Goal: Task Accomplishment & Management: Complete application form

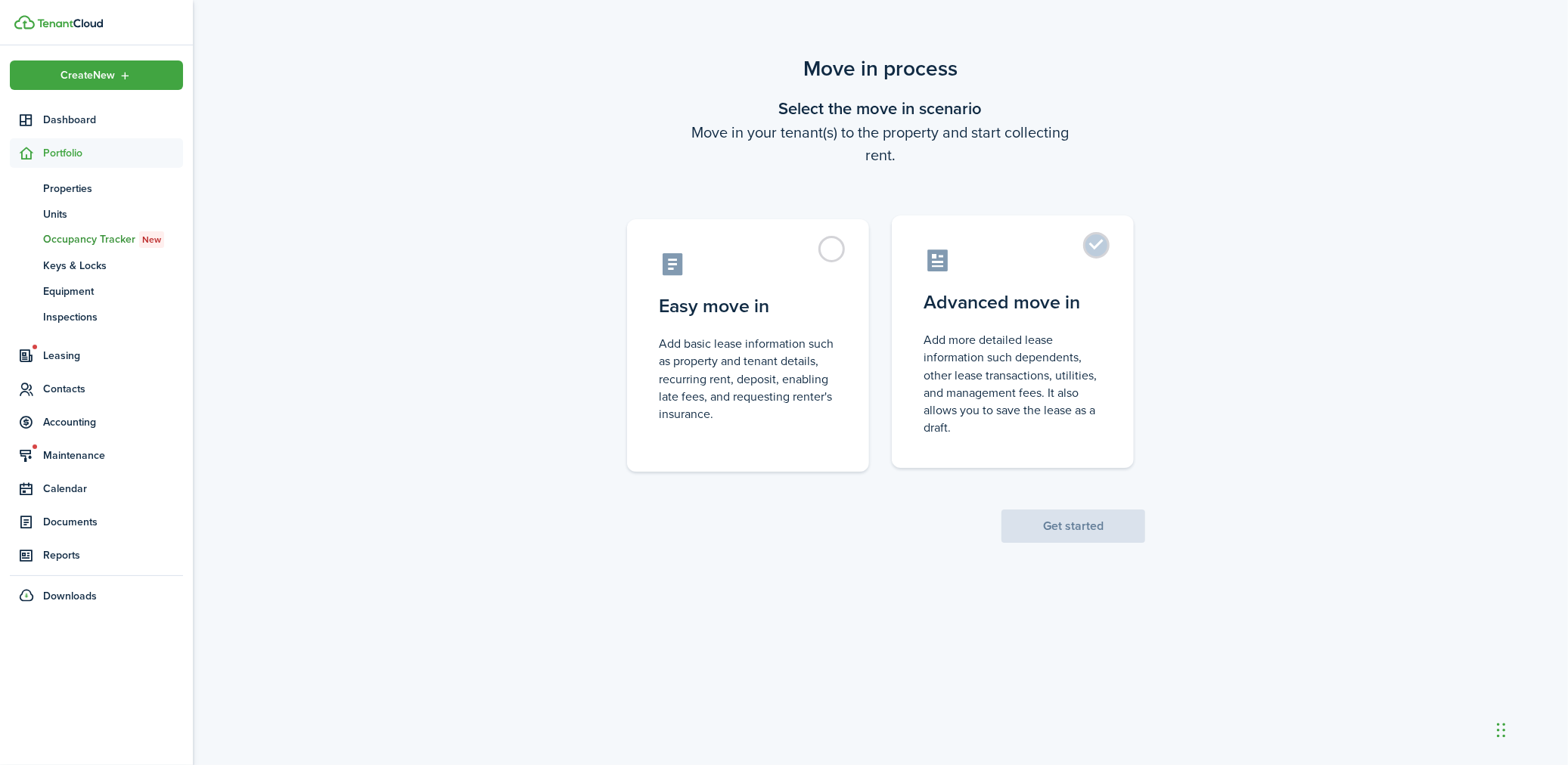
click at [1005, 391] on control-radio-card-description "Add more detailed lease information such dependents, other lease transactions, …" at bounding box center [1013, 383] width 178 height 105
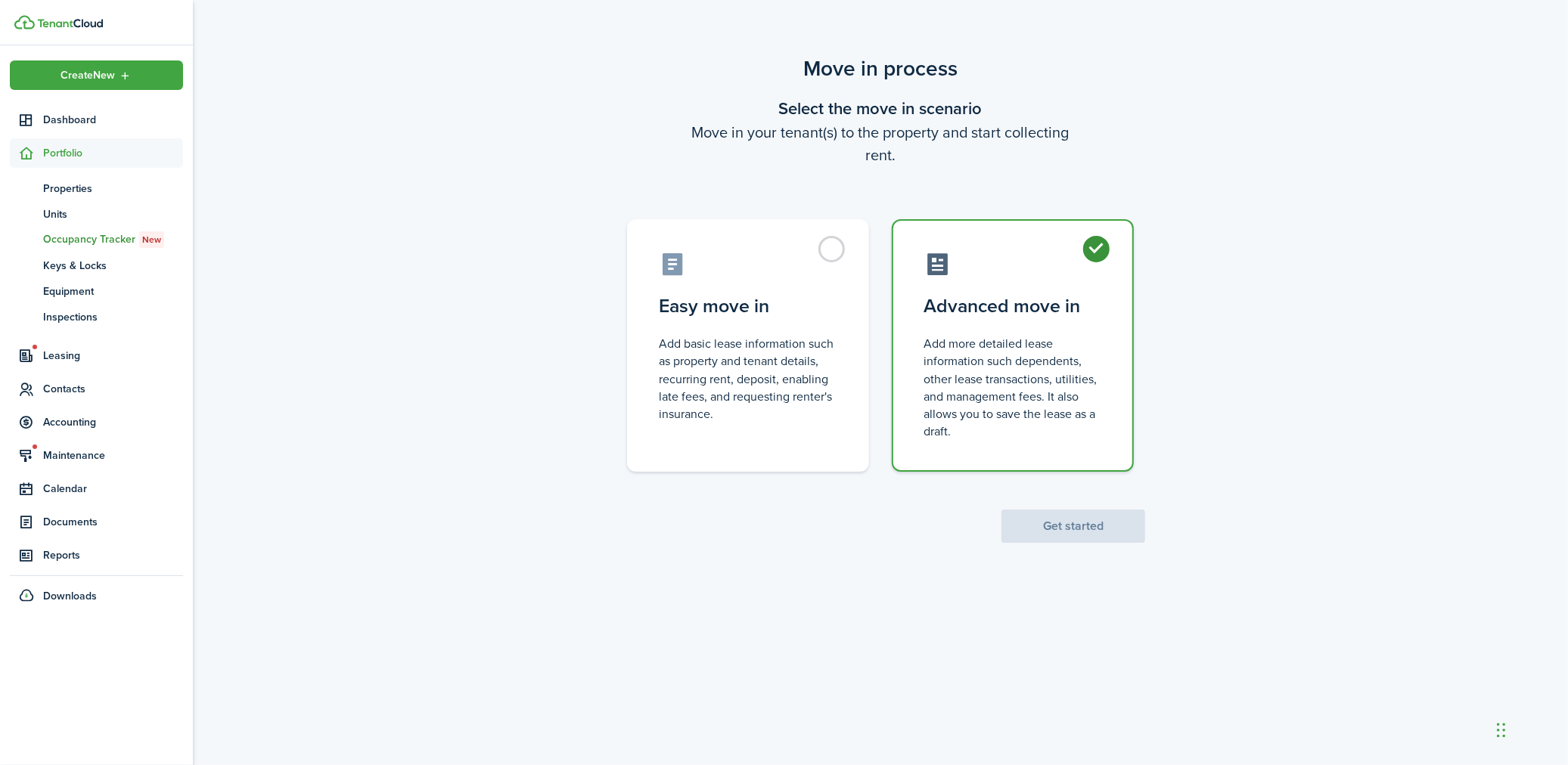
radio input "true"
click at [1030, 517] on button "Get started" at bounding box center [1073, 526] width 144 height 33
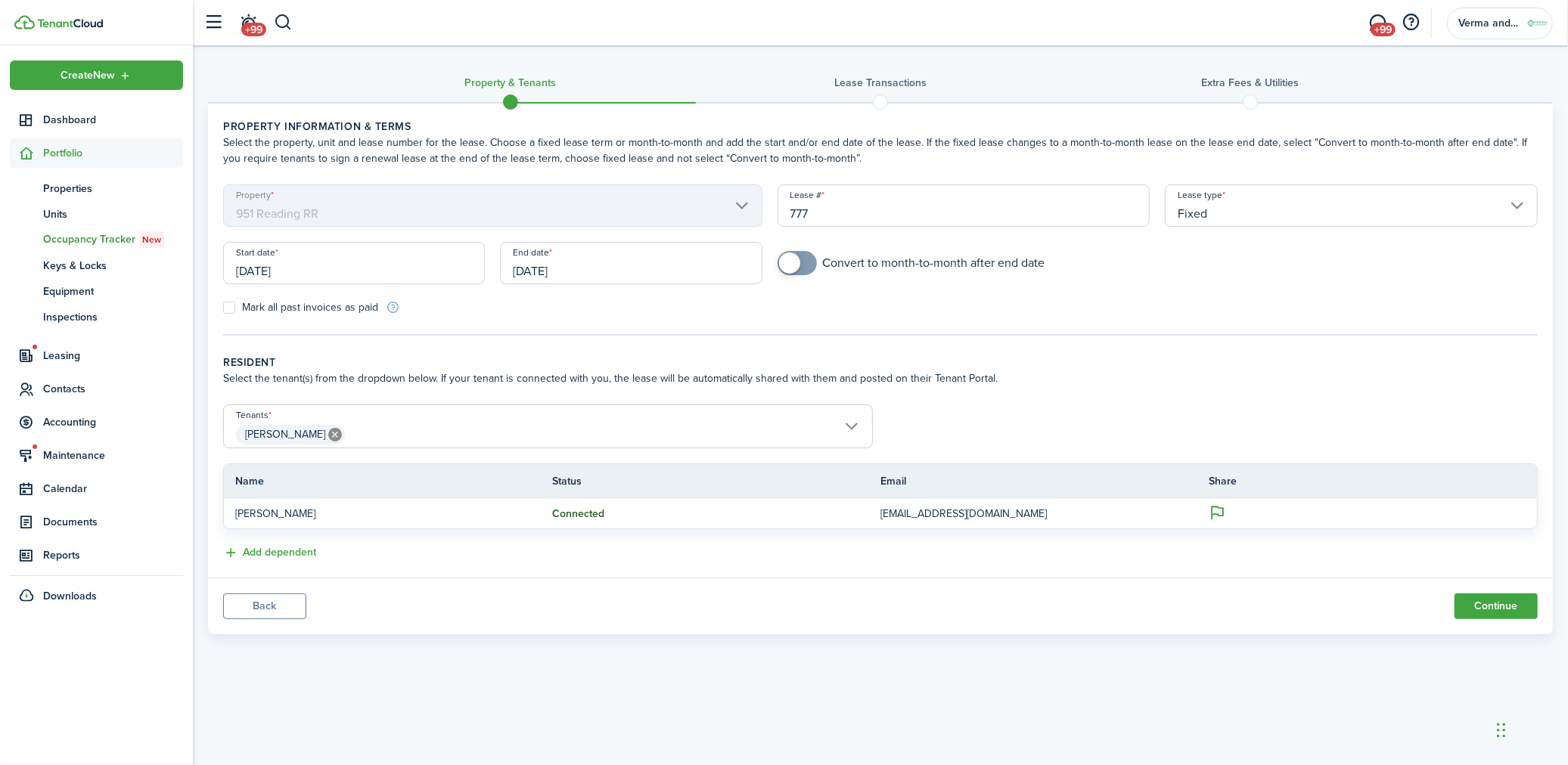
click at [302, 268] on input "[DATE]" at bounding box center [354, 263] width 262 height 42
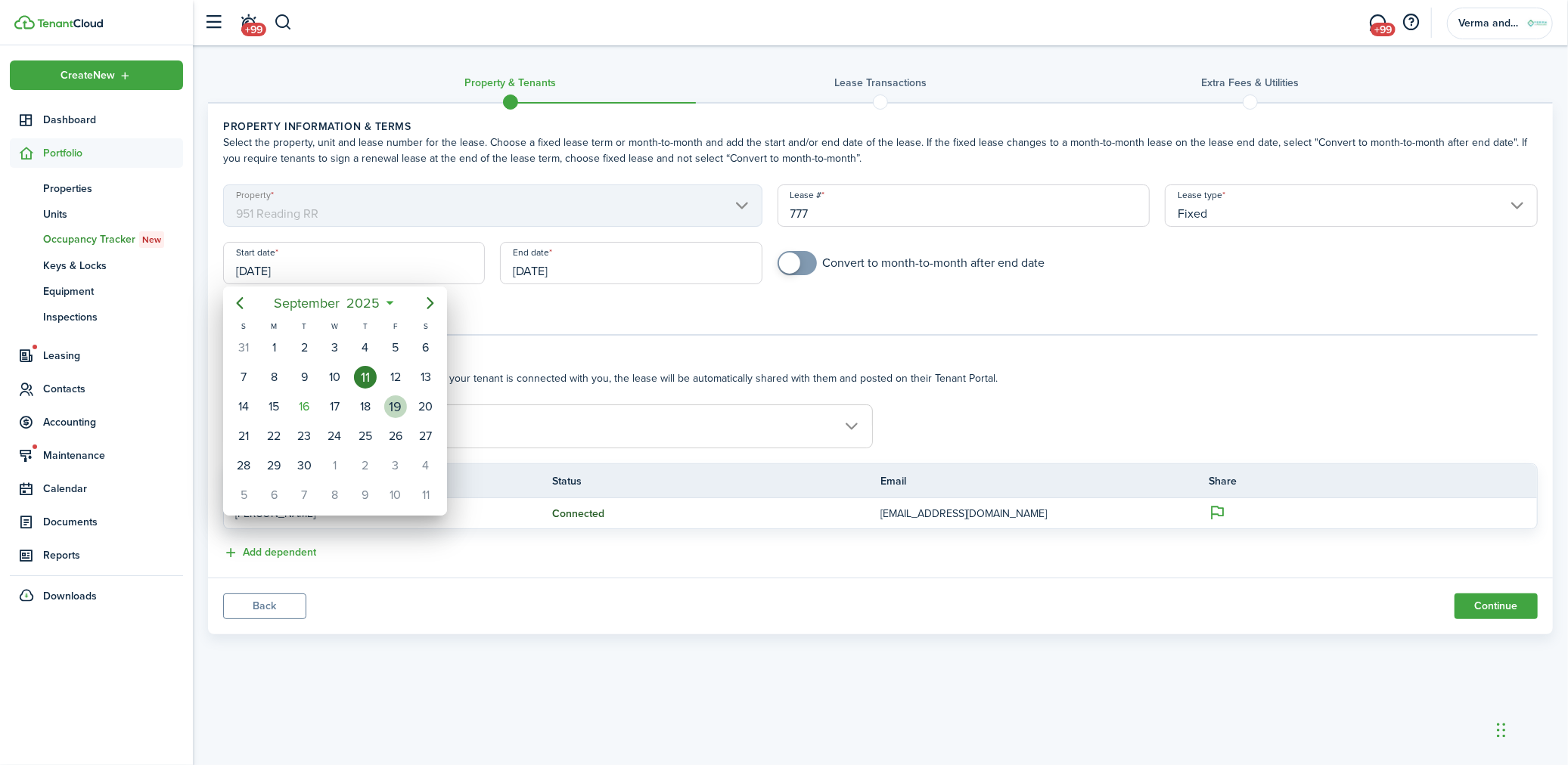
click at [398, 402] on div "19" at bounding box center [395, 406] width 22 height 22
type input "[DATE]"
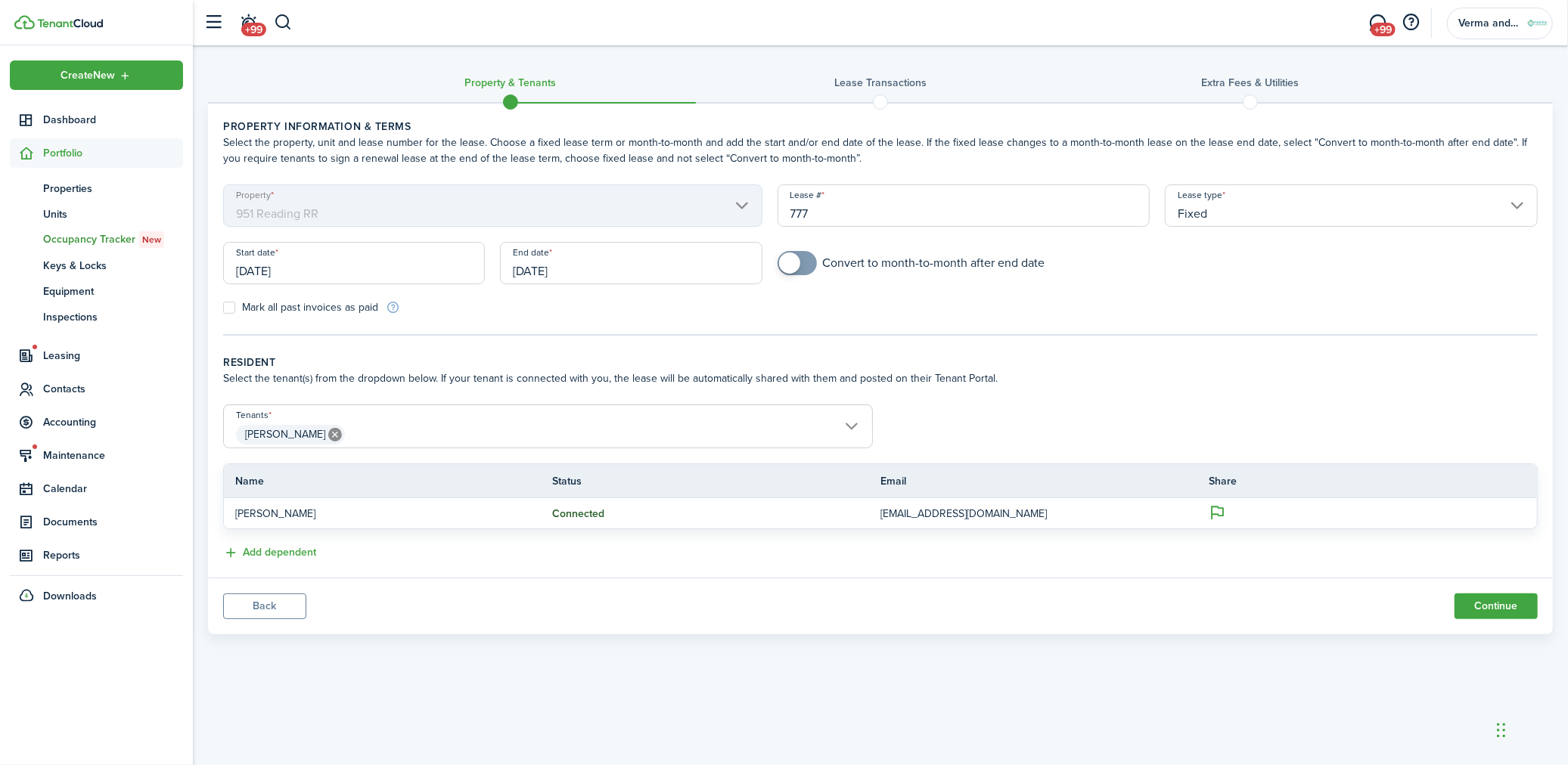
click at [632, 283] on div "End date [DATE]" at bounding box center [630, 271] width 277 height 58
click at [644, 273] on input "[DATE]" at bounding box center [630, 263] width 262 height 42
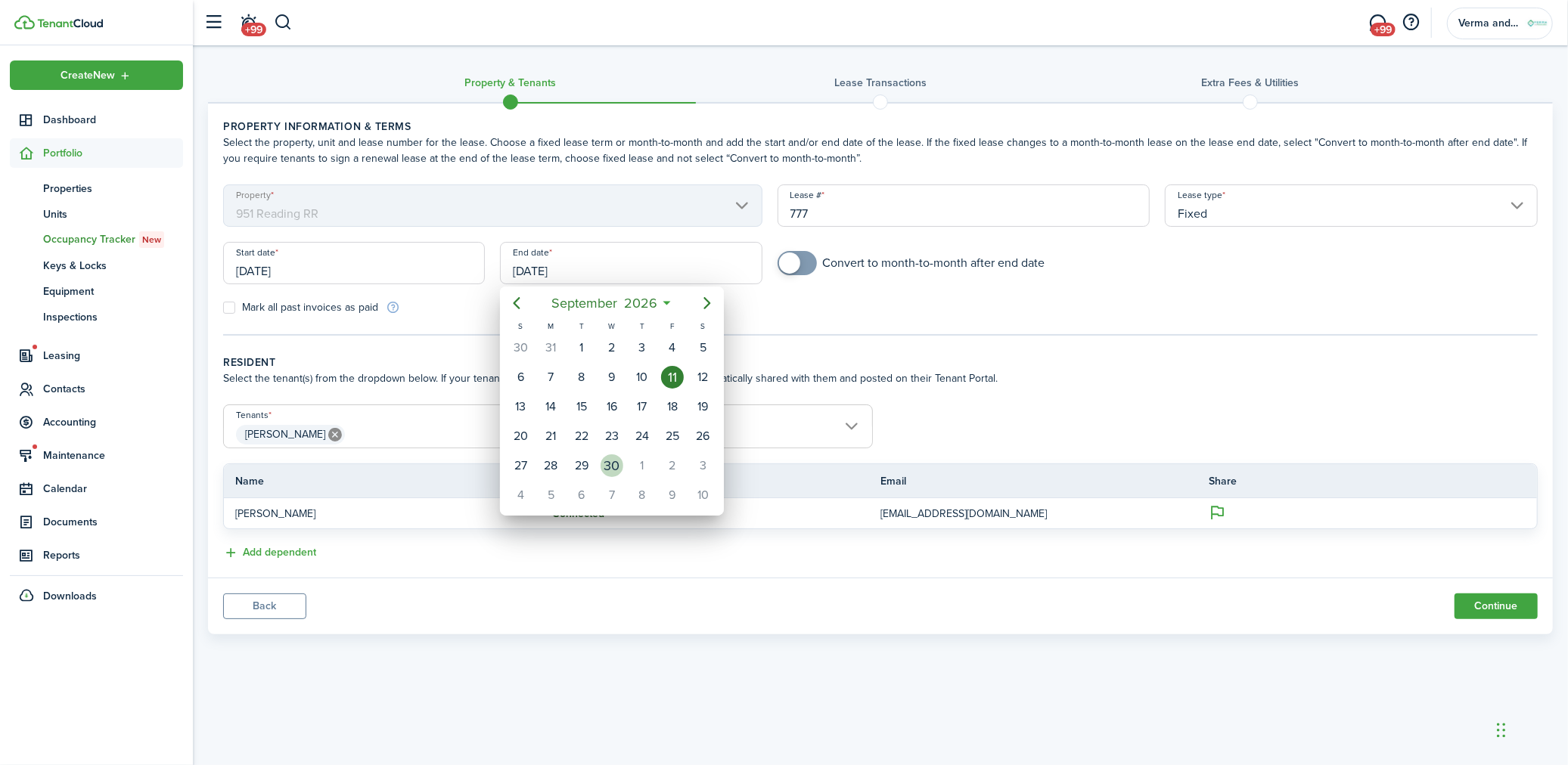
click at [609, 458] on div "30" at bounding box center [611, 465] width 22 height 22
type input "[DATE]"
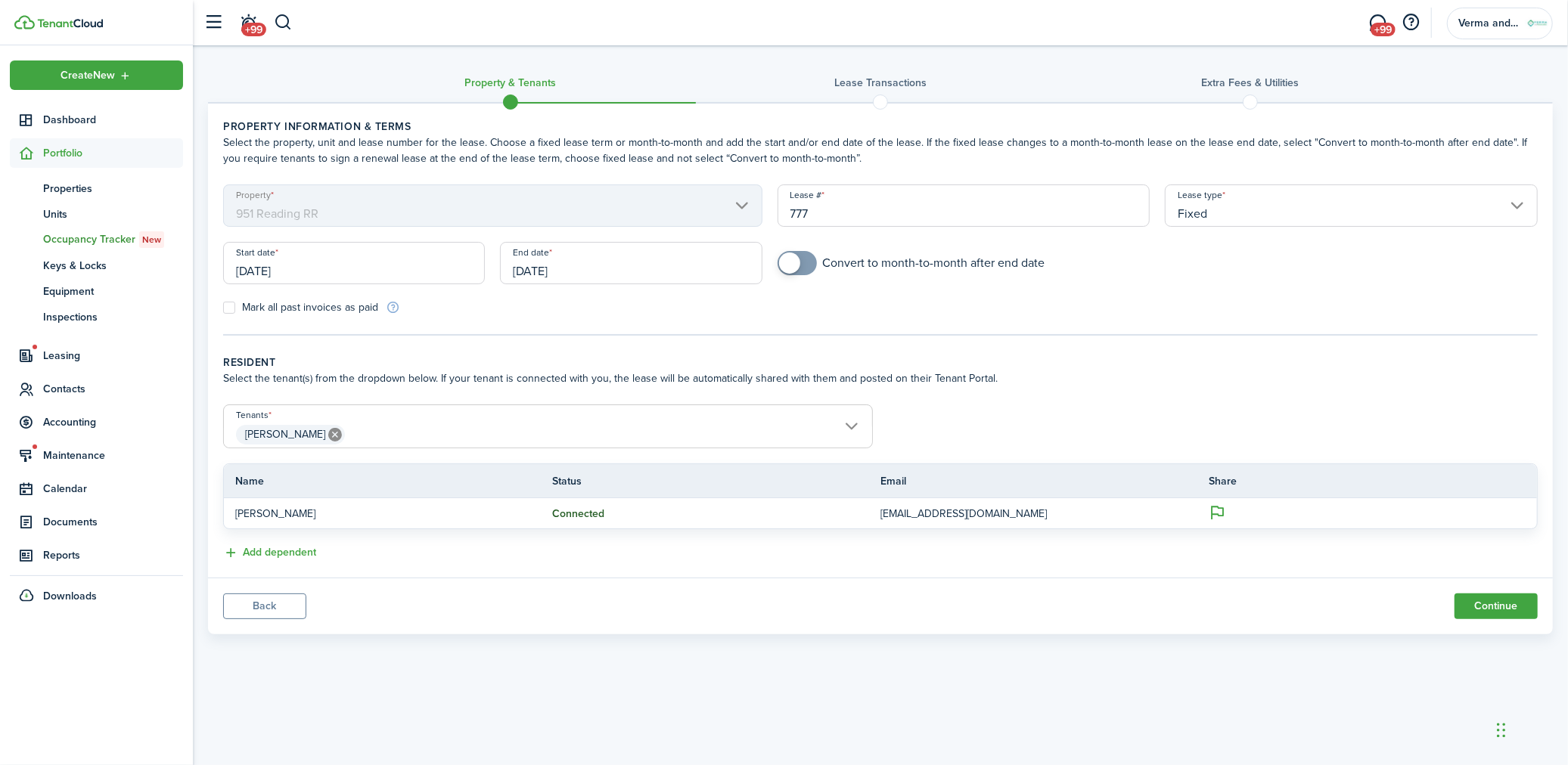
click at [844, 721] on div "Property & Tenants Lease Transactions Extra fees & Utilities Property informati…" at bounding box center [880, 388] width 1375 height 686
click at [1498, 614] on button "Continue" at bounding box center [1495, 606] width 83 height 26
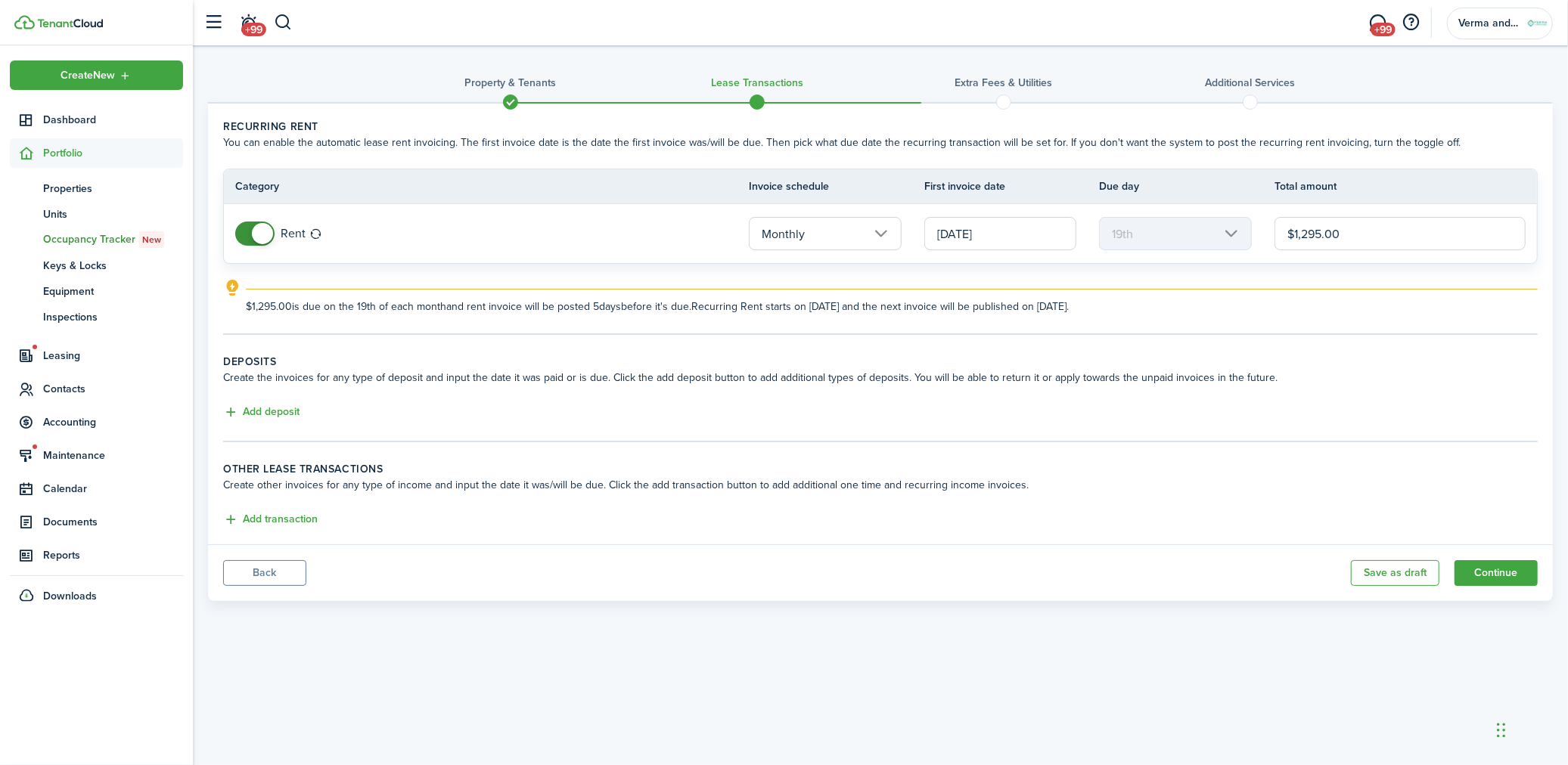
click at [1048, 233] on input "[DATE]" at bounding box center [1000, 234] width 152 height 33
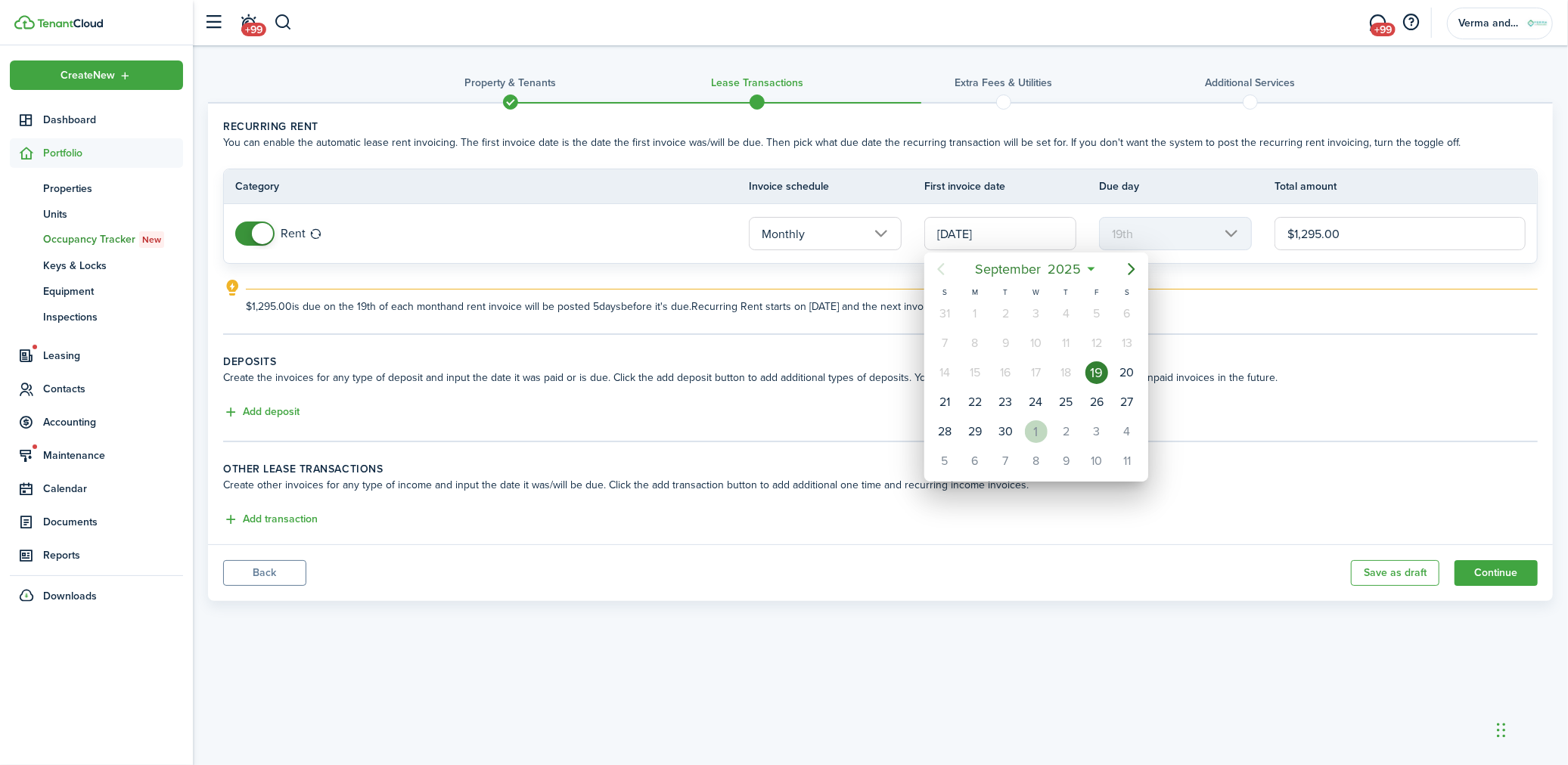
click at [1026, 421] on div "1" at bounding box center [1035, 431] width 22 height 22
type input "[DATE]"
type input "1st"
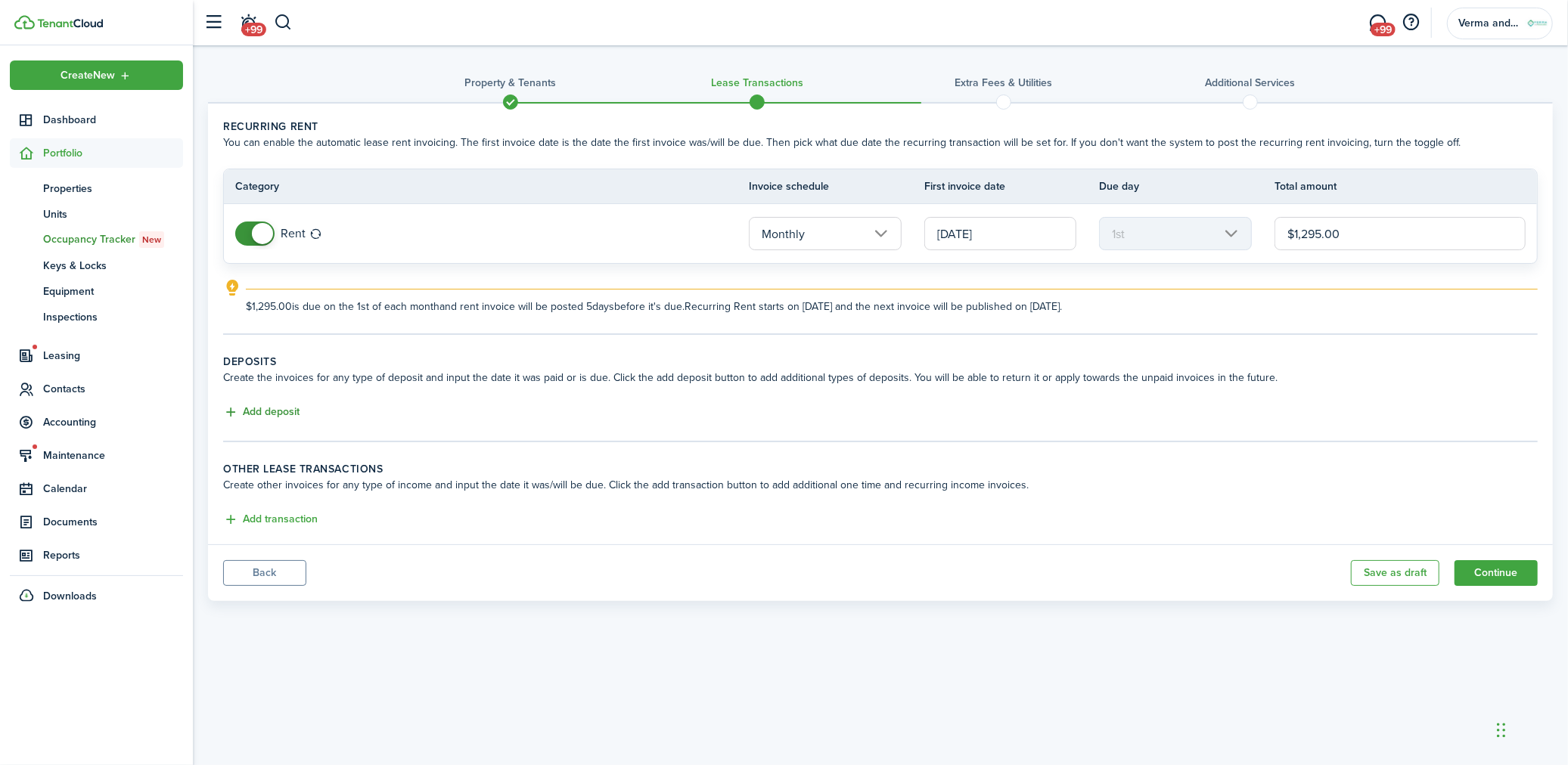
click at [273, 411] on button "Add deposit" at bounding box center [261, 412] width 76 height 17
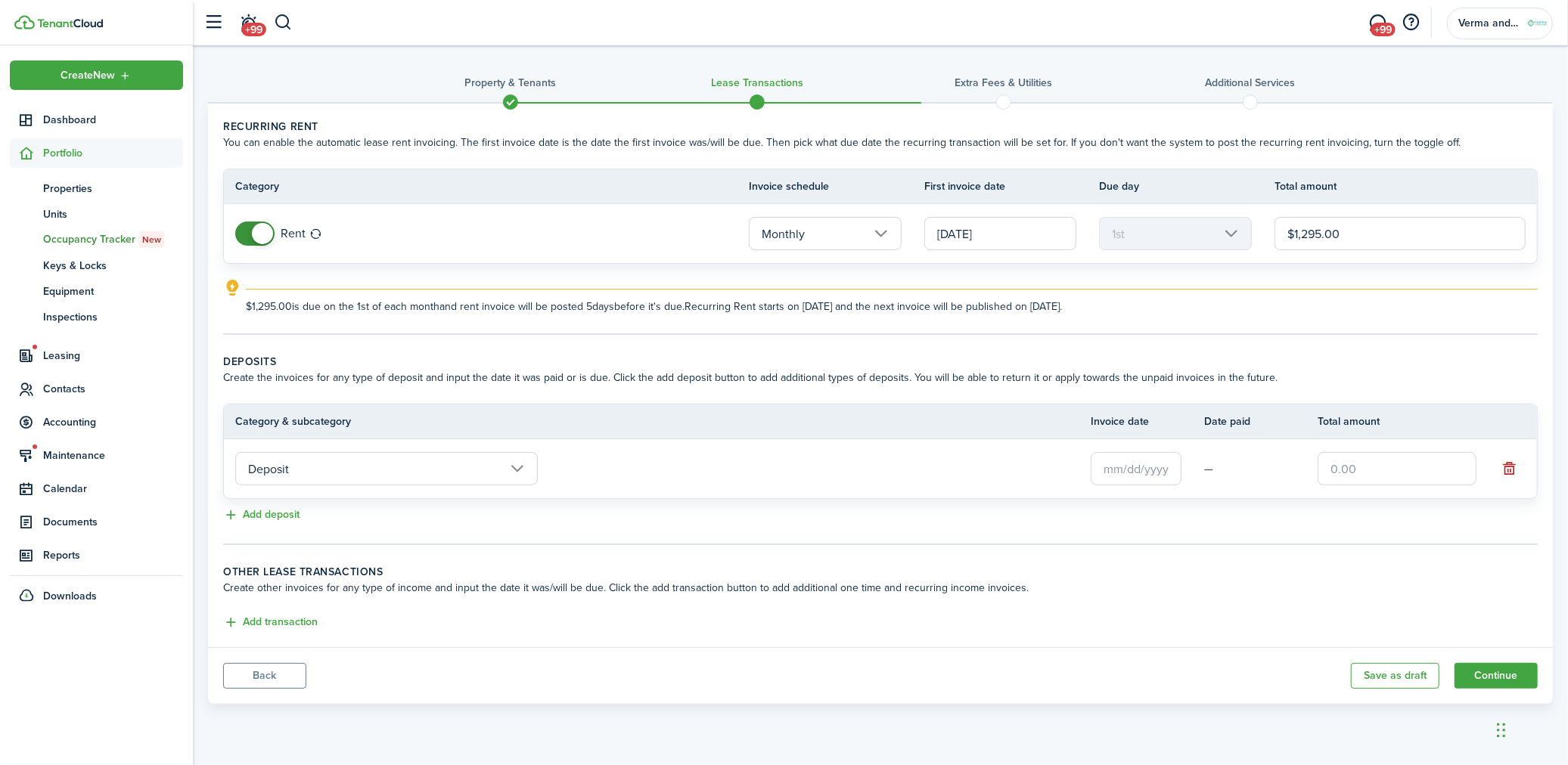
click at [448, 479] on input "Deposit" at bounding box center [387, 468] width 302 height 33
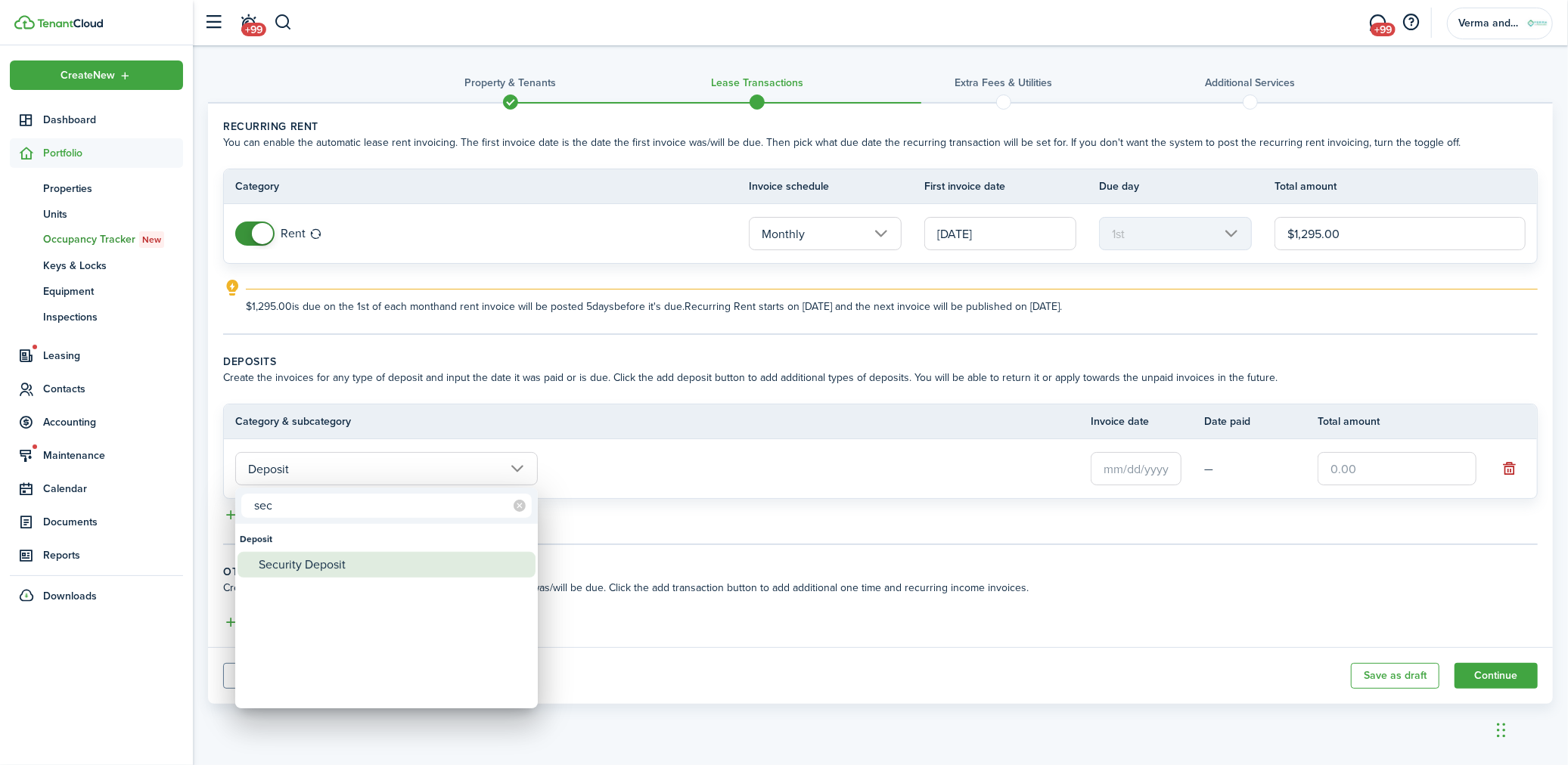
type input "sec"
click at [362, 571] on div "Security Deposit" at bounding box center [392, 564] width 268 height 26
type input "Deposit / Security Deposit"
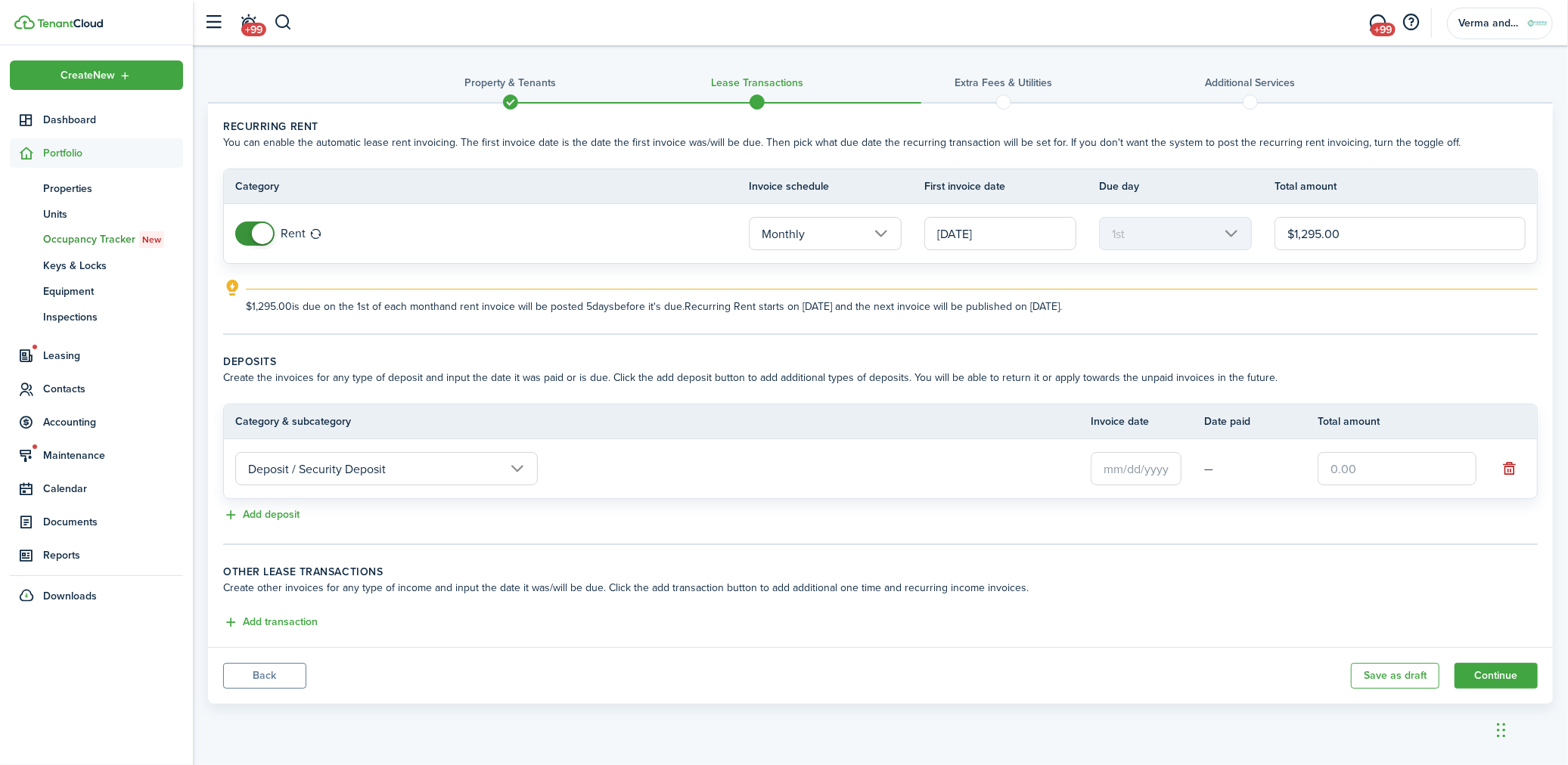
click at [711, 457] on td "Deposit / Security Deposit" at bounding box center [657, 468] width 867 height 40
click at [1160, 471] on input "text" at bounding box center [1136, 468] width 91 height 33
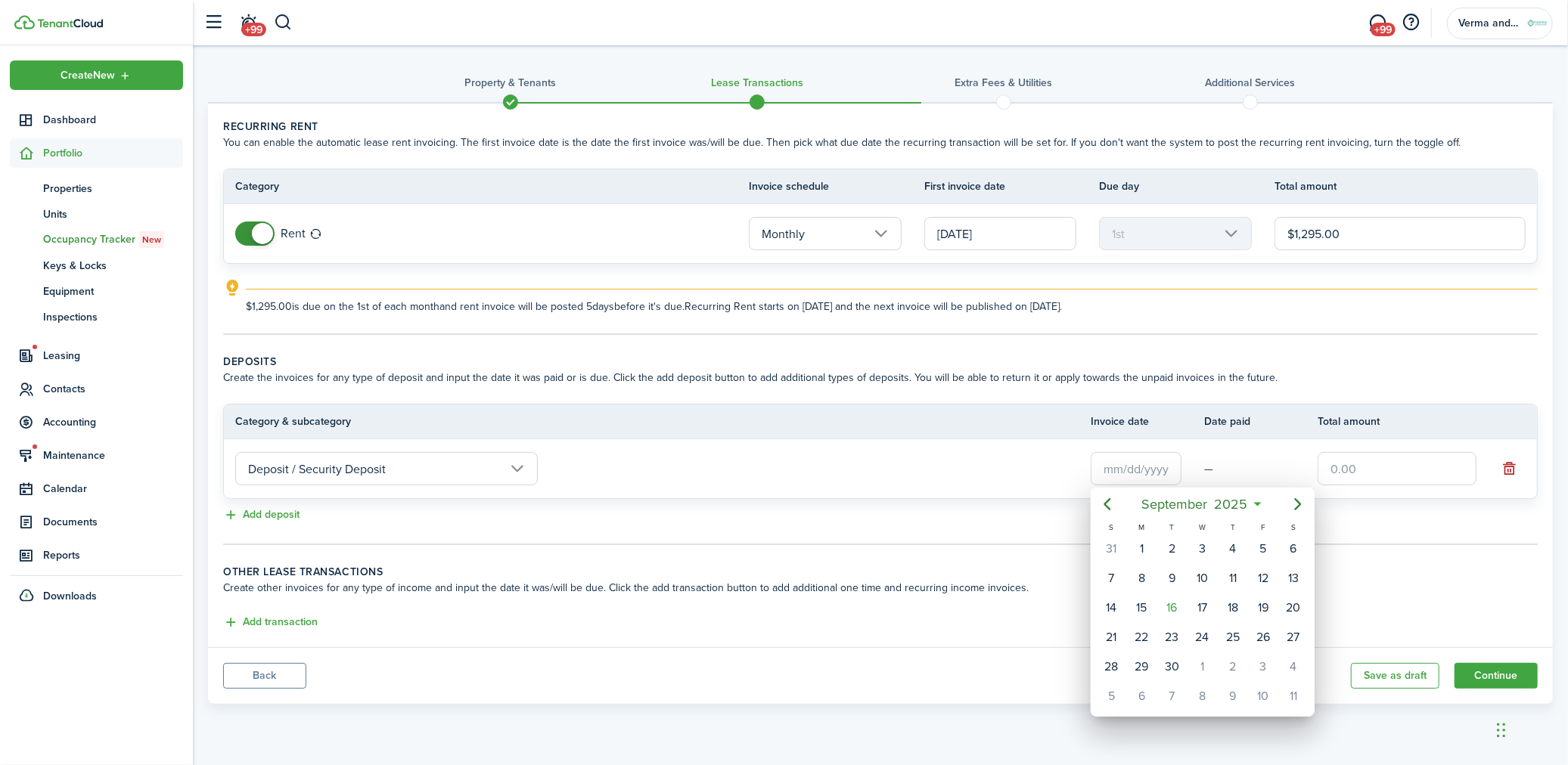
click at [1250, 384] on div at bounding box center [784, 382] width 1810 height 1007
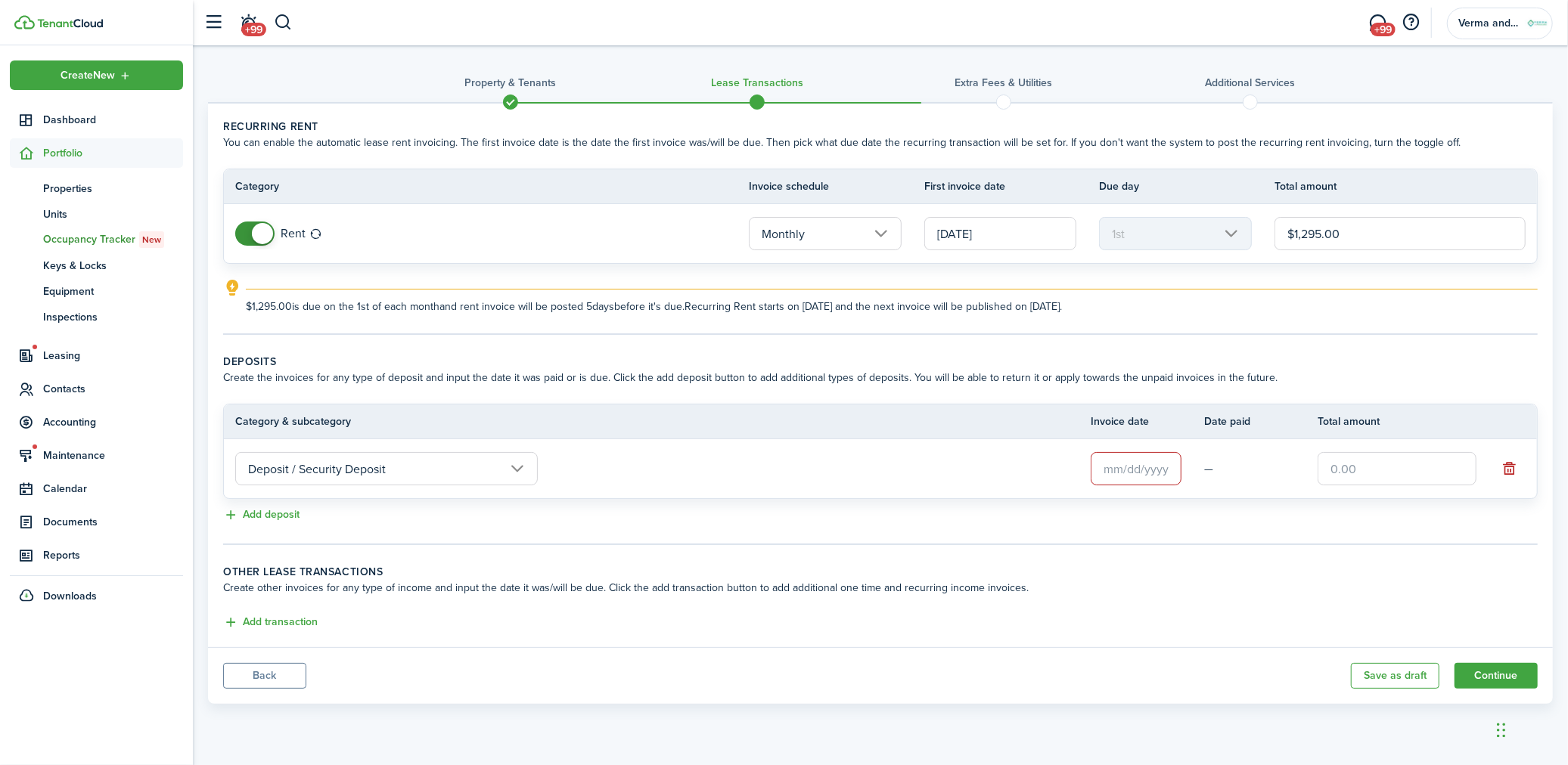
click at [1250, 386] on lease-classic-deposit "Deposits Create the invoices for any type of deposit and input the date it was …" at bounding box center [880, 439] width 1314 height 171
click at [1133, 481] on input "text" at bounding box center [1136, 468] width 91 height 33
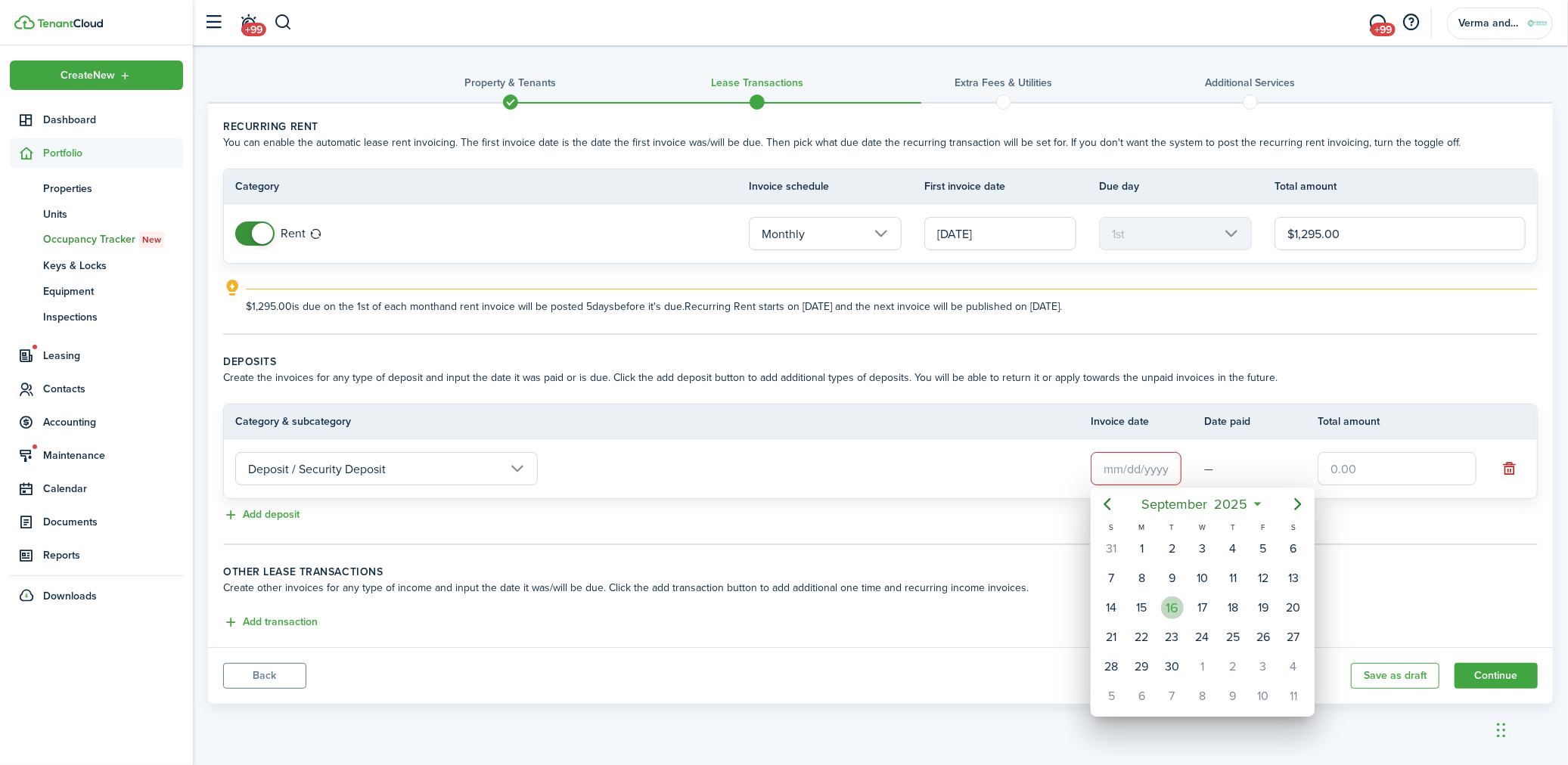
click at [1176, 608] on div "16" at bounding box center [1171, 607] width 22 height 22
type input "[DATE]"
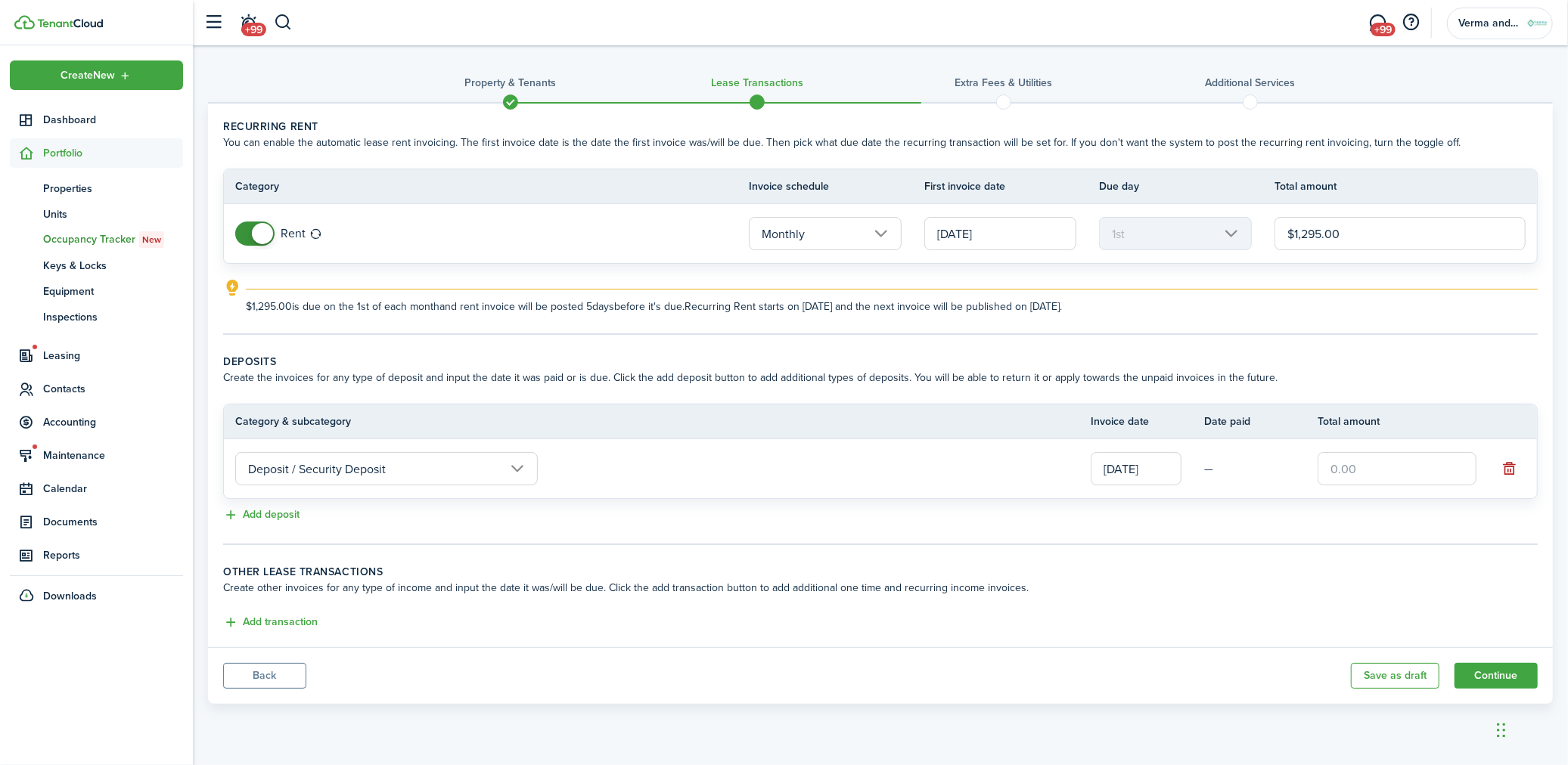
click at [1365, 467] on input "text" at bounding box center [1397, 468] width 159 height 33
type input "$1,295.00"
click at [251, 512] on button "Add deposit" at bounding box center [261, 515] width 76 height 17
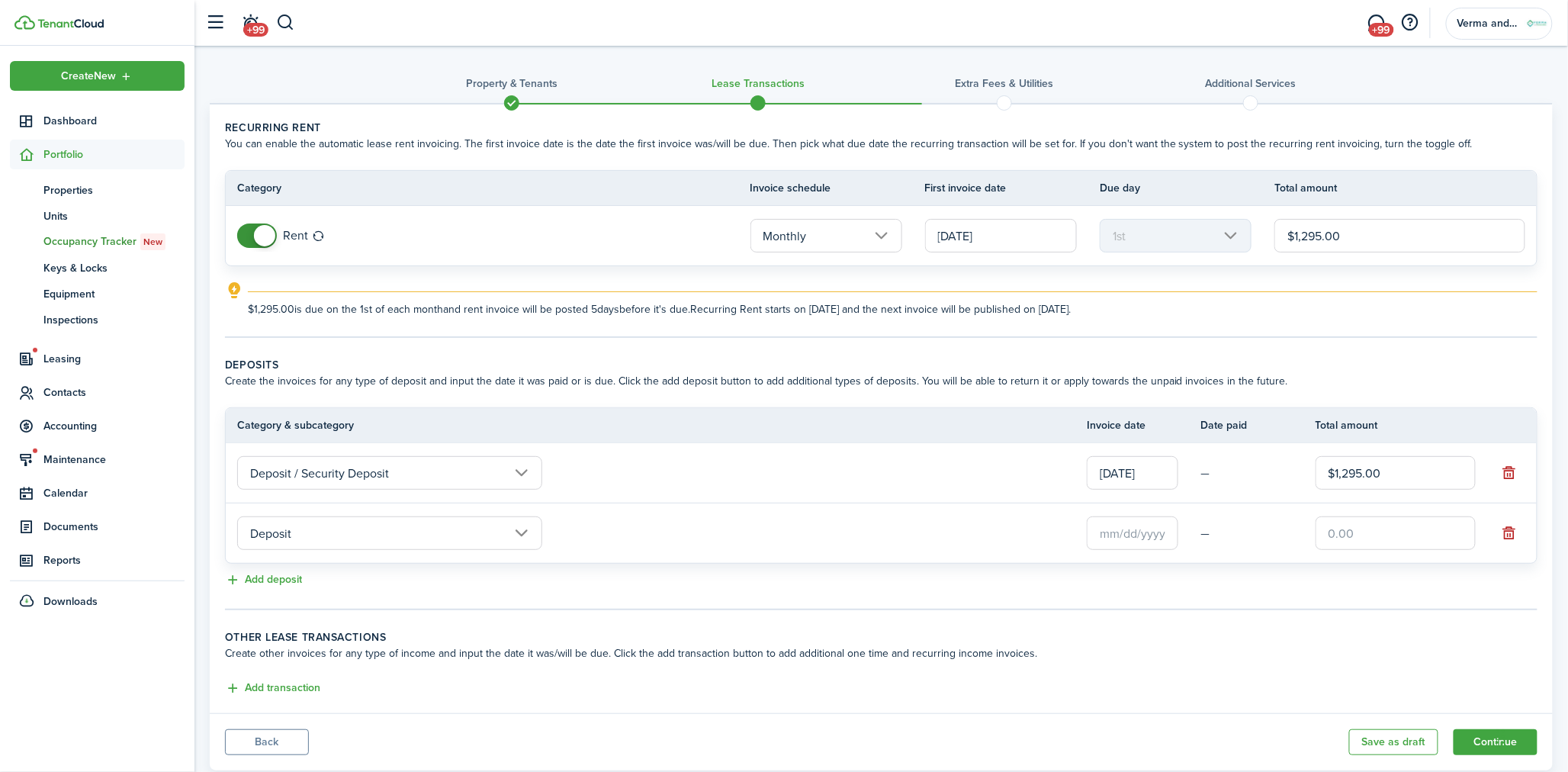
click at [1132, 525] on input "text" at bounding box center [1132, 534] width 92 height 33
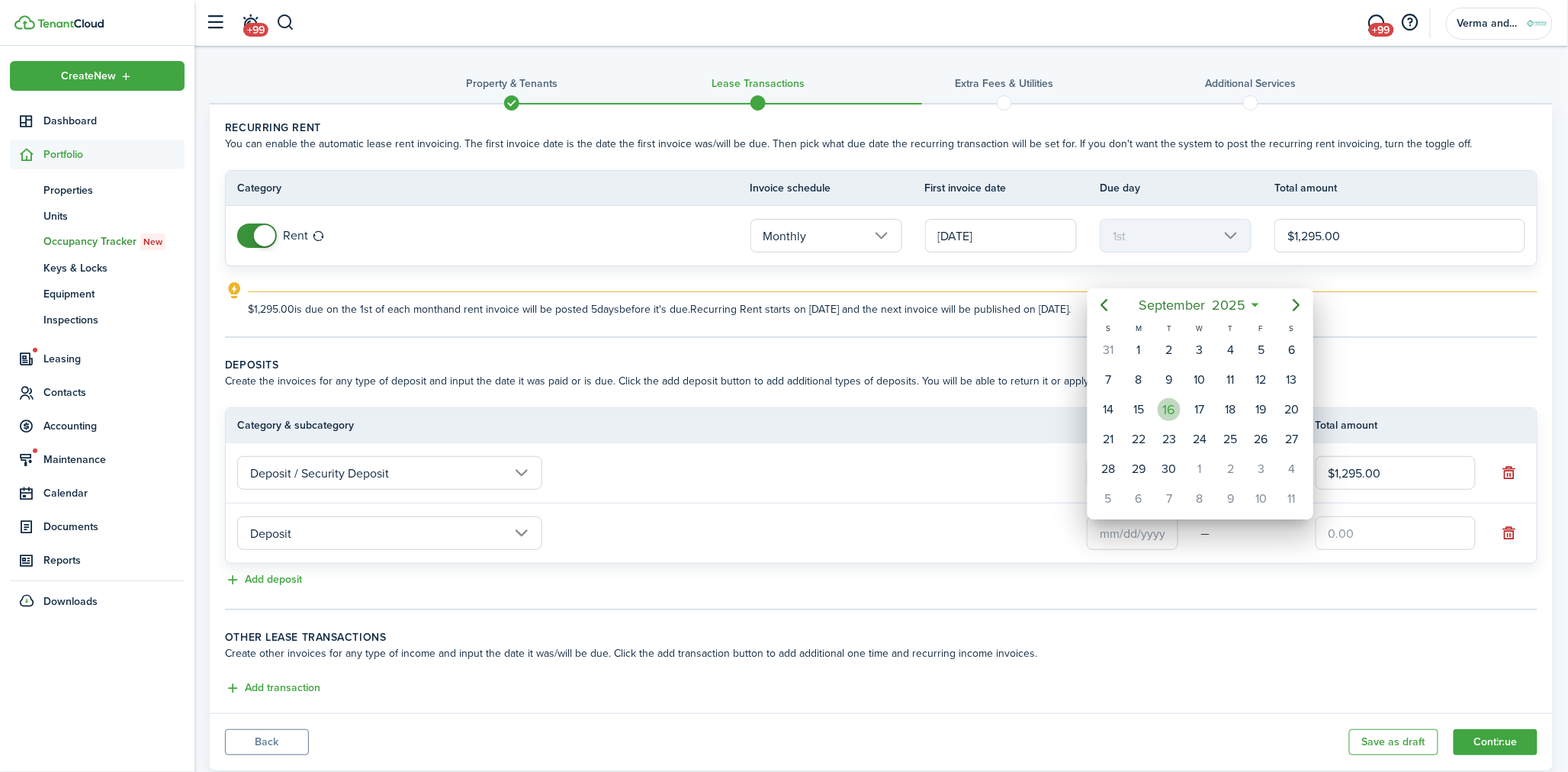
click at [1168, 402] on div "16" at bounding box center [1169, 409] width 22 height 23
type input "[DATE]"
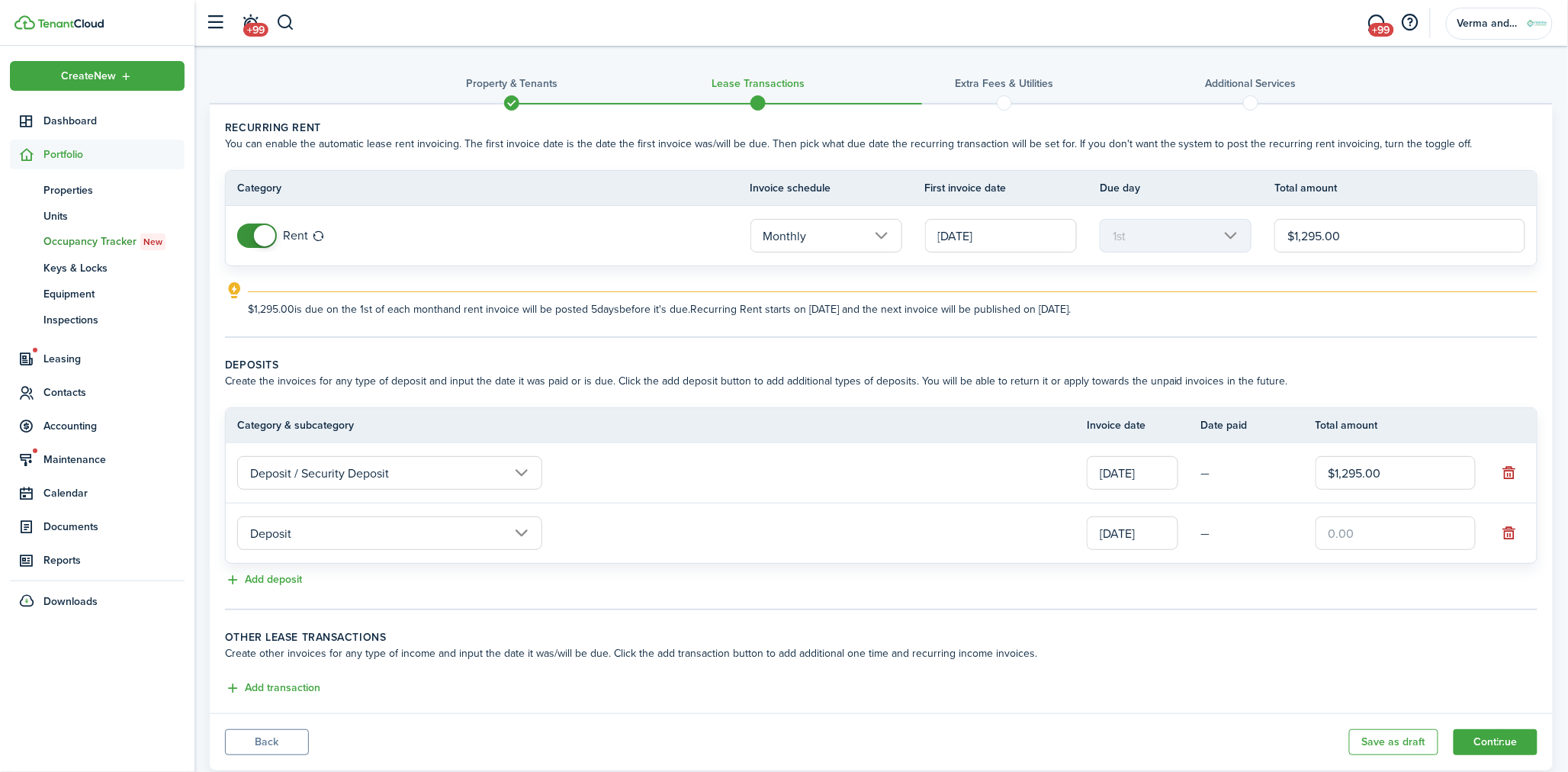
click at [1331, 533] on input "text" at bounding box center [1396, 534] width 160 height 33
type input "$200.00"
click at [339, 667] on lease-classic-other-transaction "Other lease transactions Create other invoices for any type of income and input…" at bounding box center [881, 664] width 1312 height 68
click at [279, 681] on button "Add transaction" at bounding box center [272, 689] width 95 height 18
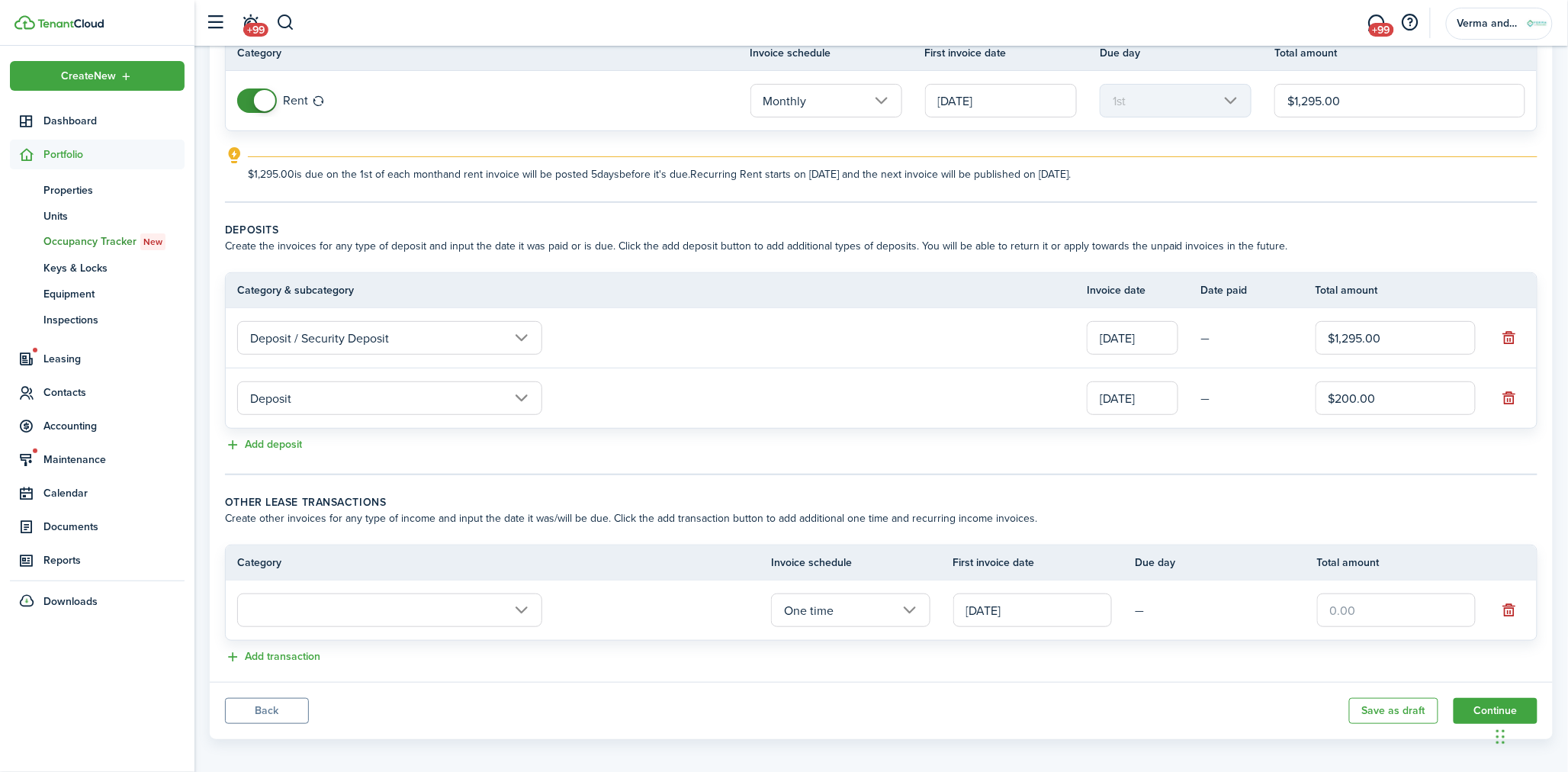
scroll to position [143, 0]
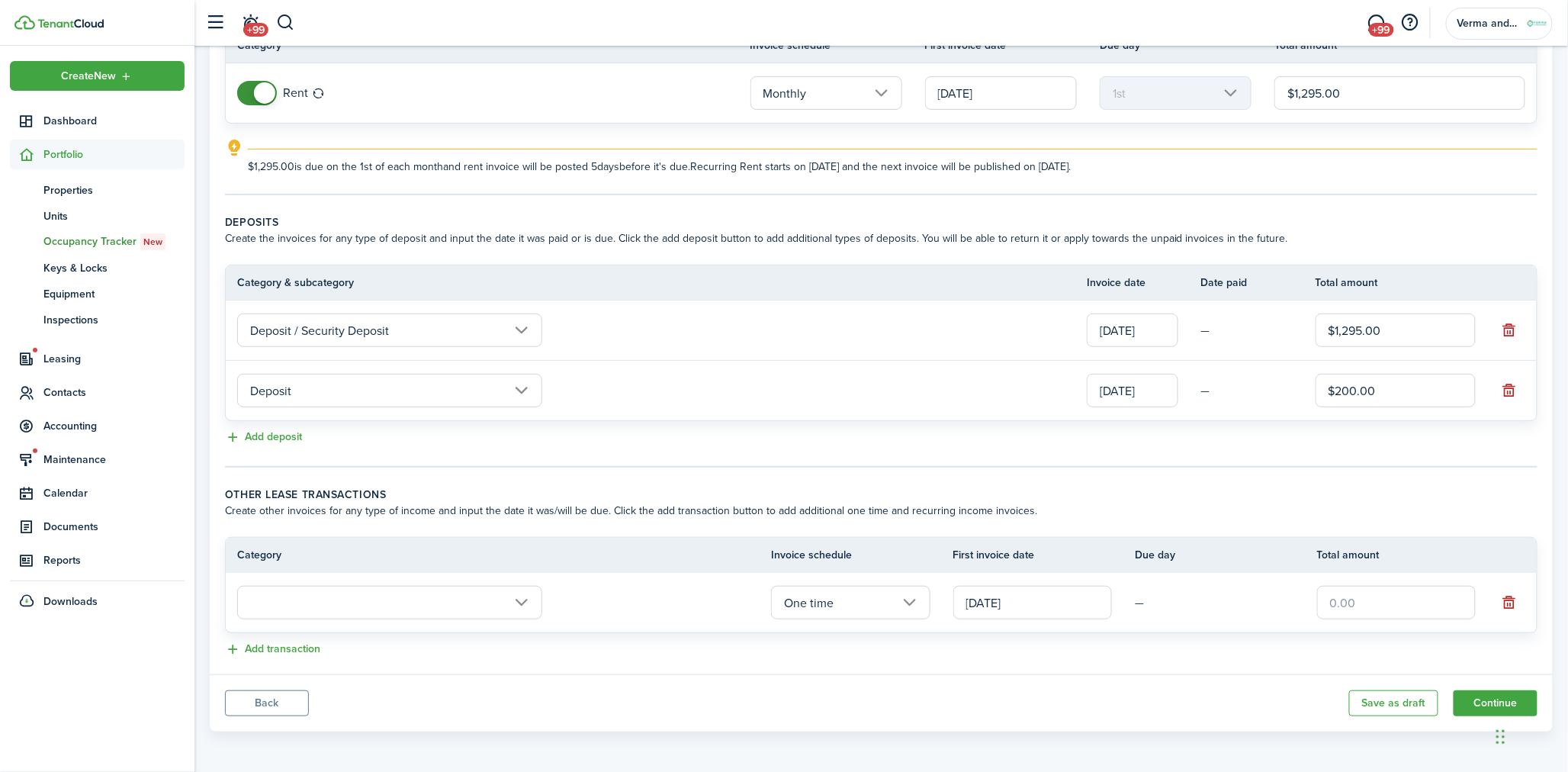
click at [446, 591] on input "text" at bounding box center [390, 603] width 305 height 33
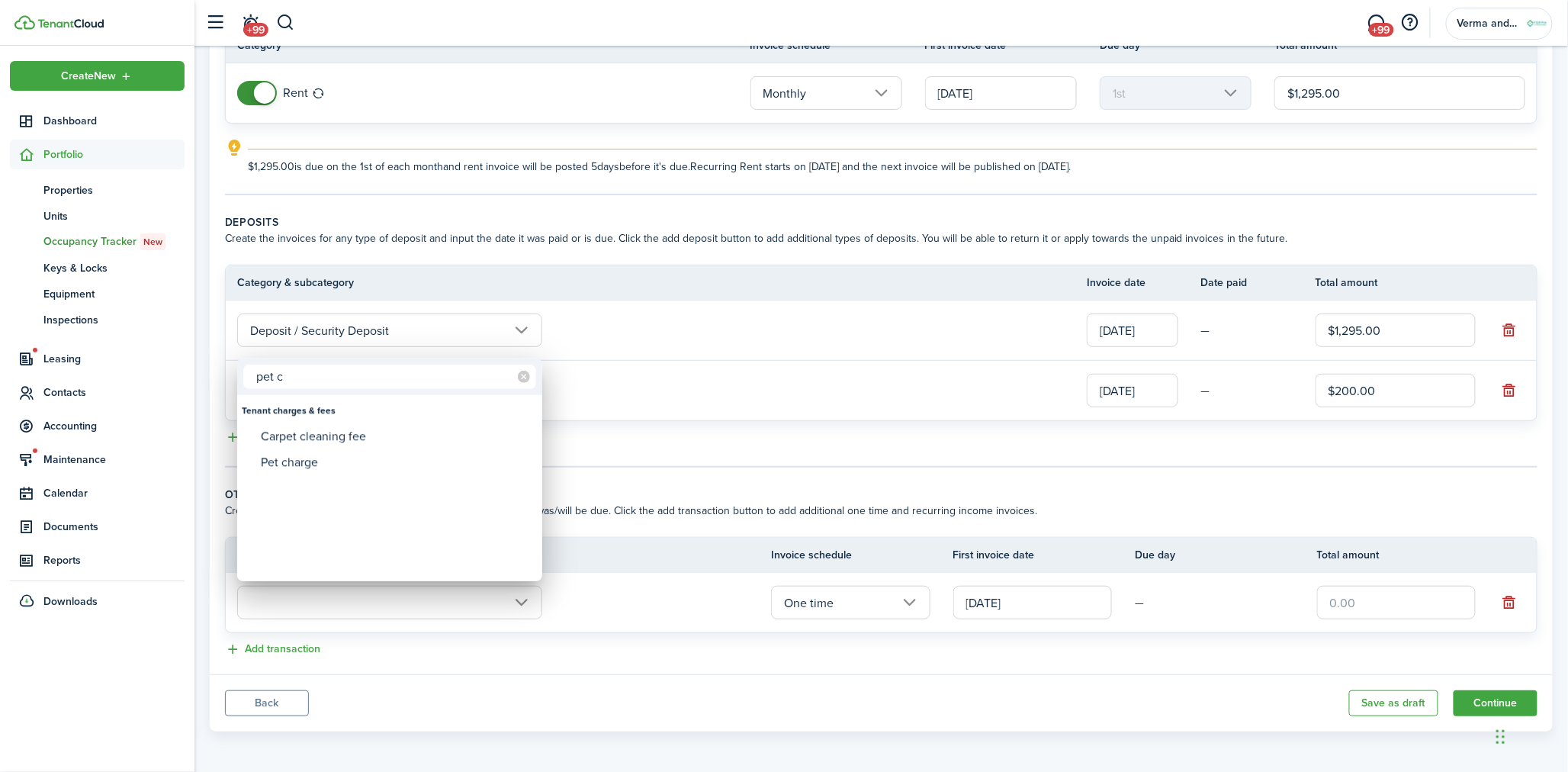
type input "pet c"
click at [379, 475] on mbsc-wheel-item at bounding box center [389, 488] width 301 height 26
click at [401, 462] on div "Pet charge" at bounding box center [396, 462] width 270 height 26
type input "Tenant charges & fees / Pet charge"
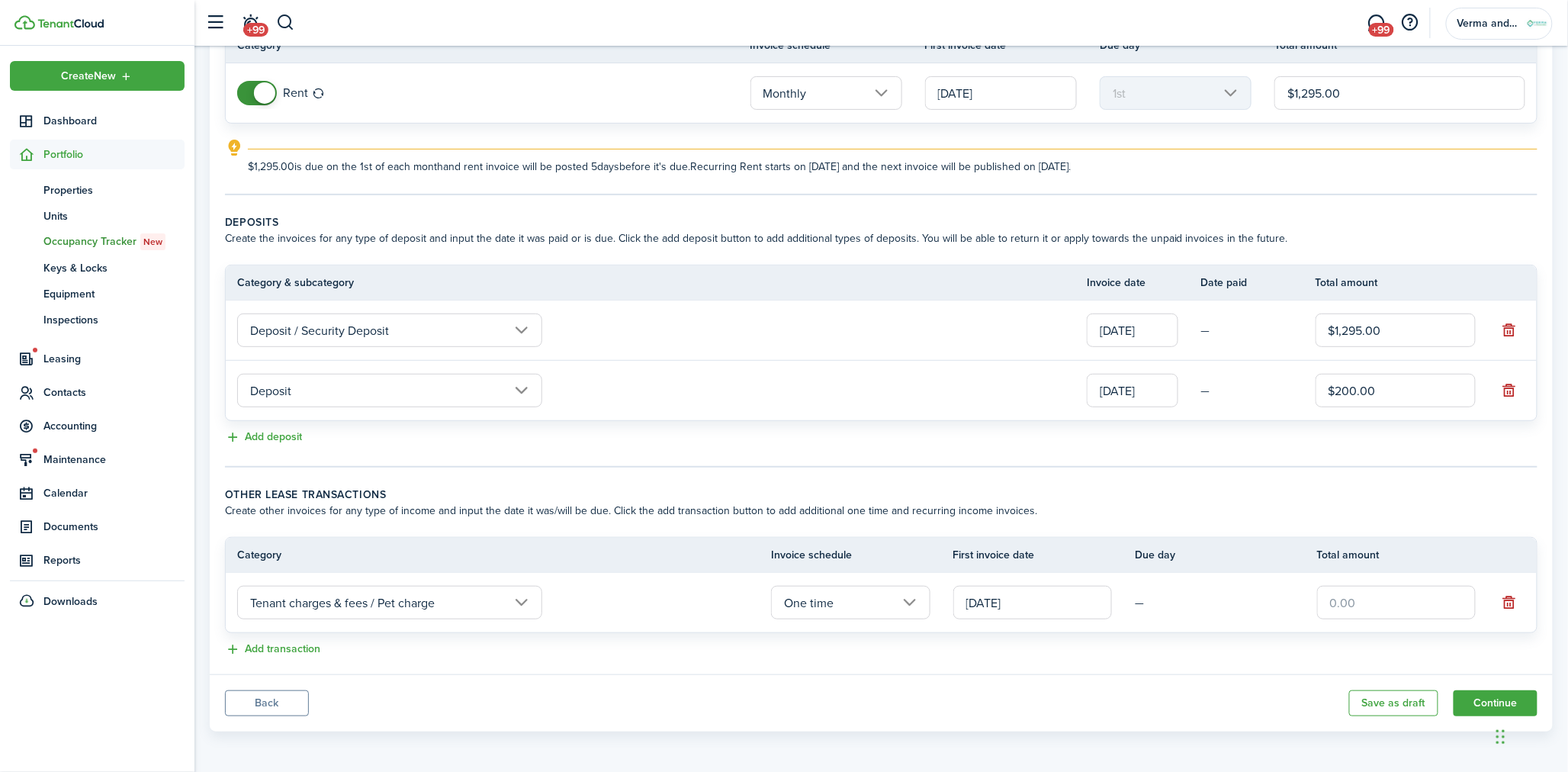
click at [775, 402] on td "Deposit" at bounding box center [657, 390] width 861 height 41
click at [888, 599] on input "One time" at bounding box center [850, 603] width 158 height 33
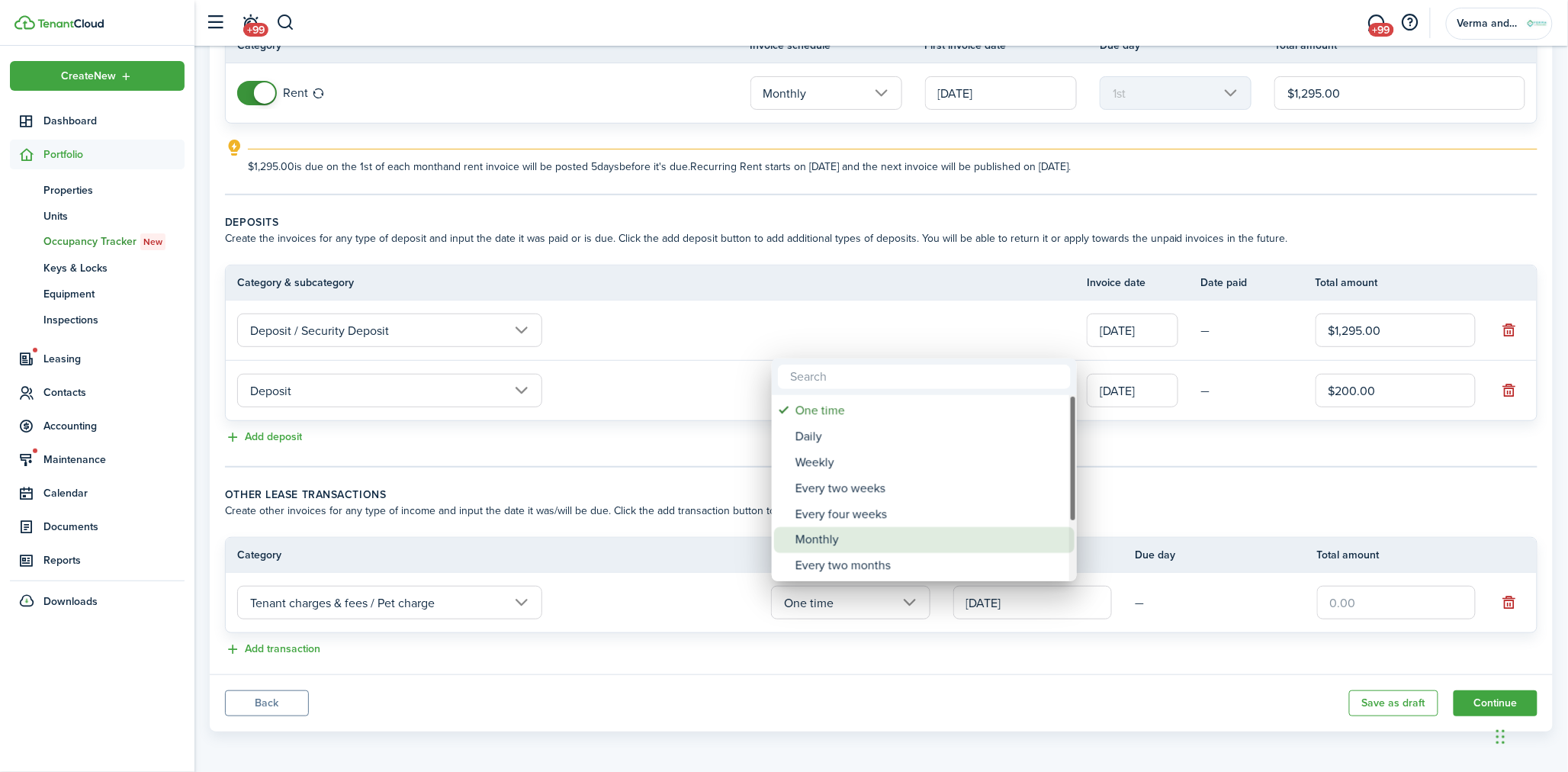
click at [883, 533] on div "Monthly" at bounding box center [931, 540] width 270 height 26
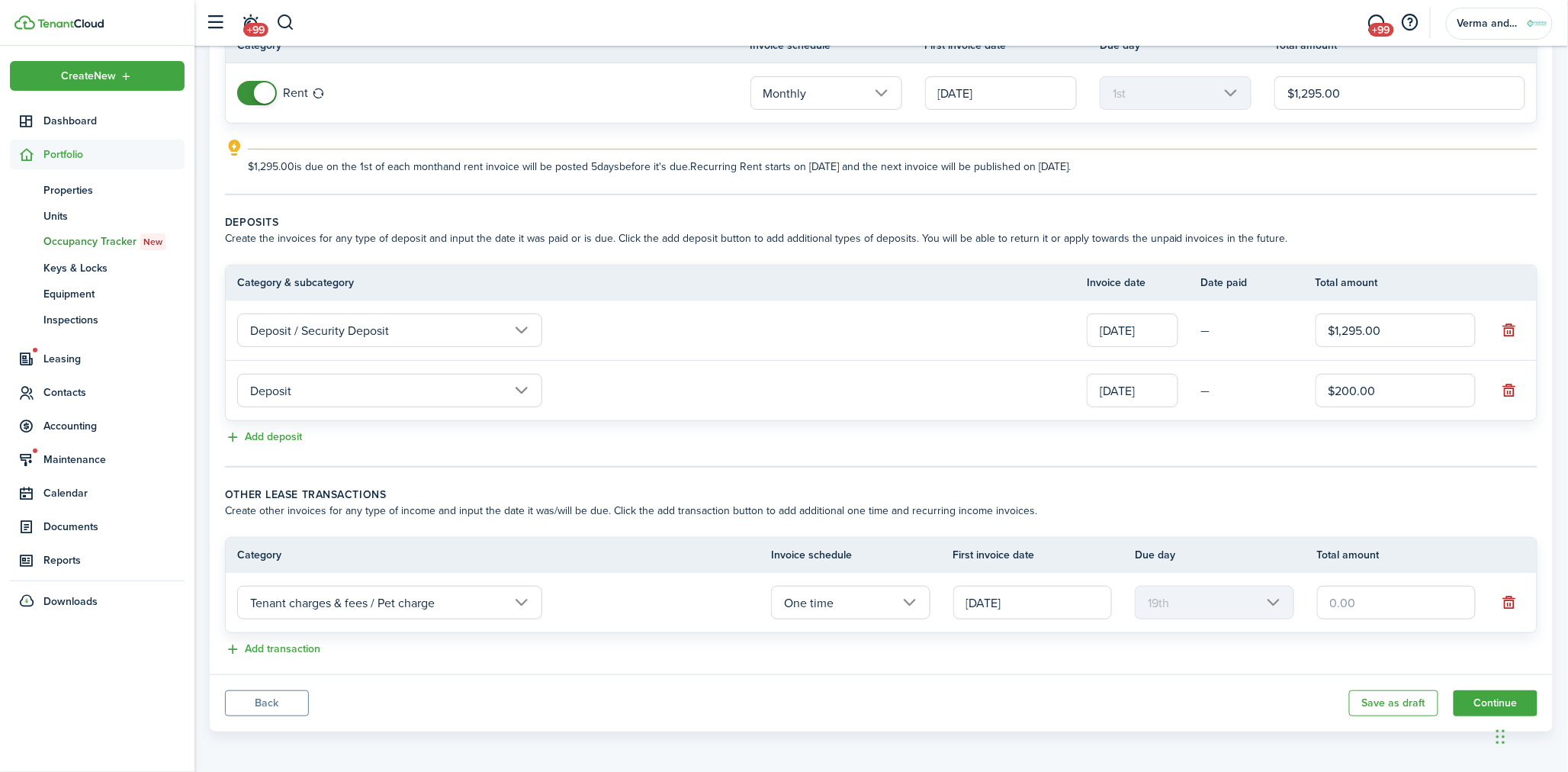
type input "Monthly"
click at [1047, 600] on input "[DATE]" at bounding box center [1032, 603] width 158 height 33
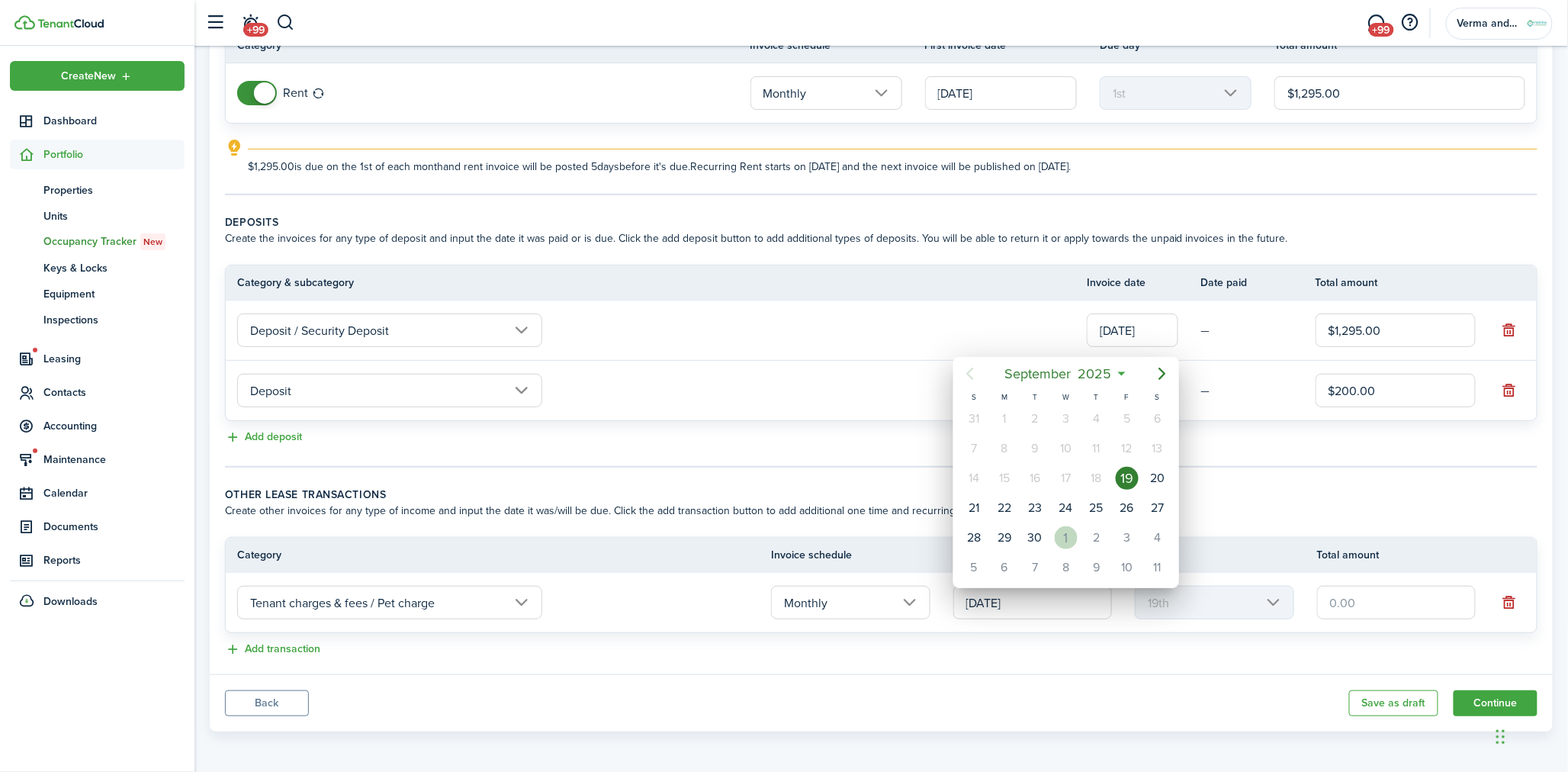
click at [1068, 538] on div "1" at bounding box center [1066, 538] width 22 height 23
type input "[DATE]"
type input "1st"
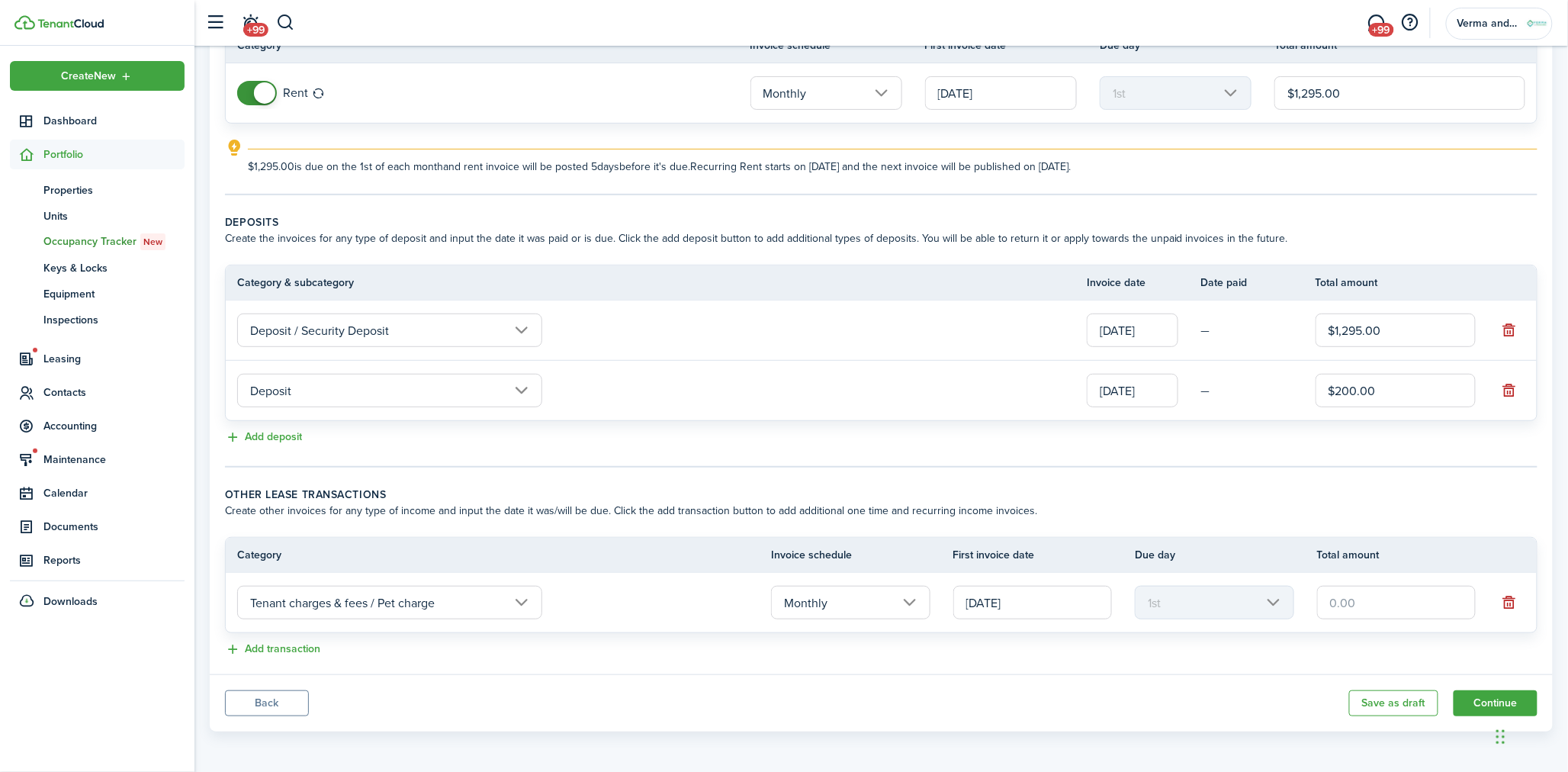
scroll to position [0, 0]
click at [1392, 586] on input "text" at bounding box center [1396, 603] width 158 height 33
type input "$35.00"
click at [1376, 508] on wizard-step-header-description "Create other invoices for any type of income and input the date it was/will be …" at bounding box center [881, 510] width 1312 height 16
click at [313, 644] on button "Add transaction" at bounding box center [272, 649] width 95 height 18
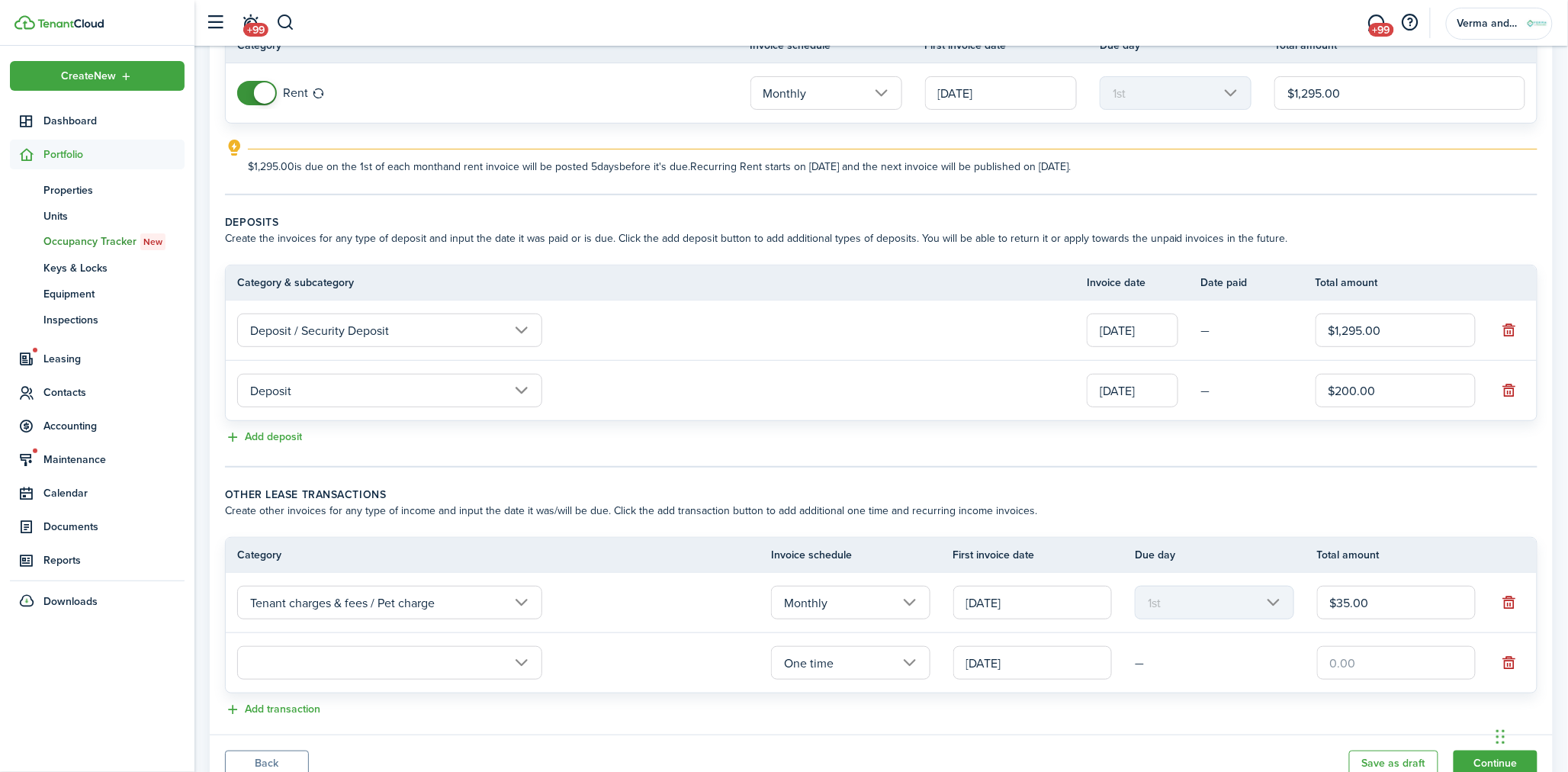
click at [337, 654] on input "text" at bounding box center [390, 663] width 305 height 33
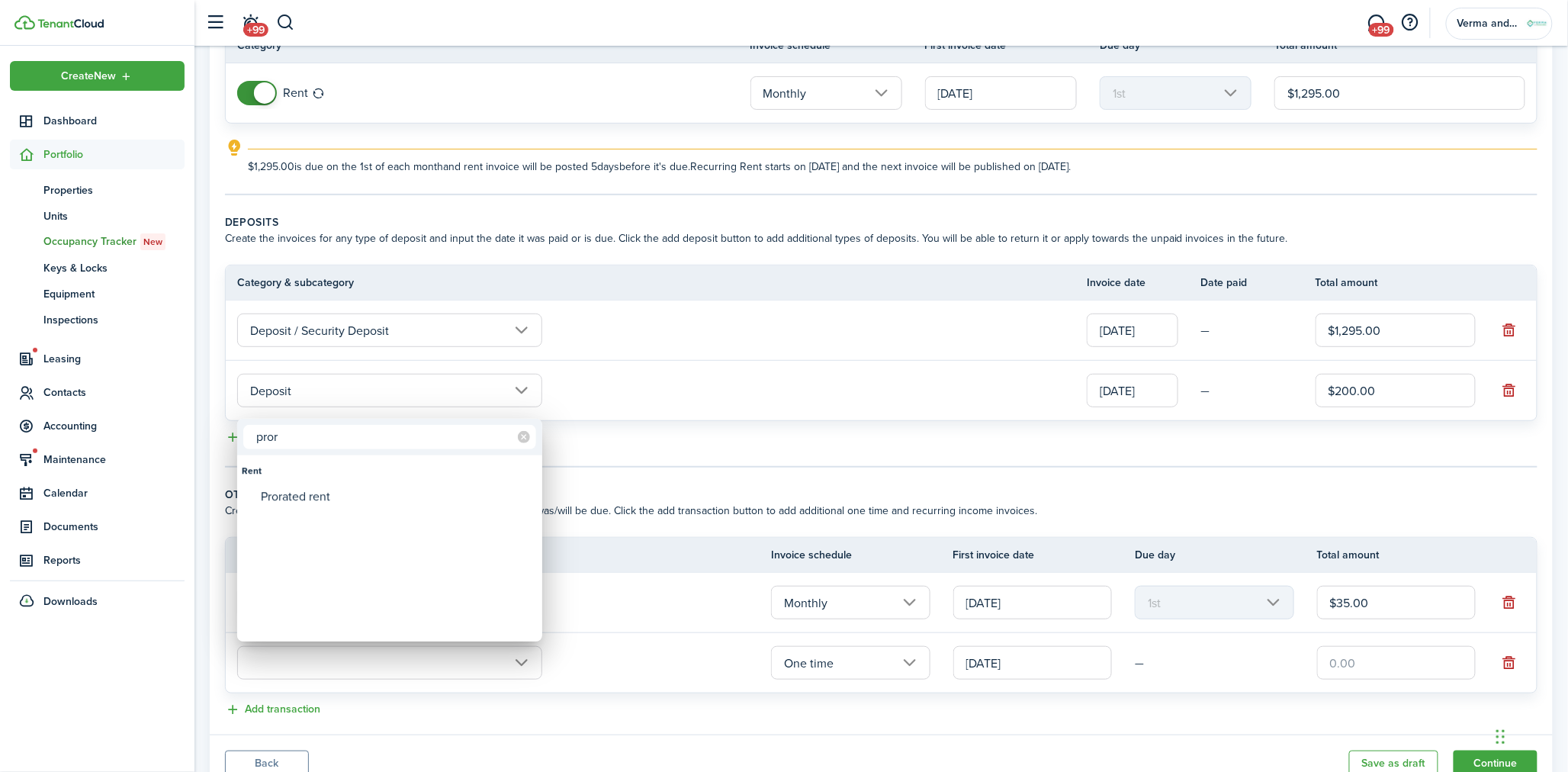
type input "pror"
click at [341, 493] on div "Prorated rent" at bounding box center [396, 496] width 270 height 26
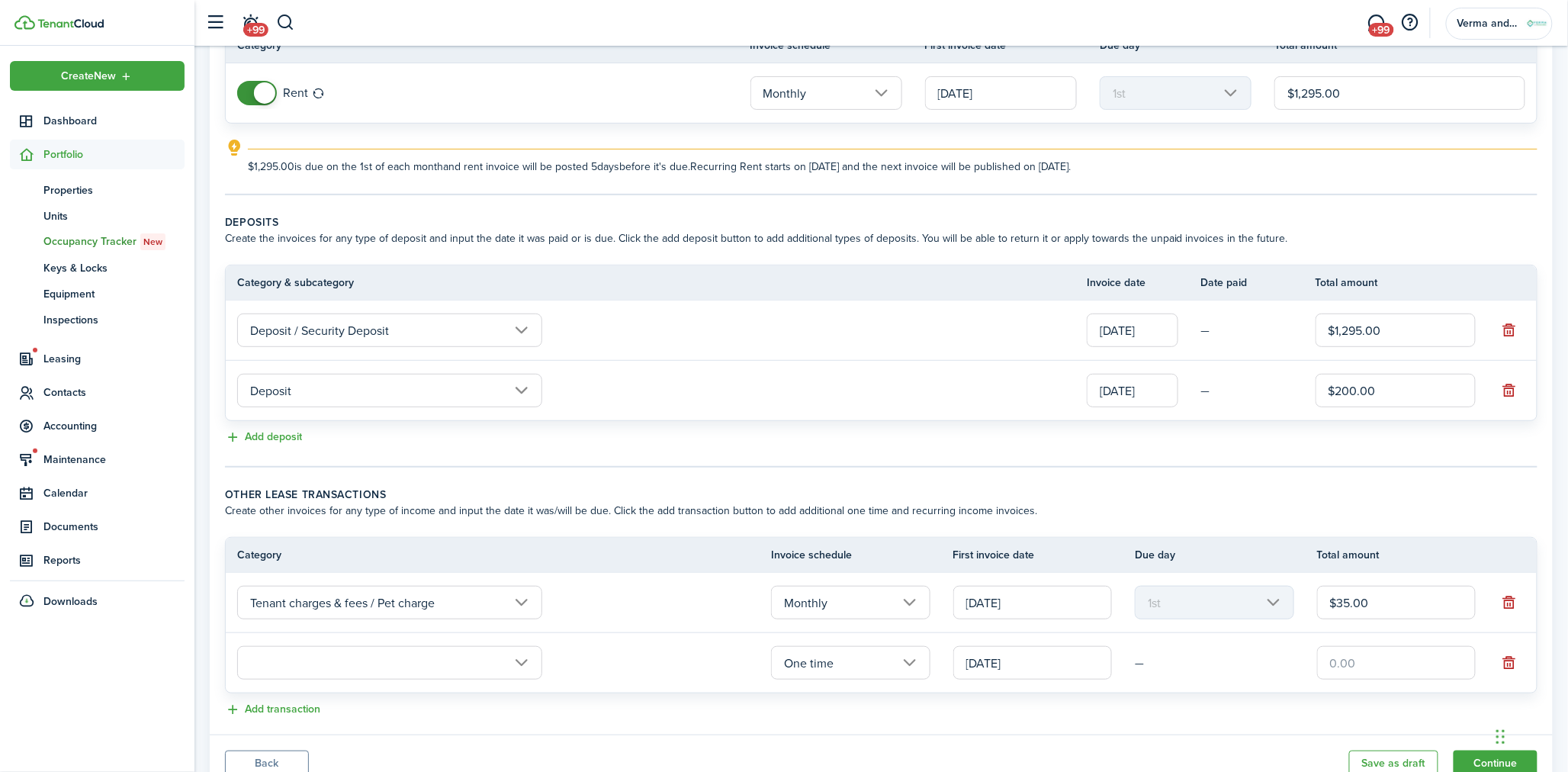
type input "Rent / Prorated rent"
click at [567, 475] on panel-main-body "Recurring rent You can enable the automatic lease rent invoicing. The first inv…" at bounding box center [881, 348] width 1343 height 773
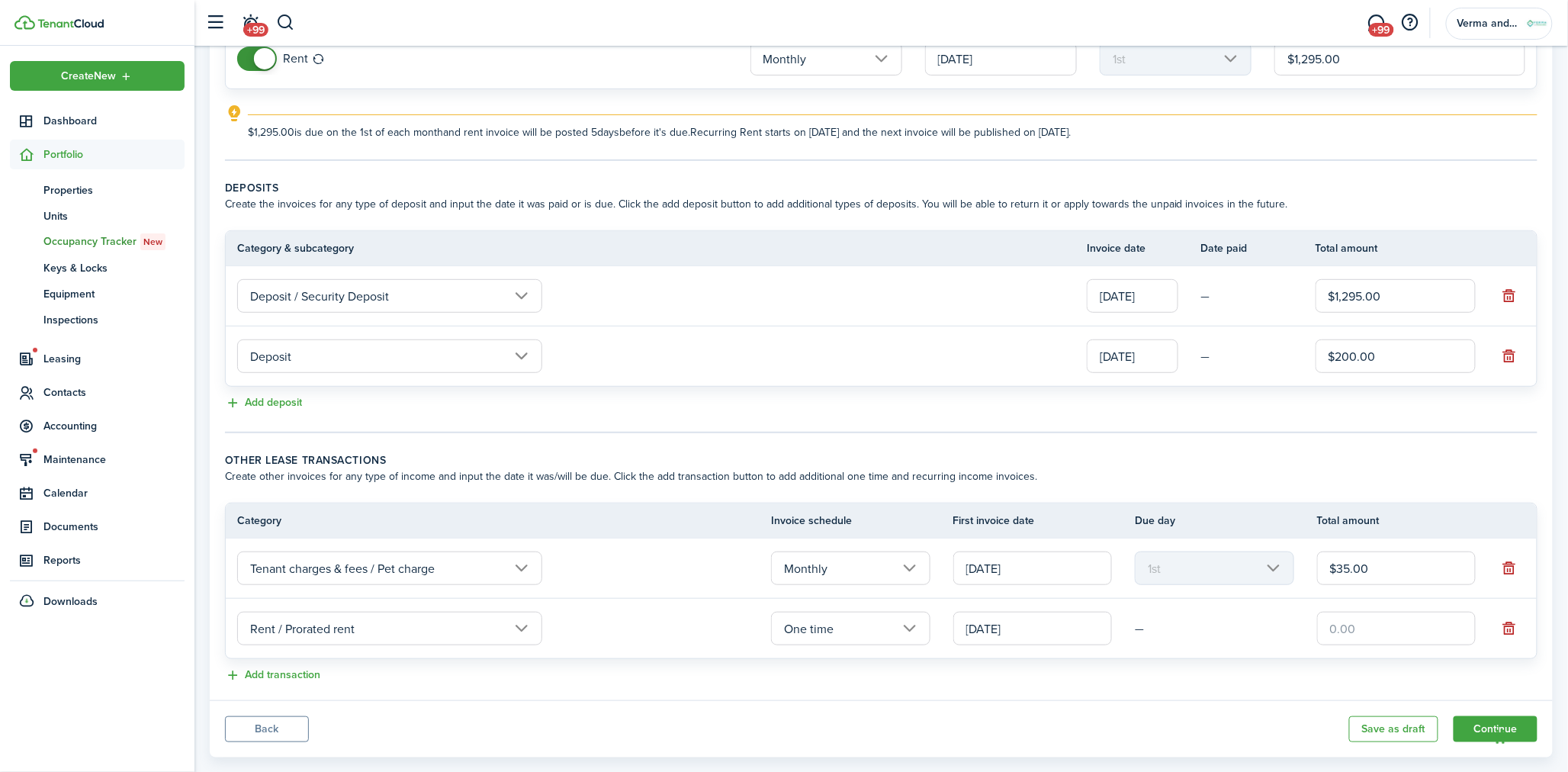
scroll to position [203, 0]
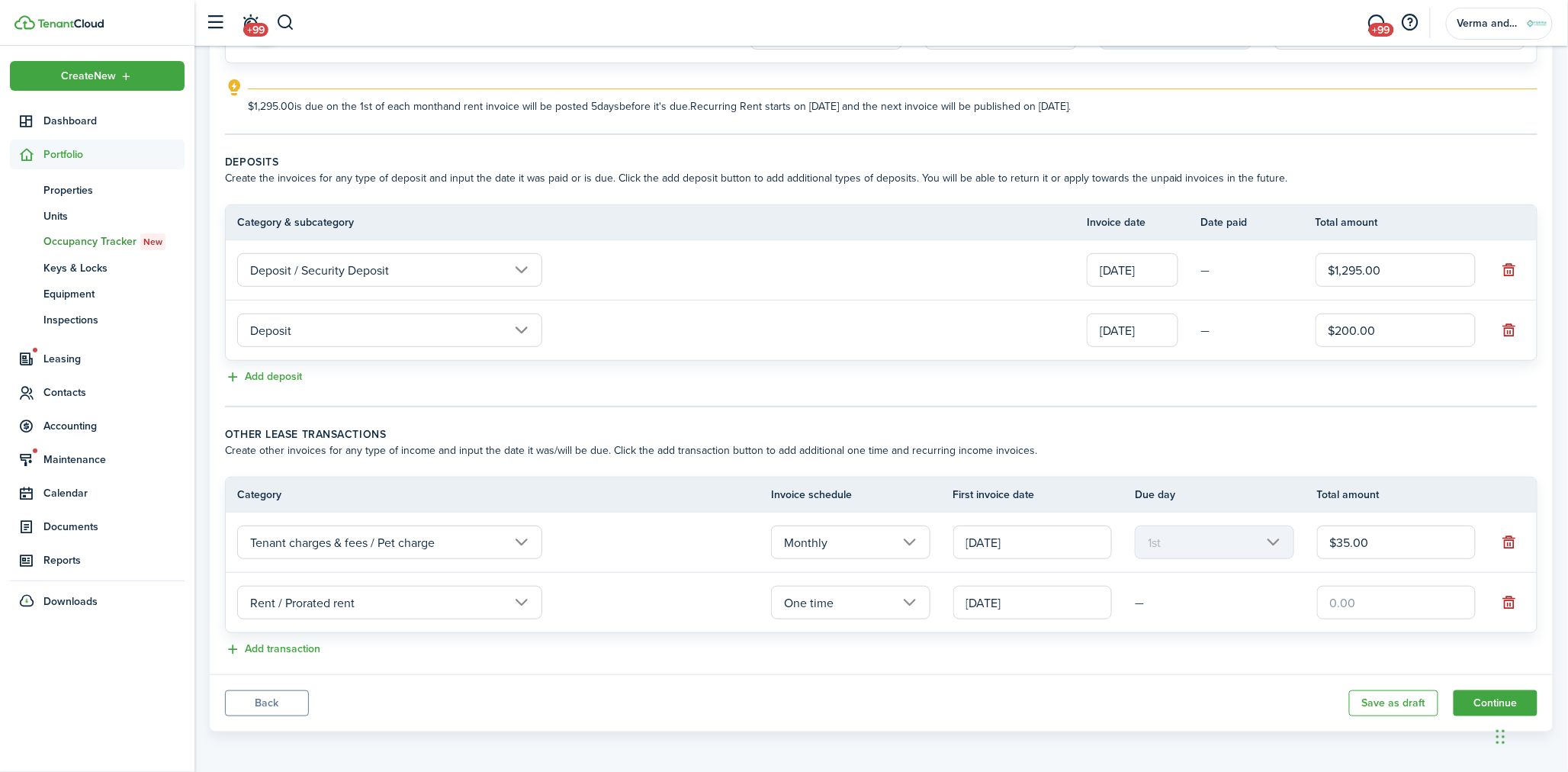
click at [1401, 607] on input "text" at bounding box center [1396, 603] width 158 height 33
drag, startPoint x: 1385, startPoint y: 610, endPoint x: 1398, endPoint y: 586, distance: 27.3
click at [1385, 610] on input "text" at bounding box center [1396, 603] width 158 height 33
type input "$576.33"
click at [1285, 636] on lease-classic-other-transaction "Other lease transactions Create other invoices for any type of income and input…" at bounding box center [881, 543] width 1312 height 233
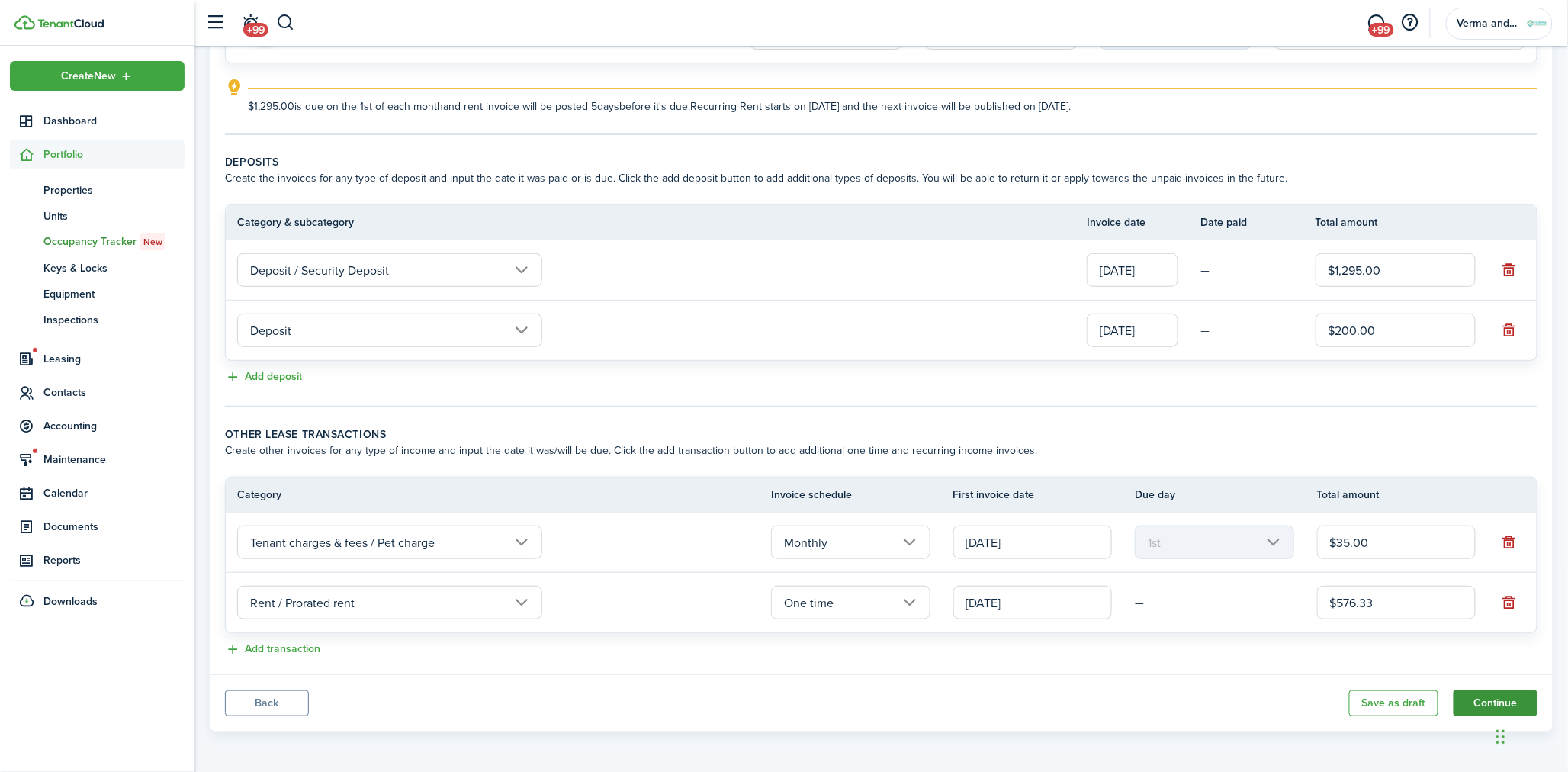
click at [1491, 702] on button "Continue" at bounding box center [1496, 703] width 84 height 26
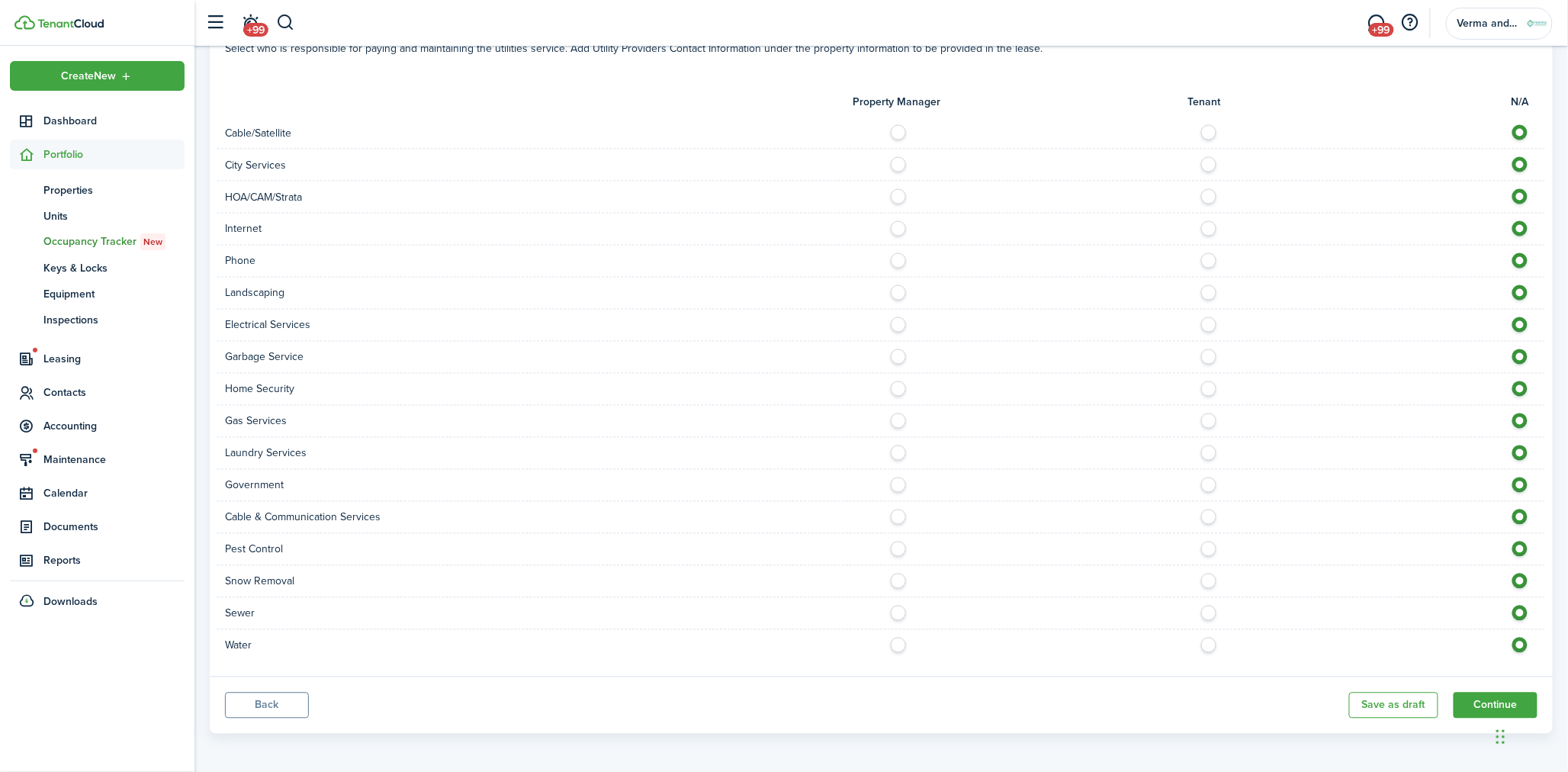
scroll to position [975, 0]
click at [1476, 700] on button "Continue" at bounding box center [1496, 704] width 84 height 26
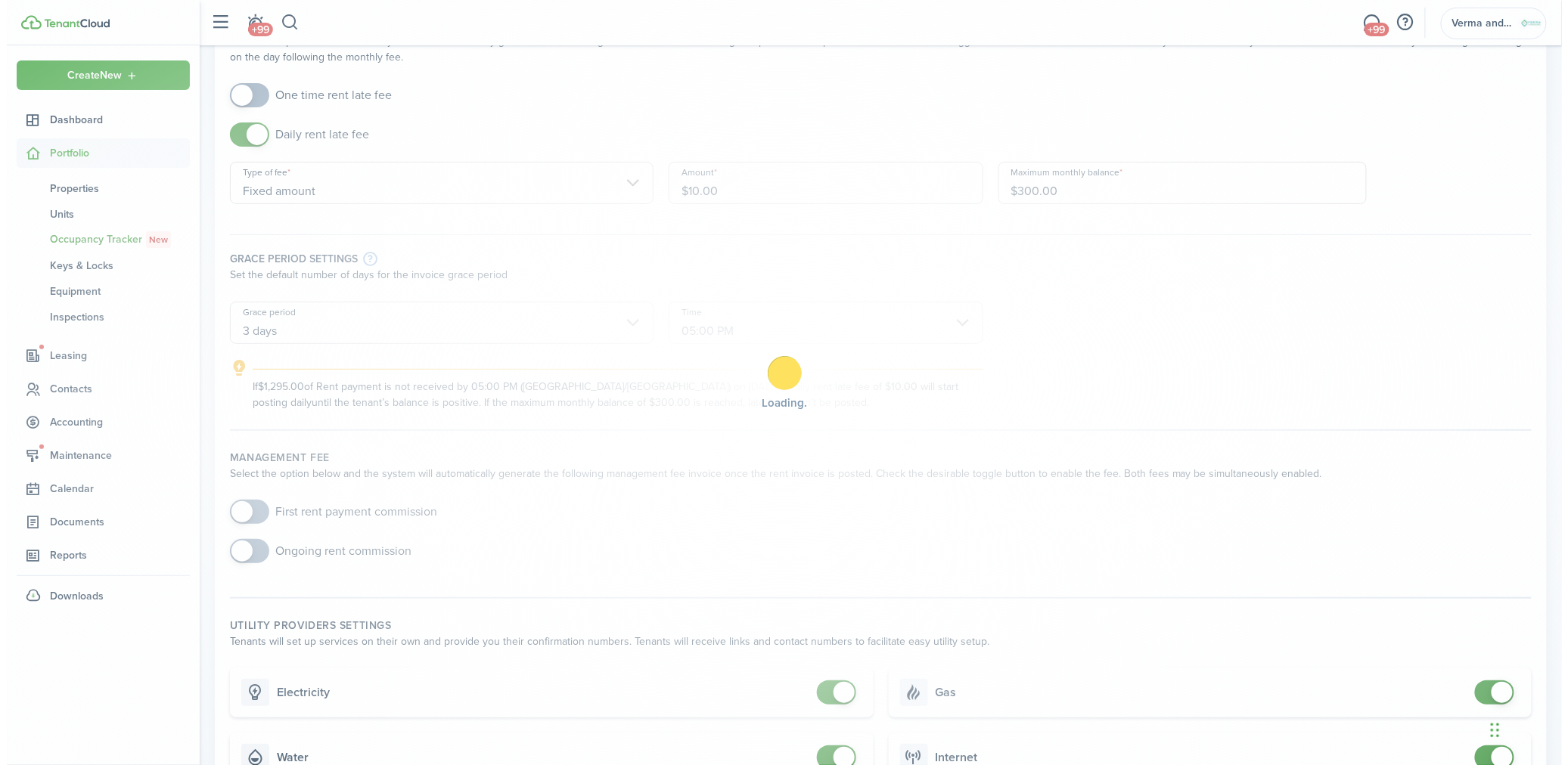
scroll to position [0, 0]
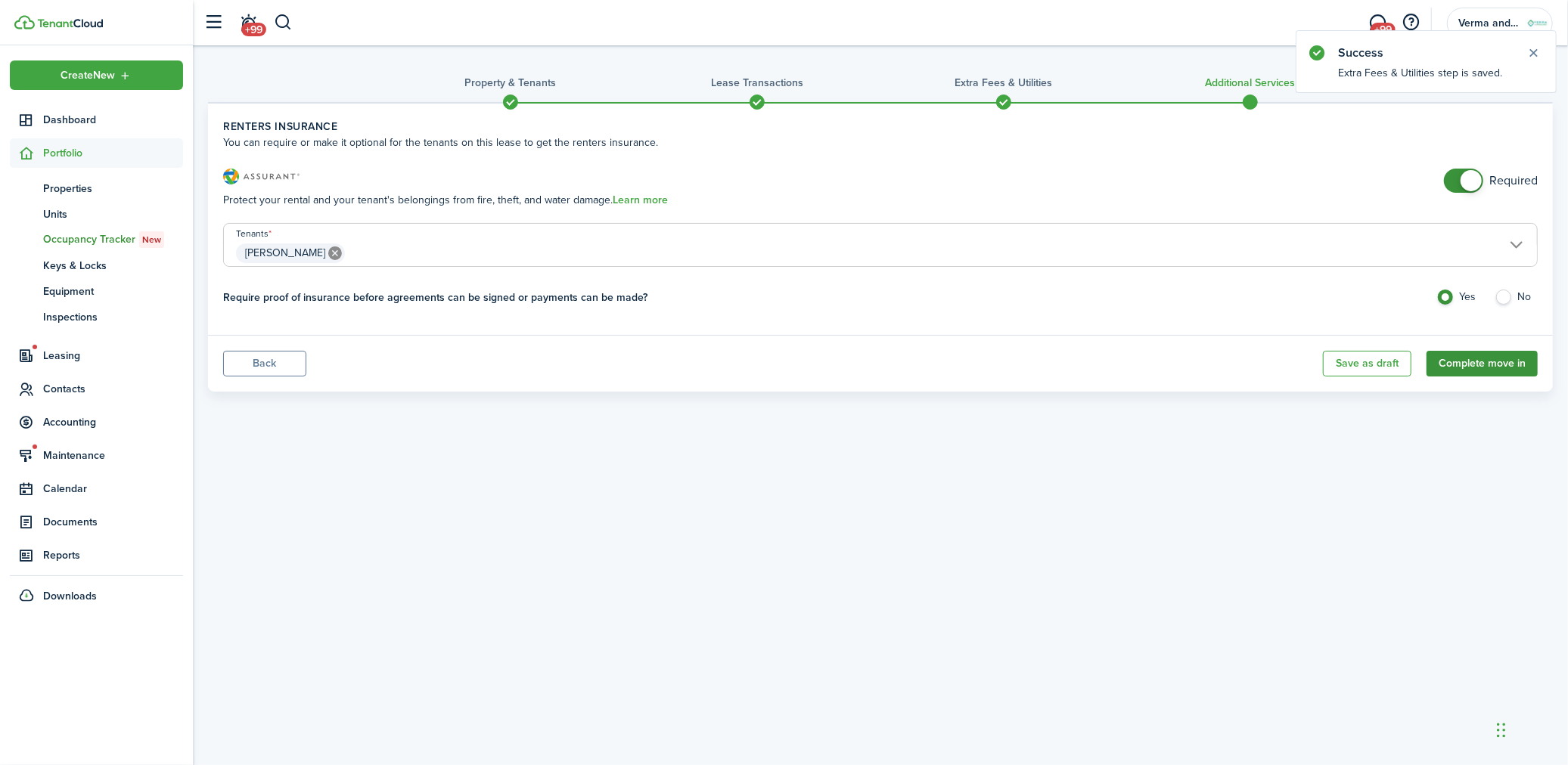
click at [1491, 363] on button "Complete move in" at bounding box center [1481, 363] width 112 height 26
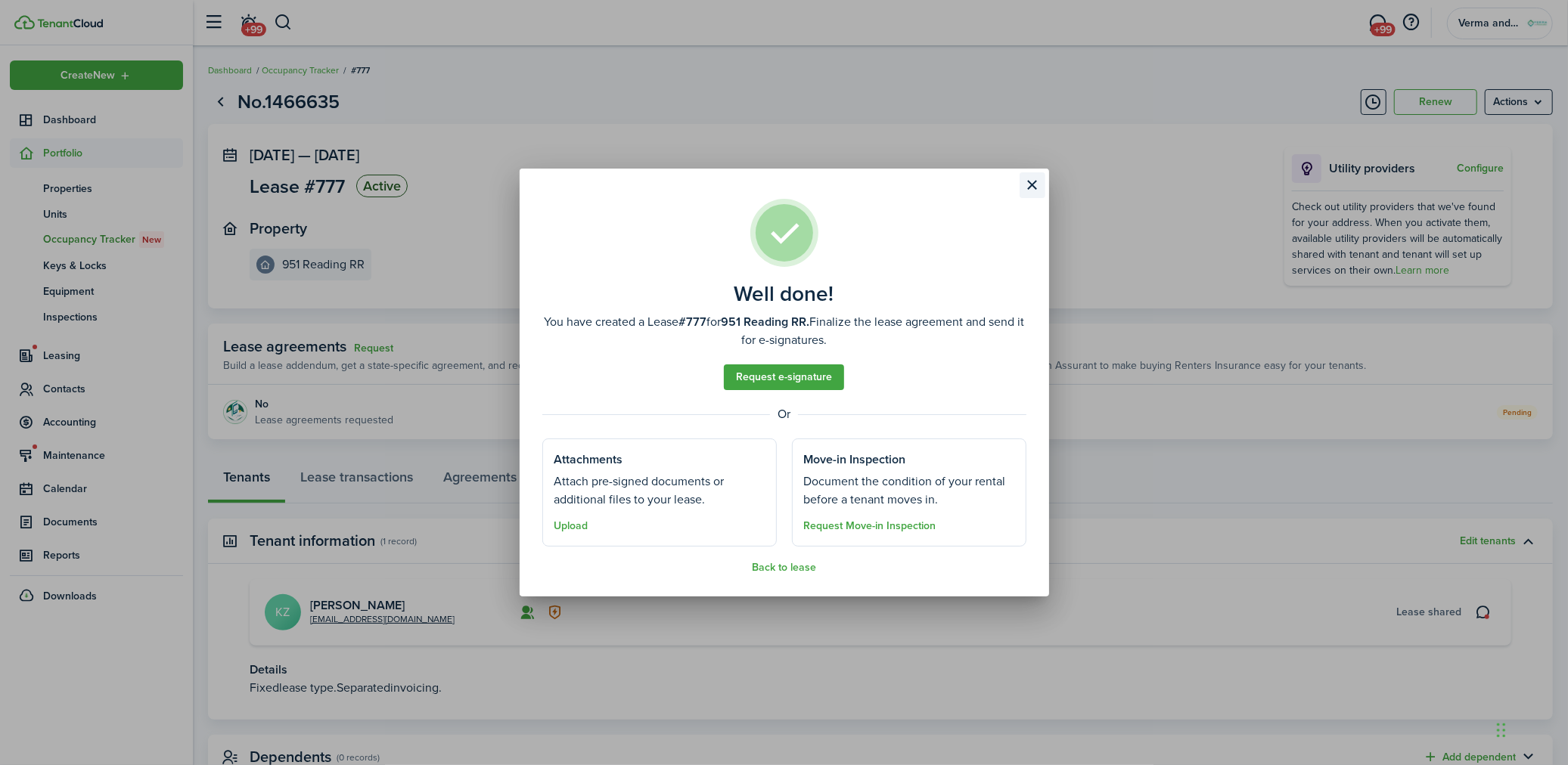
click at [1030, 191] on button "Close modal" at bounding box center [1032, 185] width 26 height 26
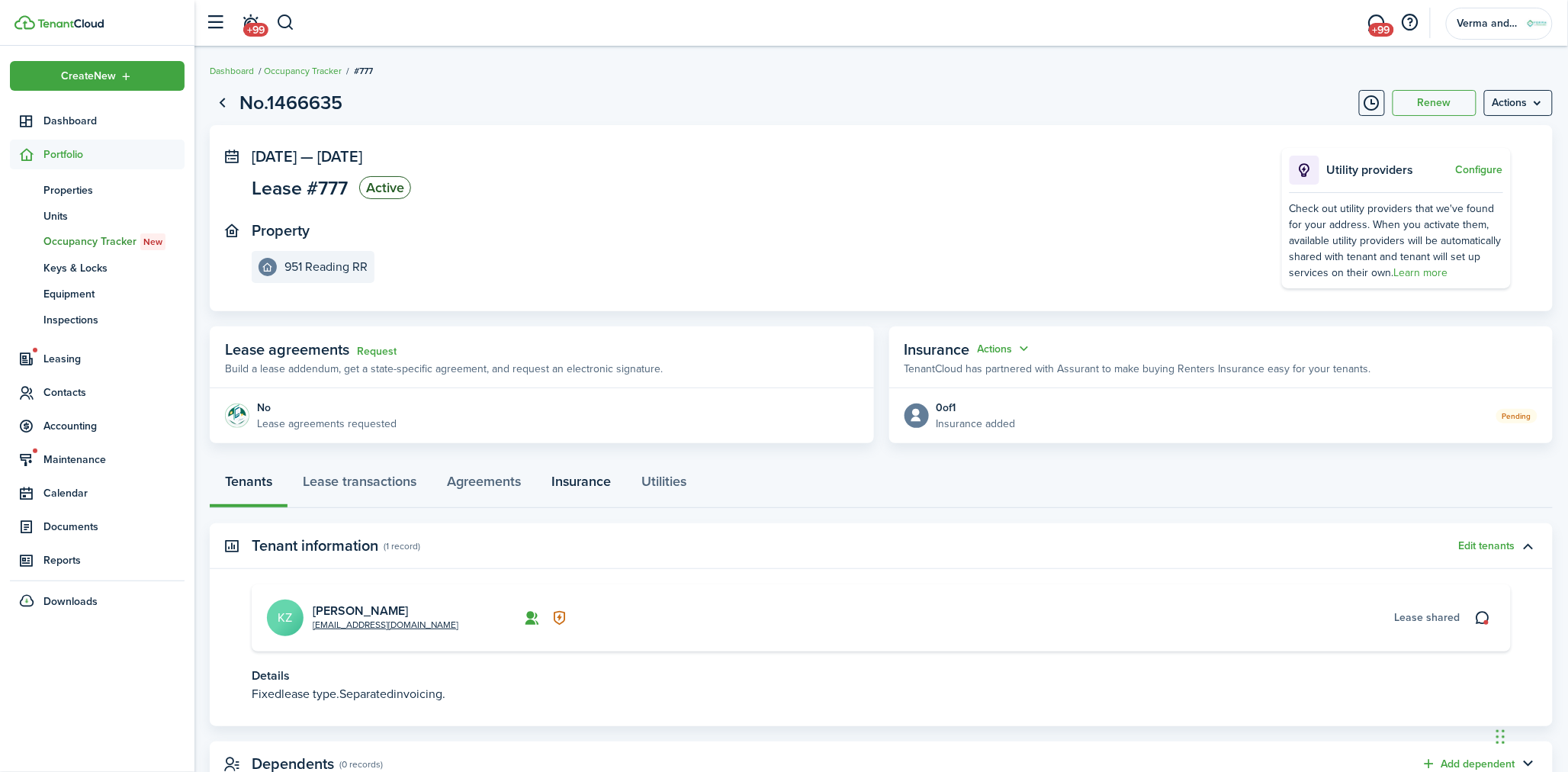
click at [584, 492] on link "Insurance" at bounding box center [582, 485] width 90 height 46
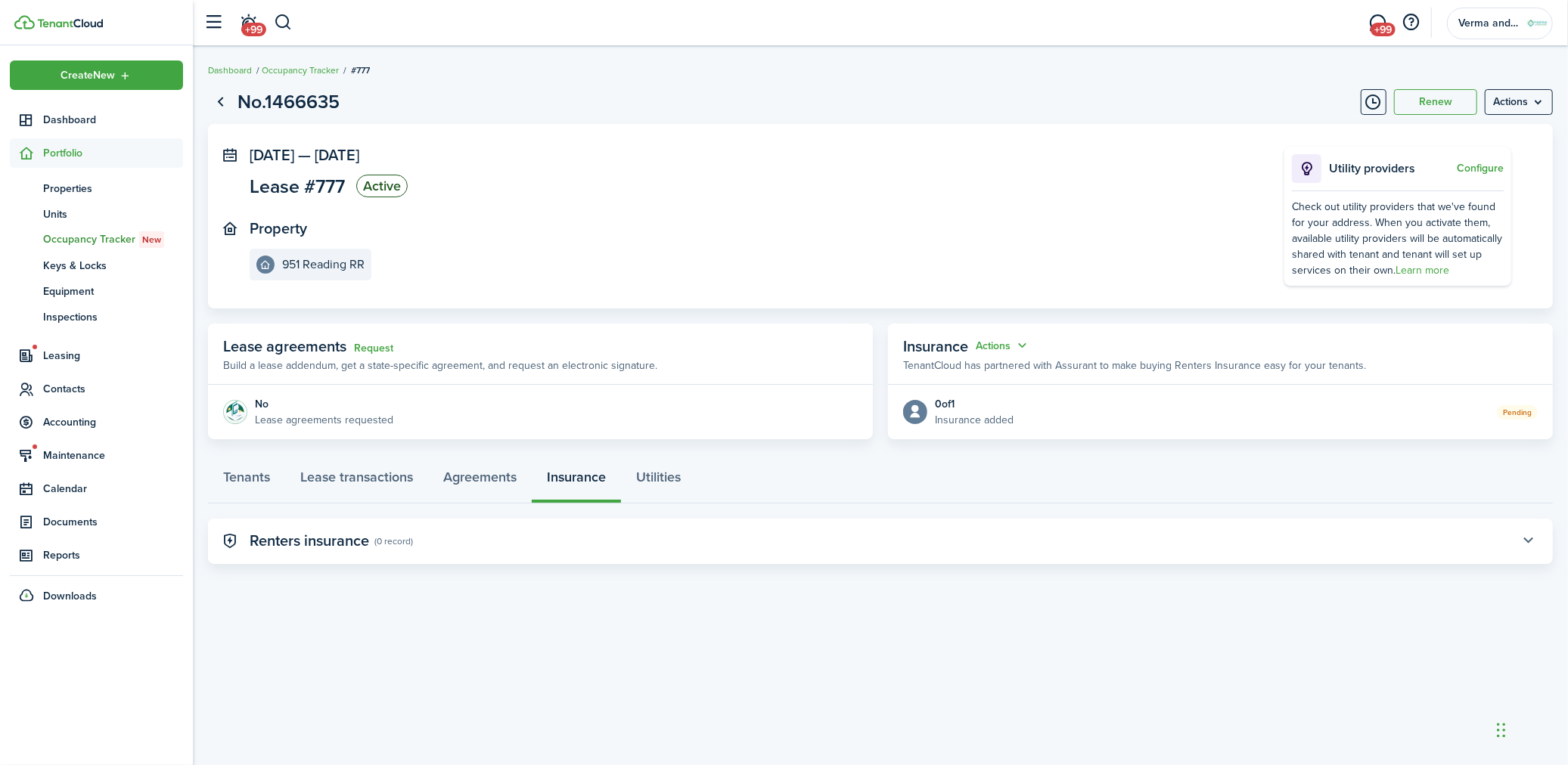
click at [1536, 543] on button "button" at bounding box center [1528, 541] width 26 height 26
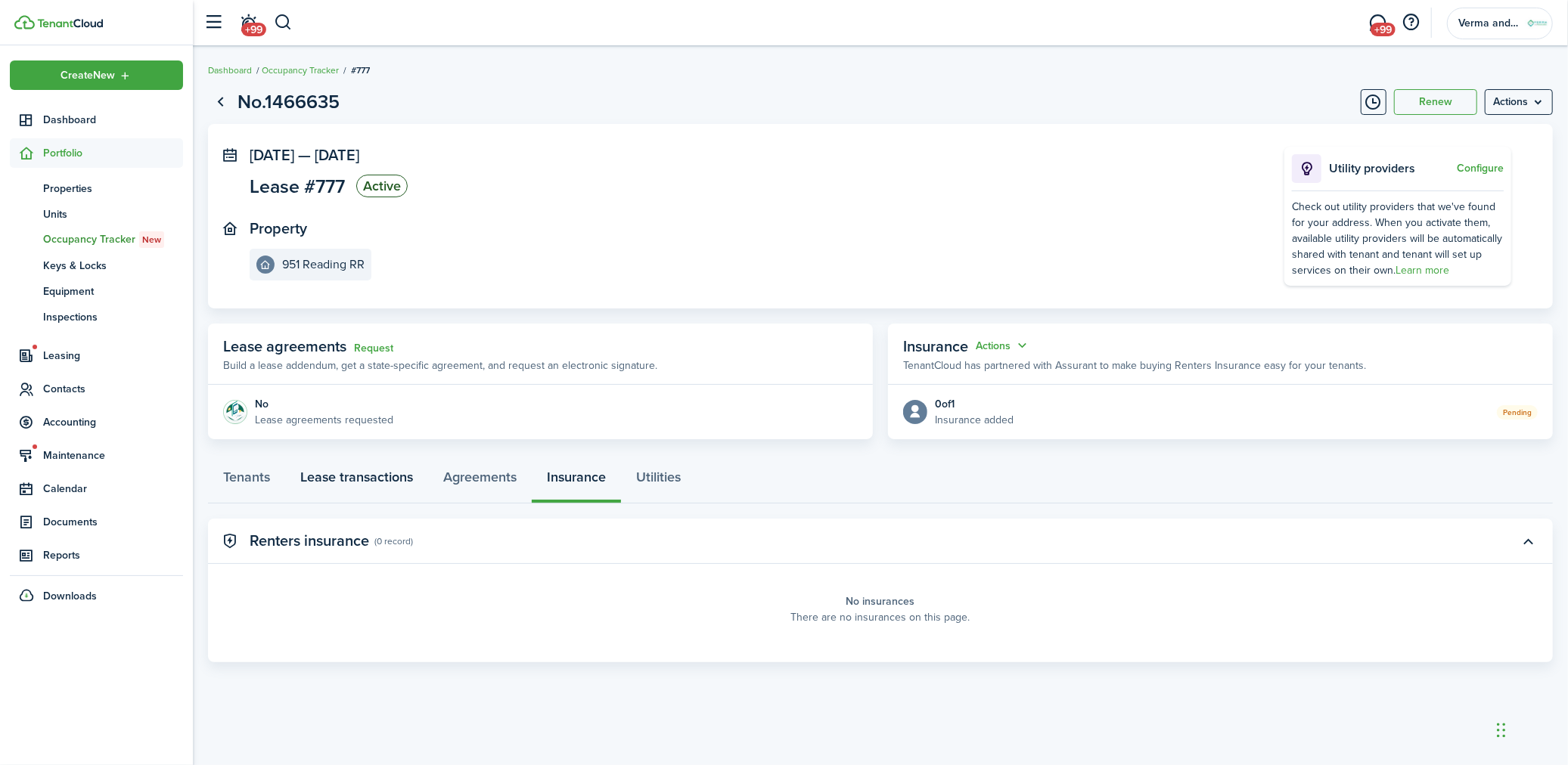
click at [340, 469] on link "Lease transactions" at bounding box center [356, 481] width 143 height 45
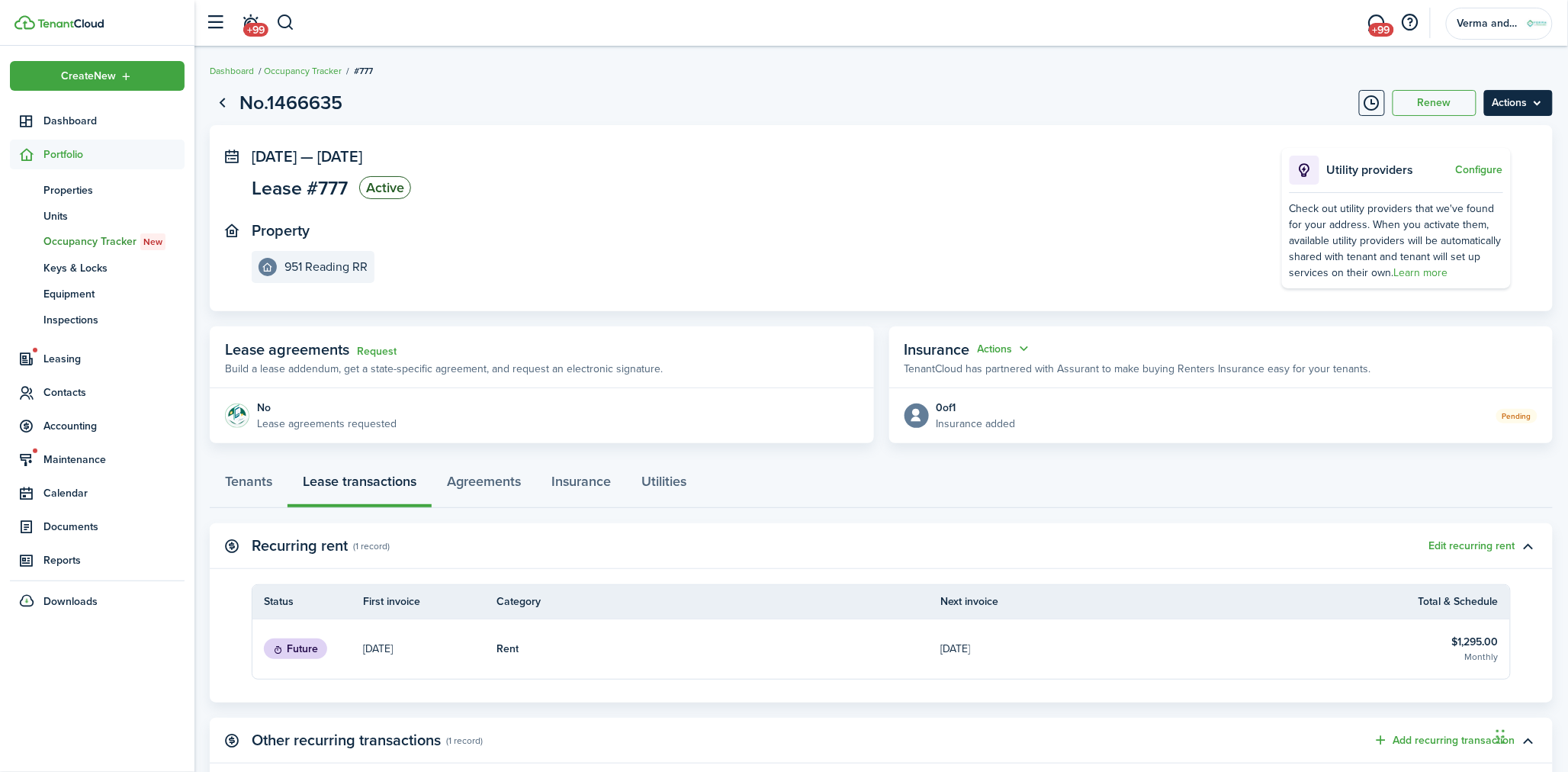
click at [1541, 112] on menu-btn "Actions" at bounding box center [1518, 103] width 68 height 26
click at [1496, 135] on button "Edit" at bounding box center [1487, 136] width 133 height 26
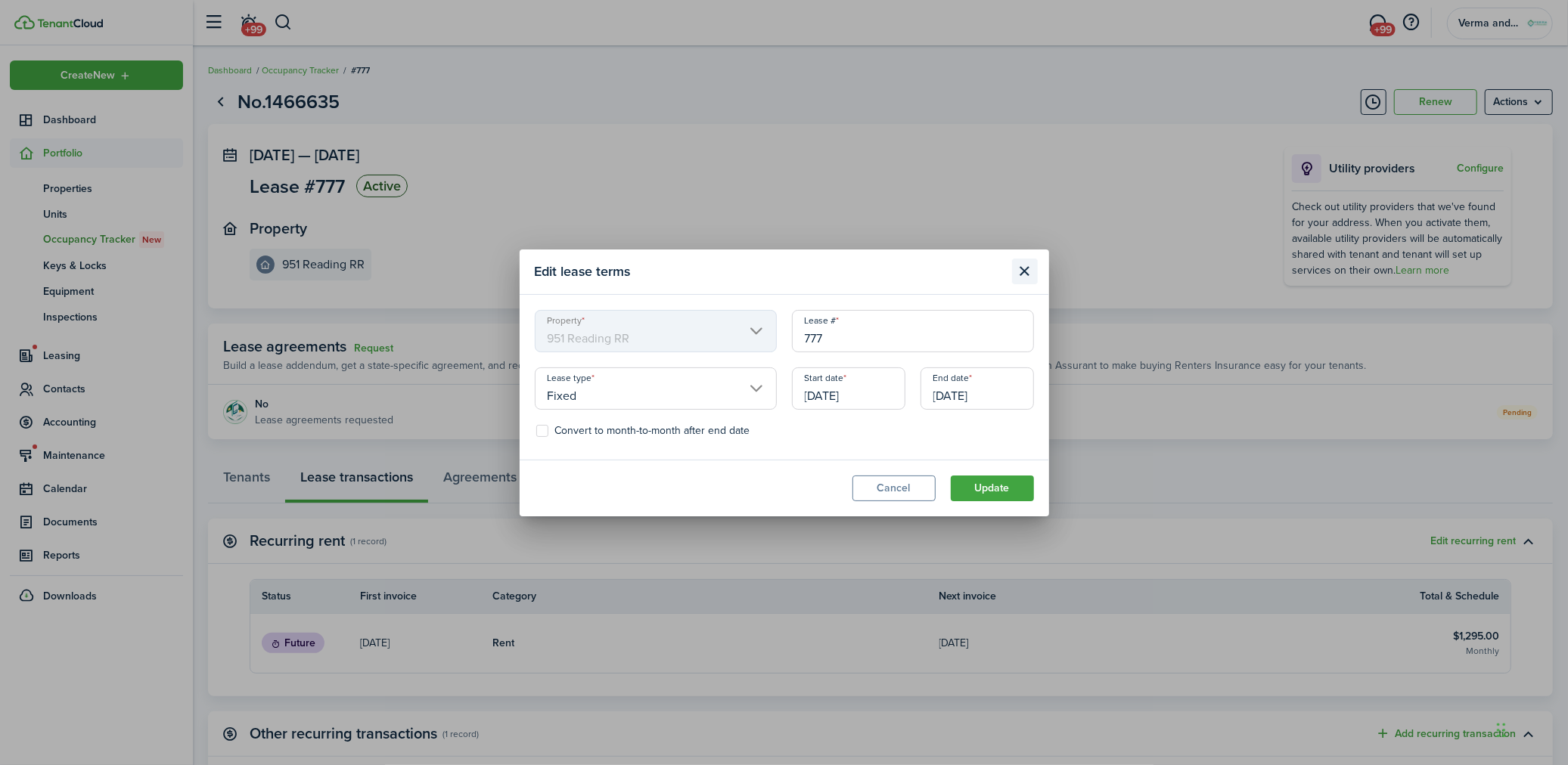
click at [1034, 264] on button "Close modal" at bounding box center [1024, 271] width 26 height 26
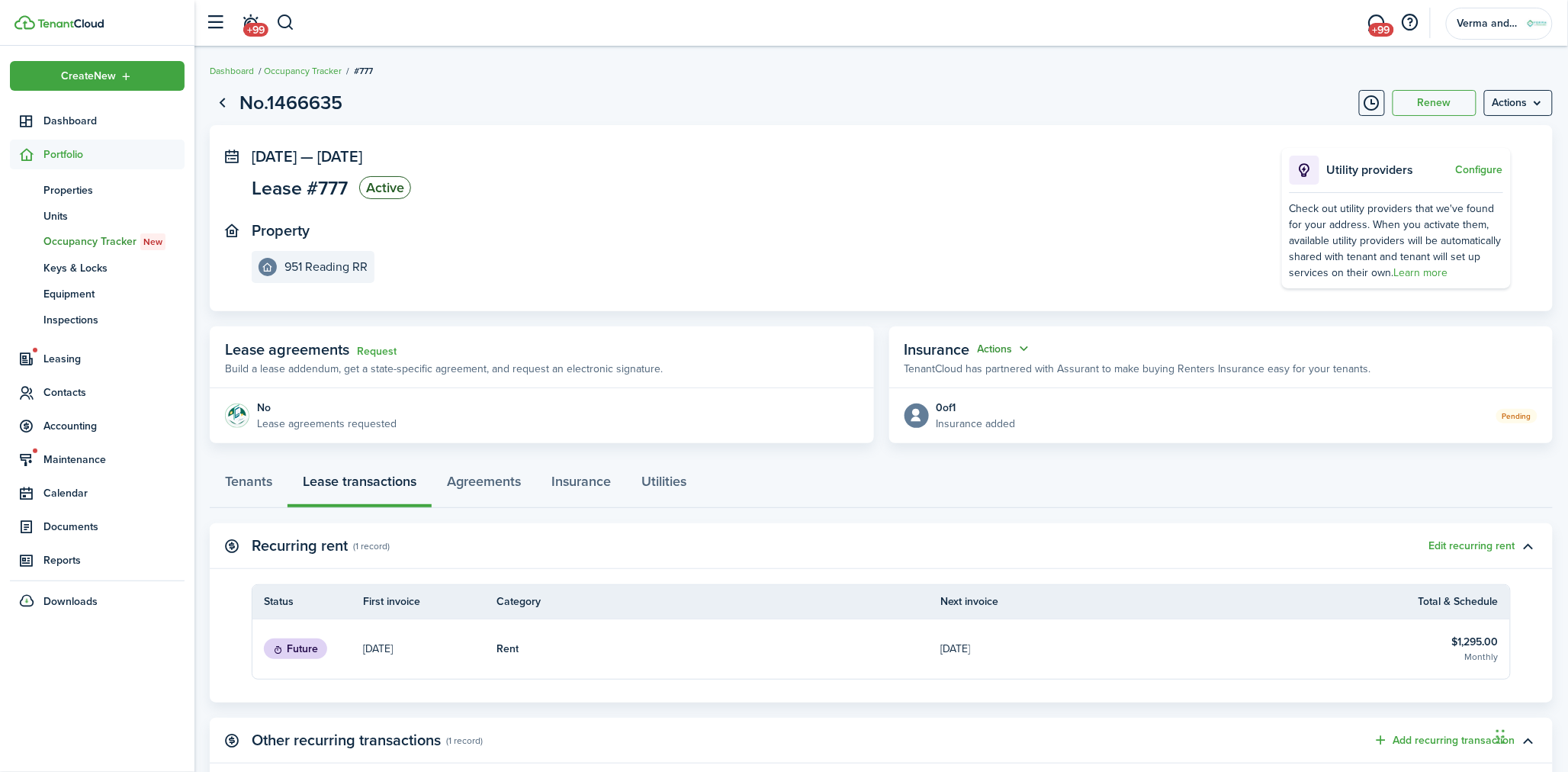
click at [1015, 347] on button "Actions" at bounding box center [1006, 348] width 55 height 18
click at [978, 382] on button "Edit" at bounding box center [967, 378] width 133 height 27
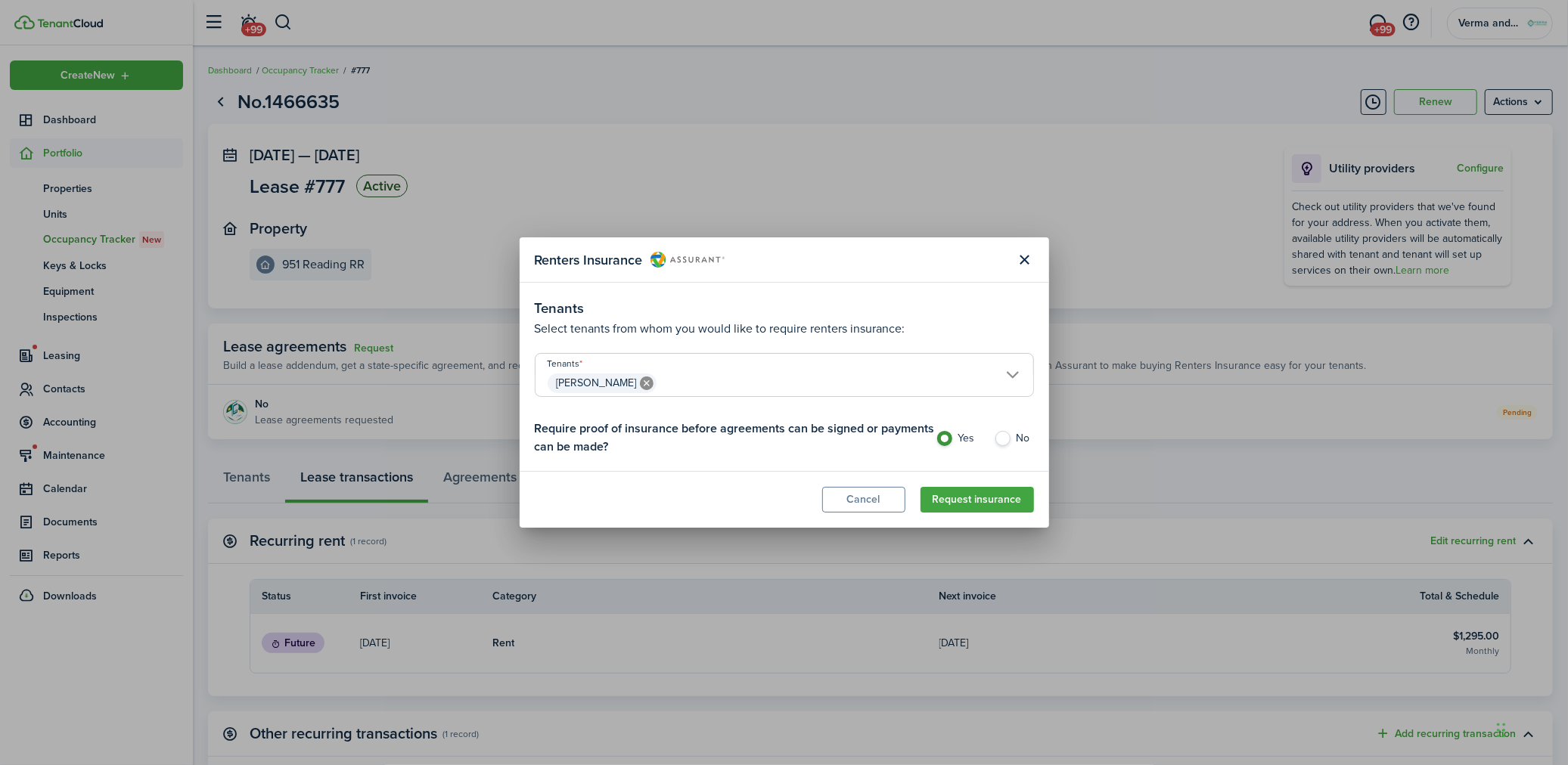
click at [1006, 443] on label "No" at bounding box center [1014, 442] width 40 height 22
radio input "false"
radio input "true"
click at [1008, 501] on button "Request insurance" at bounding box center [976, 500] width 113 height 26
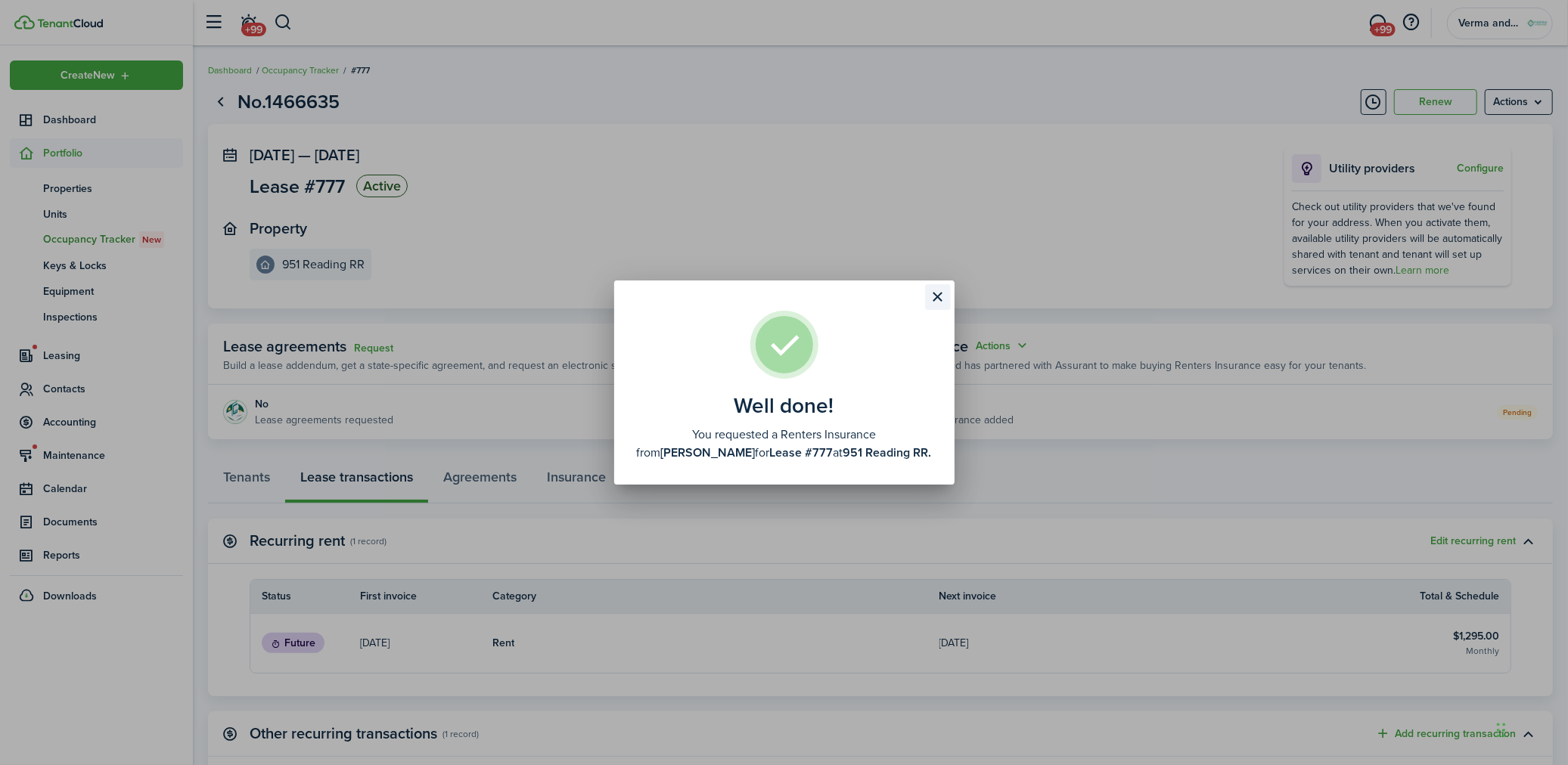
click at [943, 306] on button "Close modal" at bounding box center [938, 297] width 26 height 26
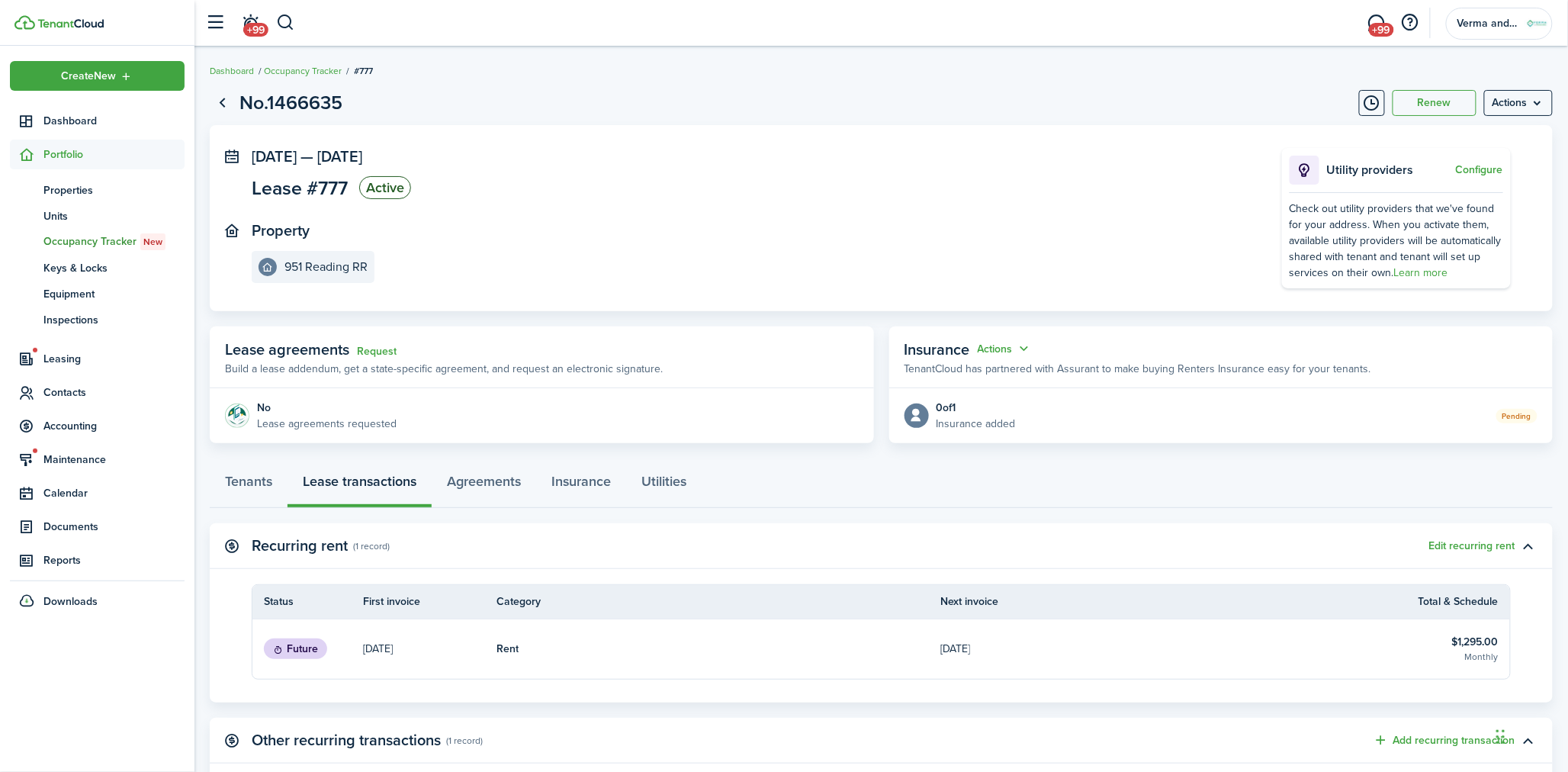
click at [848, 453] on page-view-layout "No.1466635 Renew Actions [DATE] — [DATE] Lease #777 Active Property 951 Reading…" at bounding box center [881, 569] width 1374 height 975
click at [238, 487] on link "Tenants" at bounding box center [248, 485] width 77 height 46
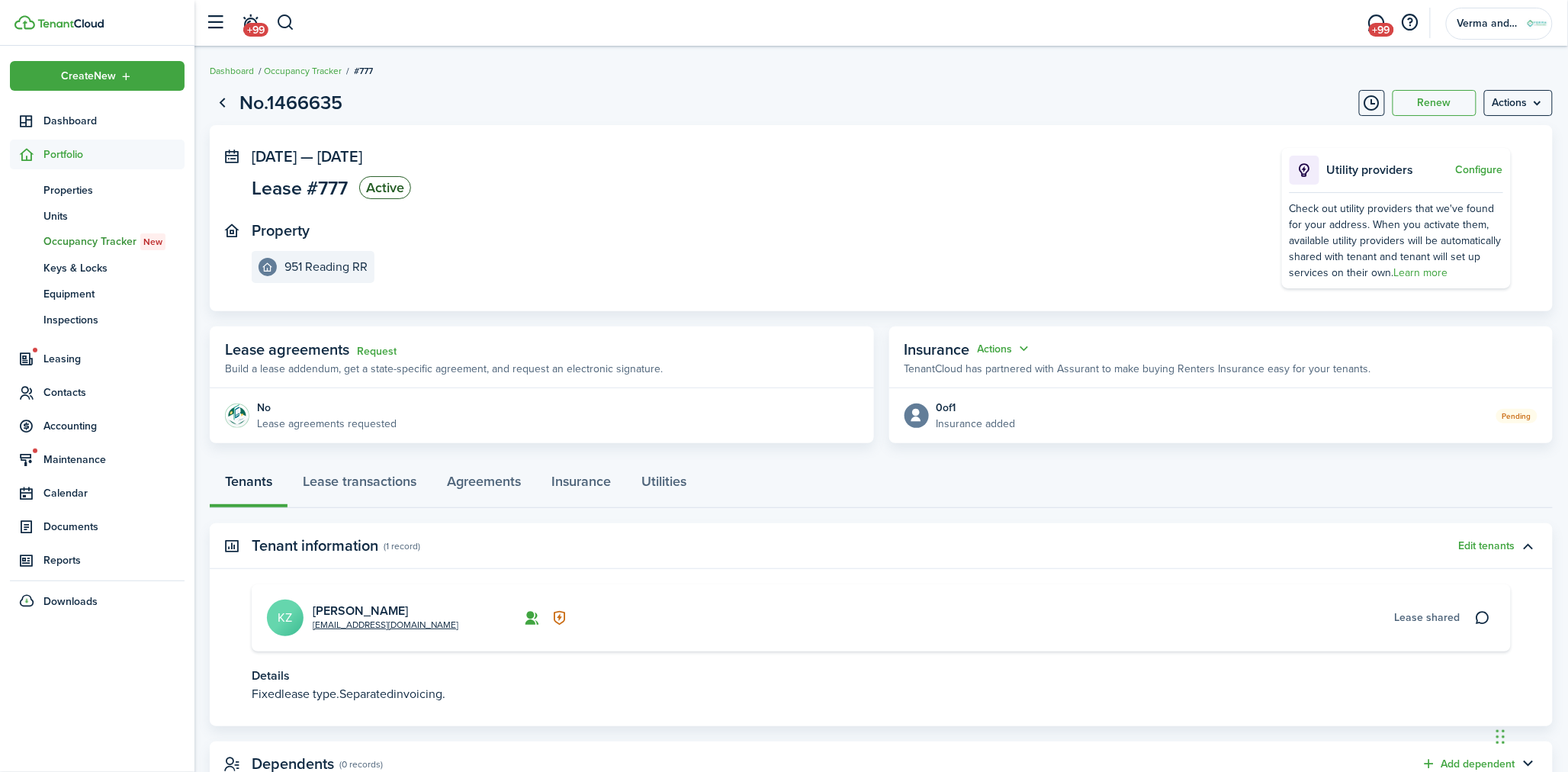
click at [735, 271] on panel-main-section "Property 951 Reading RR" at bounding box center [744, 252] width 985 height 61
click at [317, 433] on link "View property" at bounding box center [272, 419] width 93 height 26
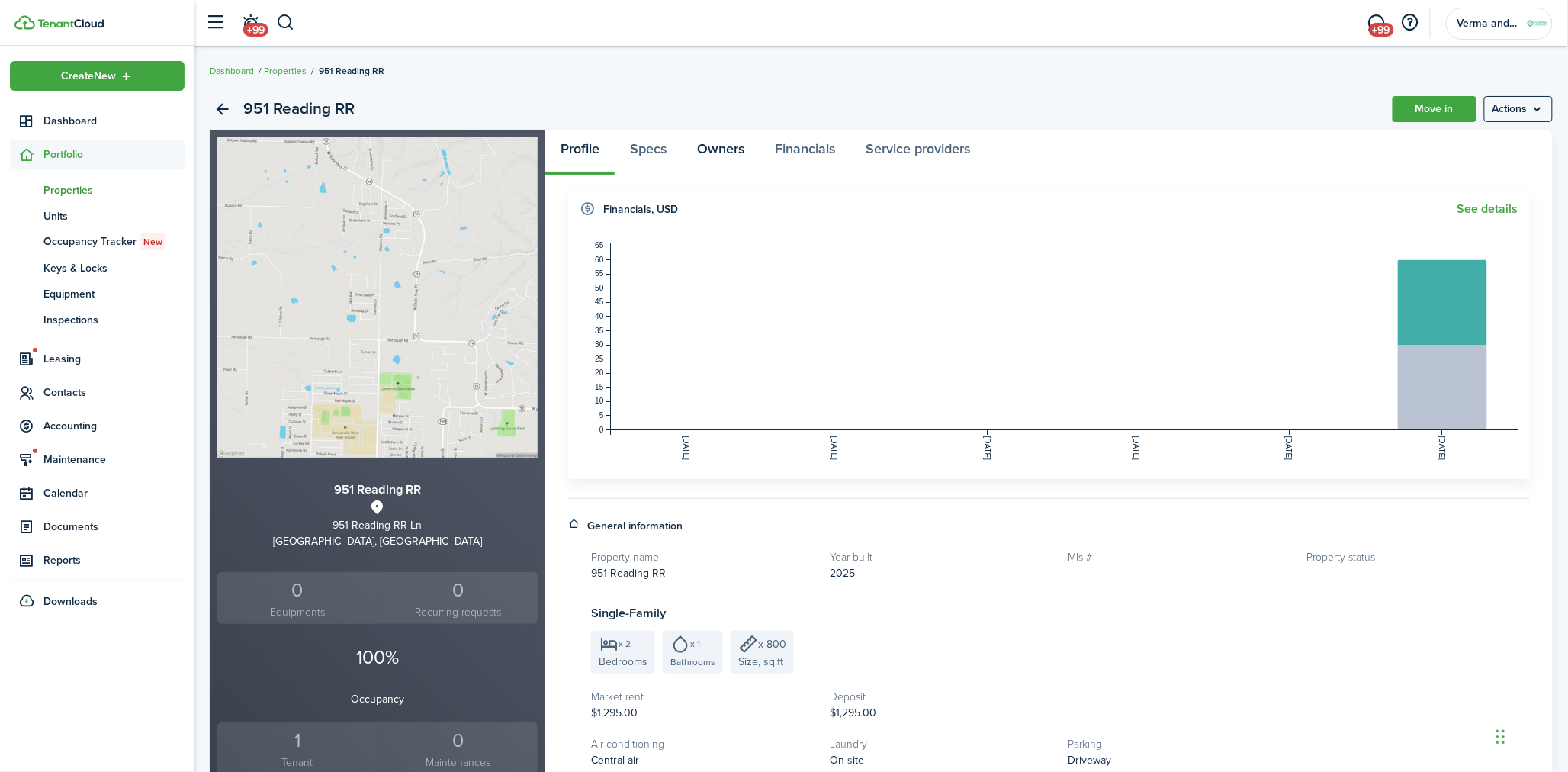
click at [740, 148] on link "Owners" at bounding box center [720, 153] width 77 height 46
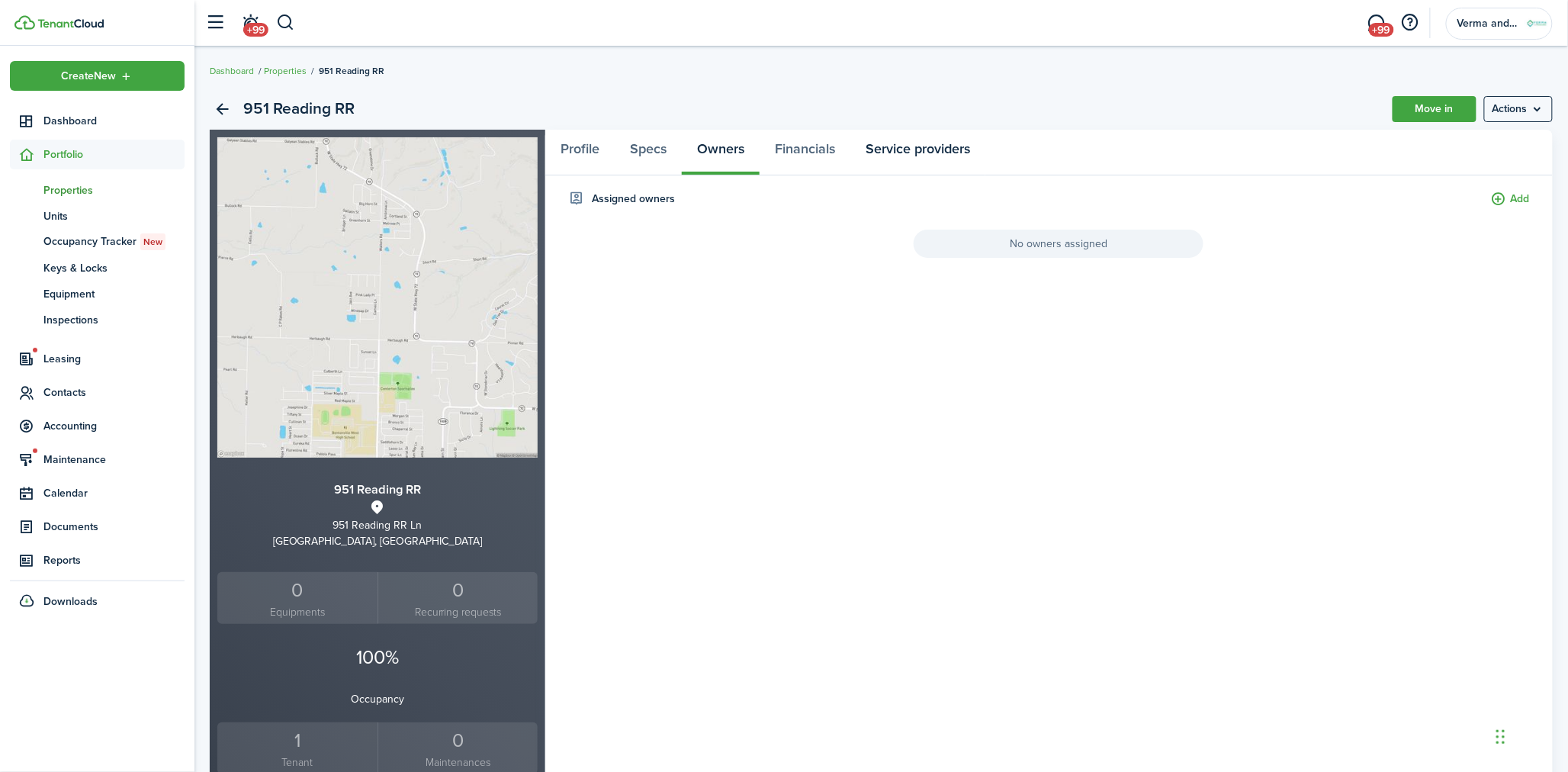
click at [892, 157] on link "Service providers" at bounding box center [918, 153] width 135 height 46
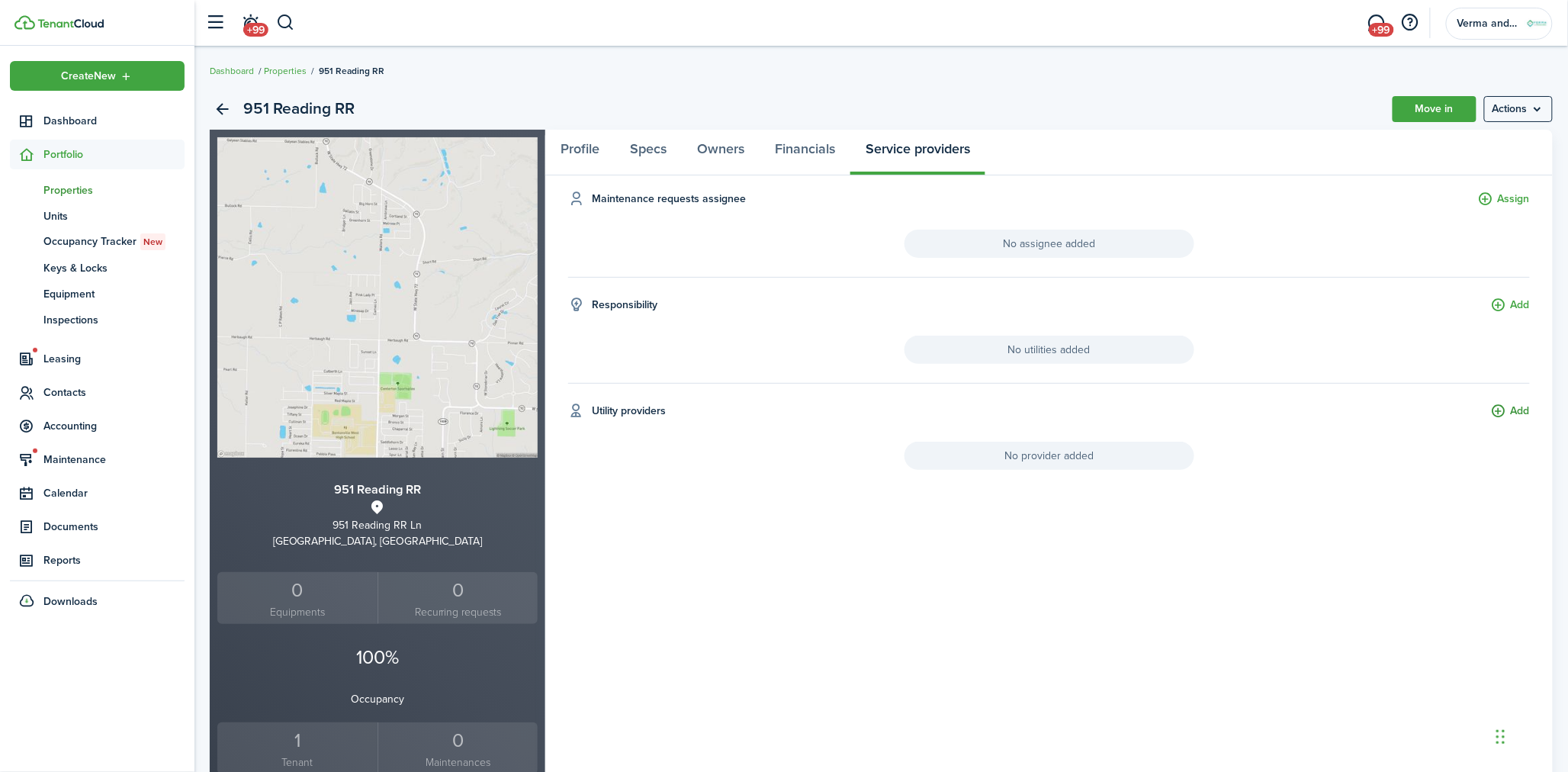
click at [1508, 414] on button "Add" at bounding box center [1511, 411] width 39 height 18
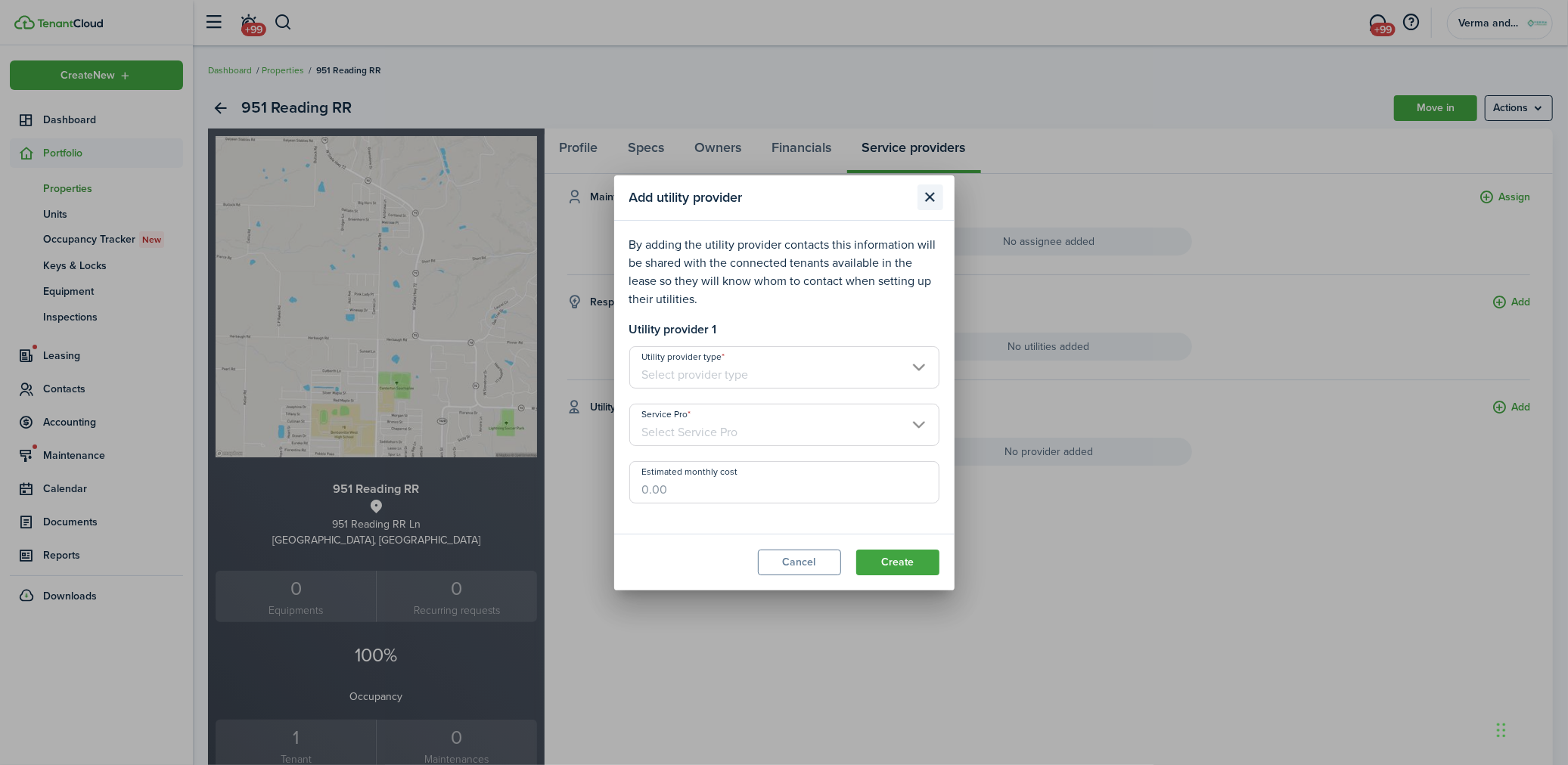
click at [930, 202] on button "Close modal" at bounding box center [929, 197] width 26 height 26
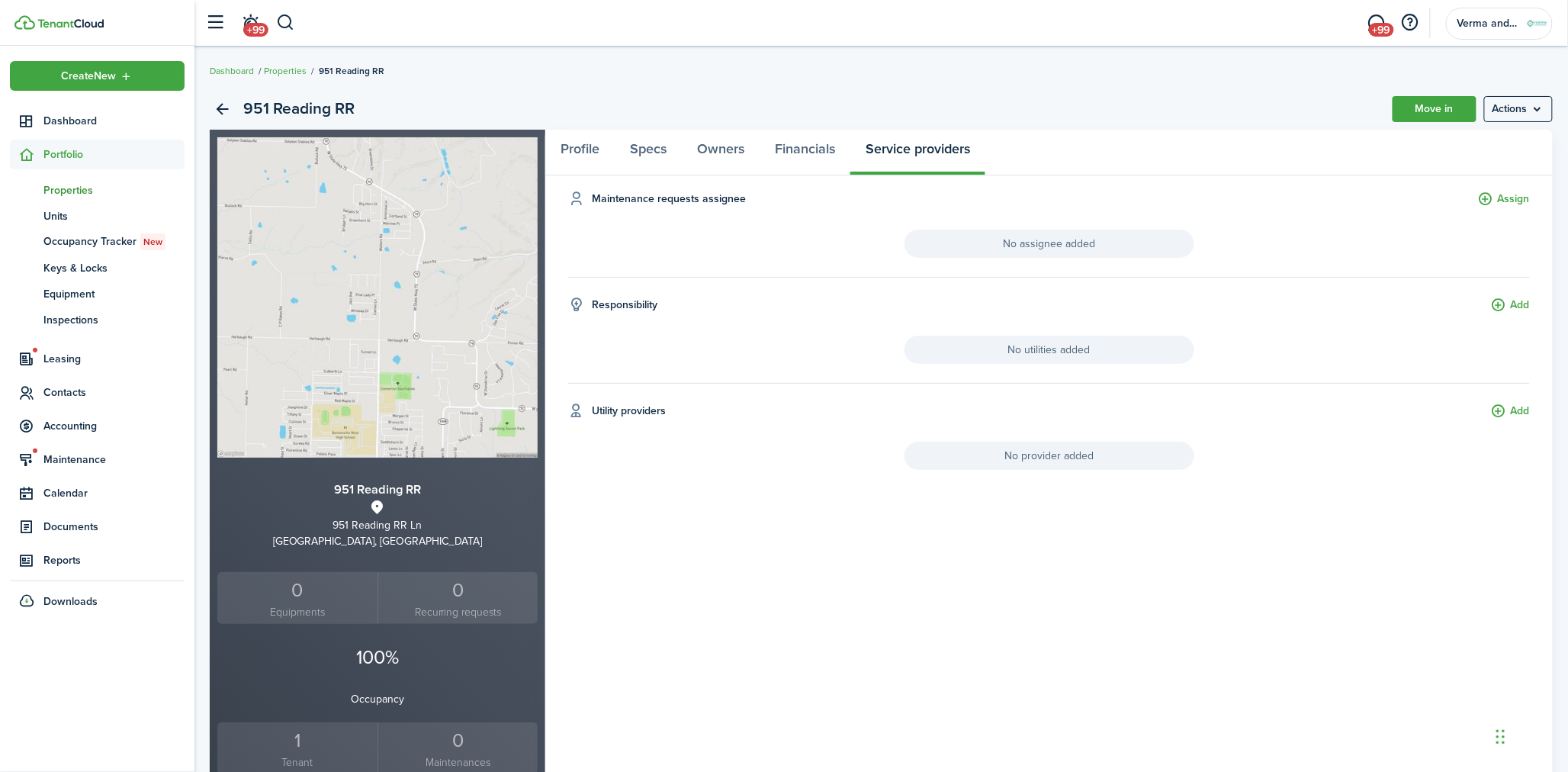
click at [318, 725] on link "1 Tenant" at bounding box center [297, 749] width 160 height 53
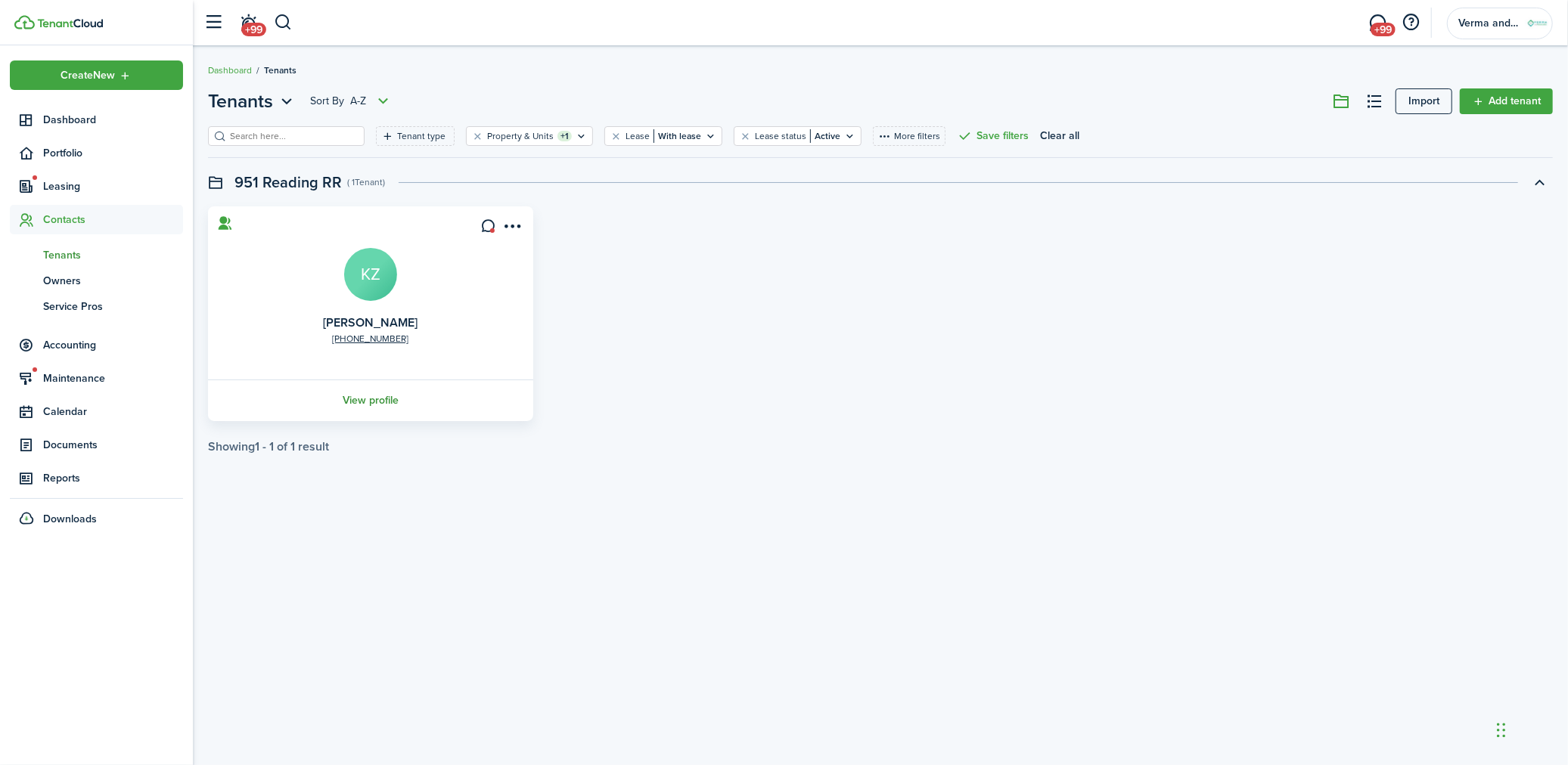
click at [394, 402] on link "View profile" at bounding box center [370, 401] width 330 height 41
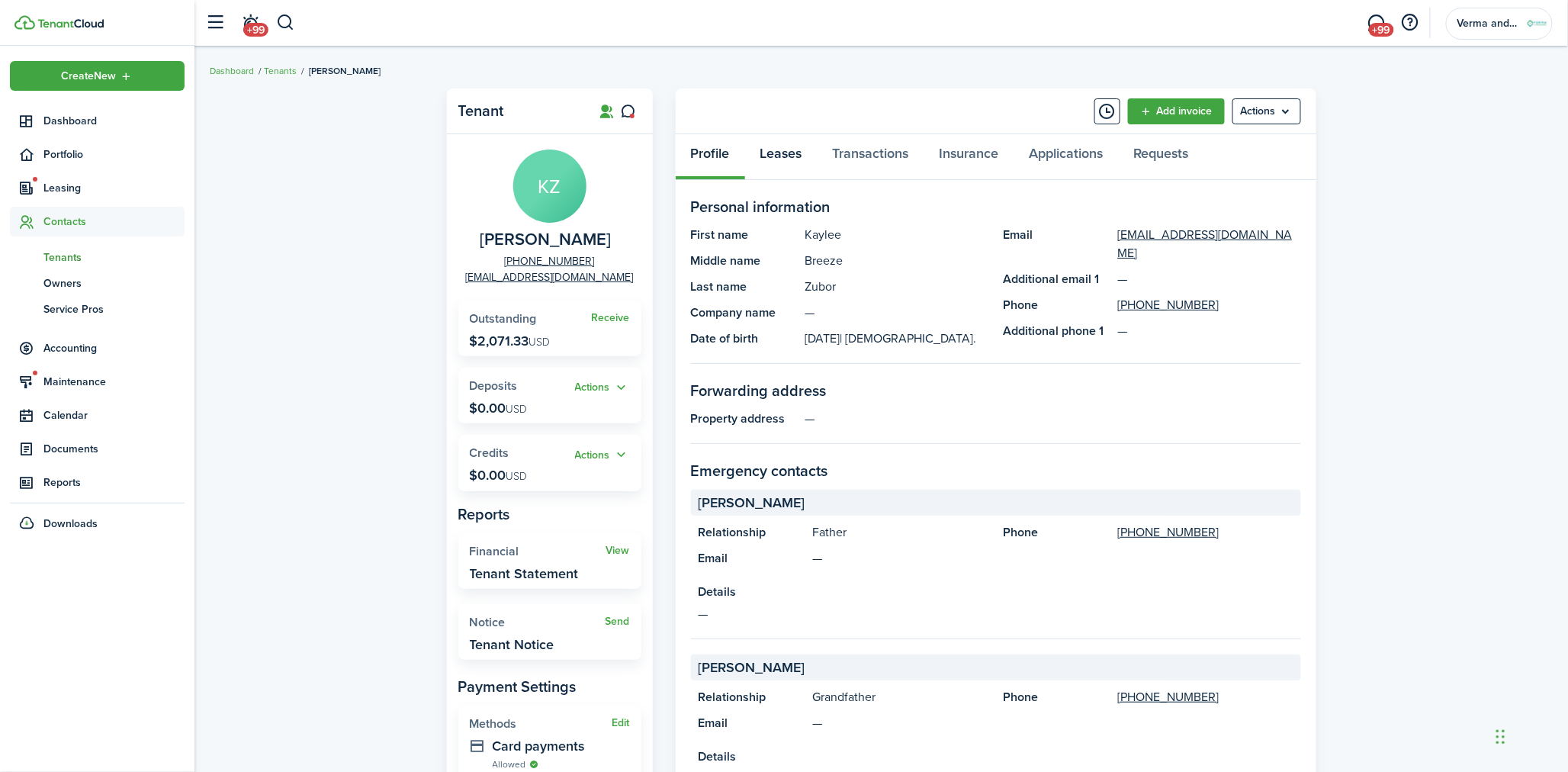
click at [790, 147] on link "Leases" at bounding box center [781, 157] width 72 height 46
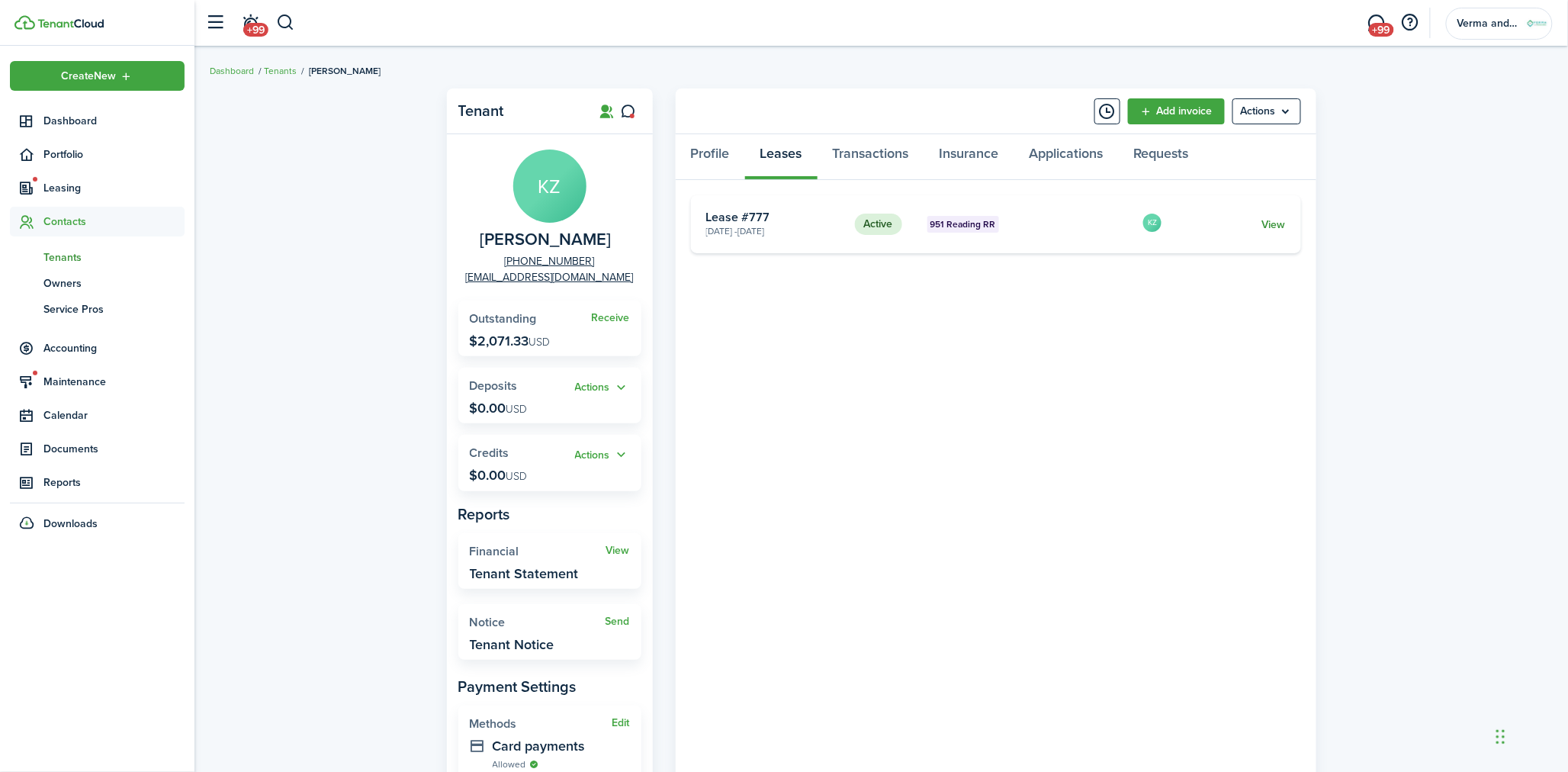
click at [1269, 220] on link "View" at bounding box center [1273, 224] width 23 height 16
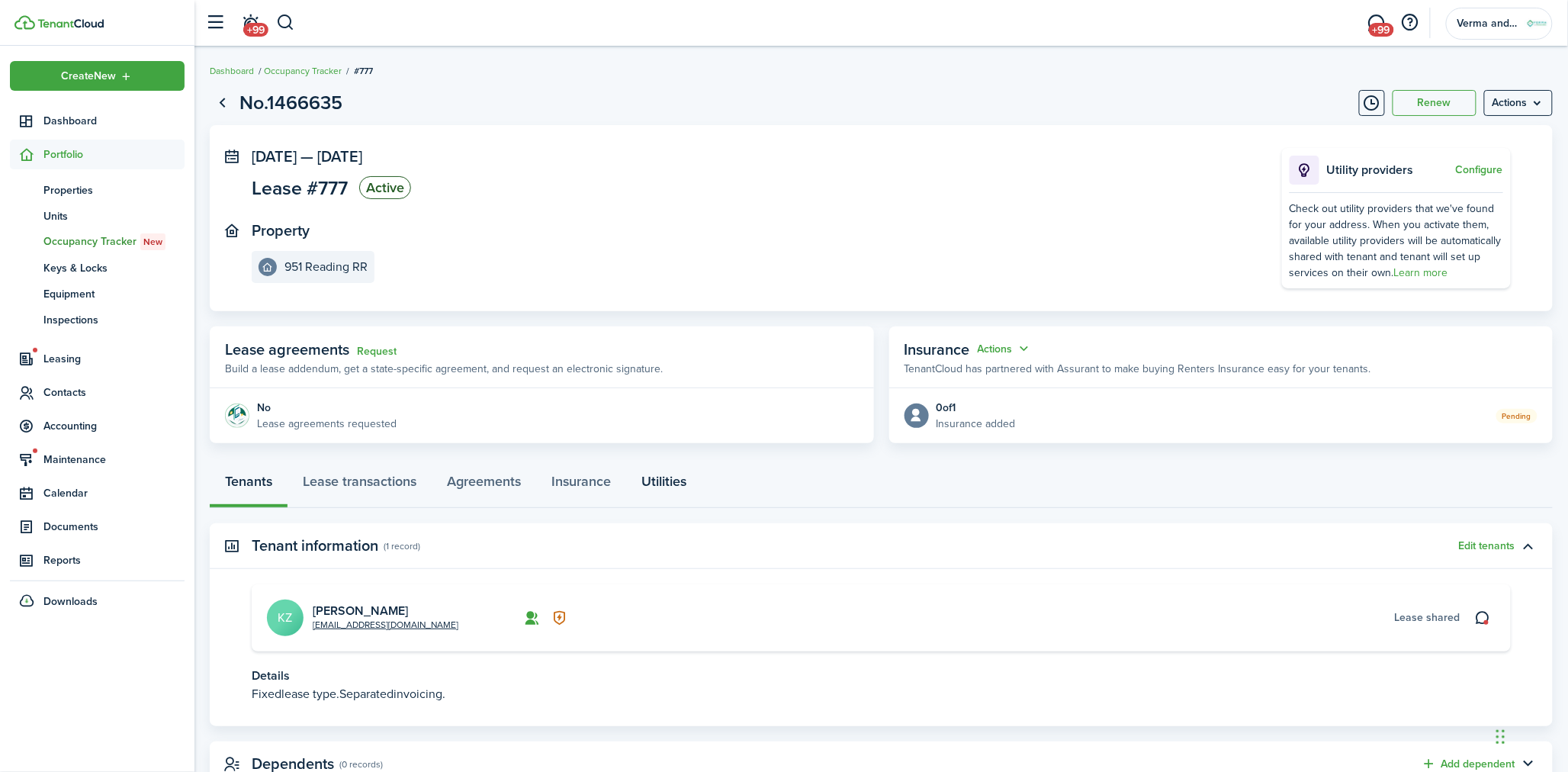
click at [682, 484] on link "Utilities" at bounding box center [664, 485] width 76 height 46
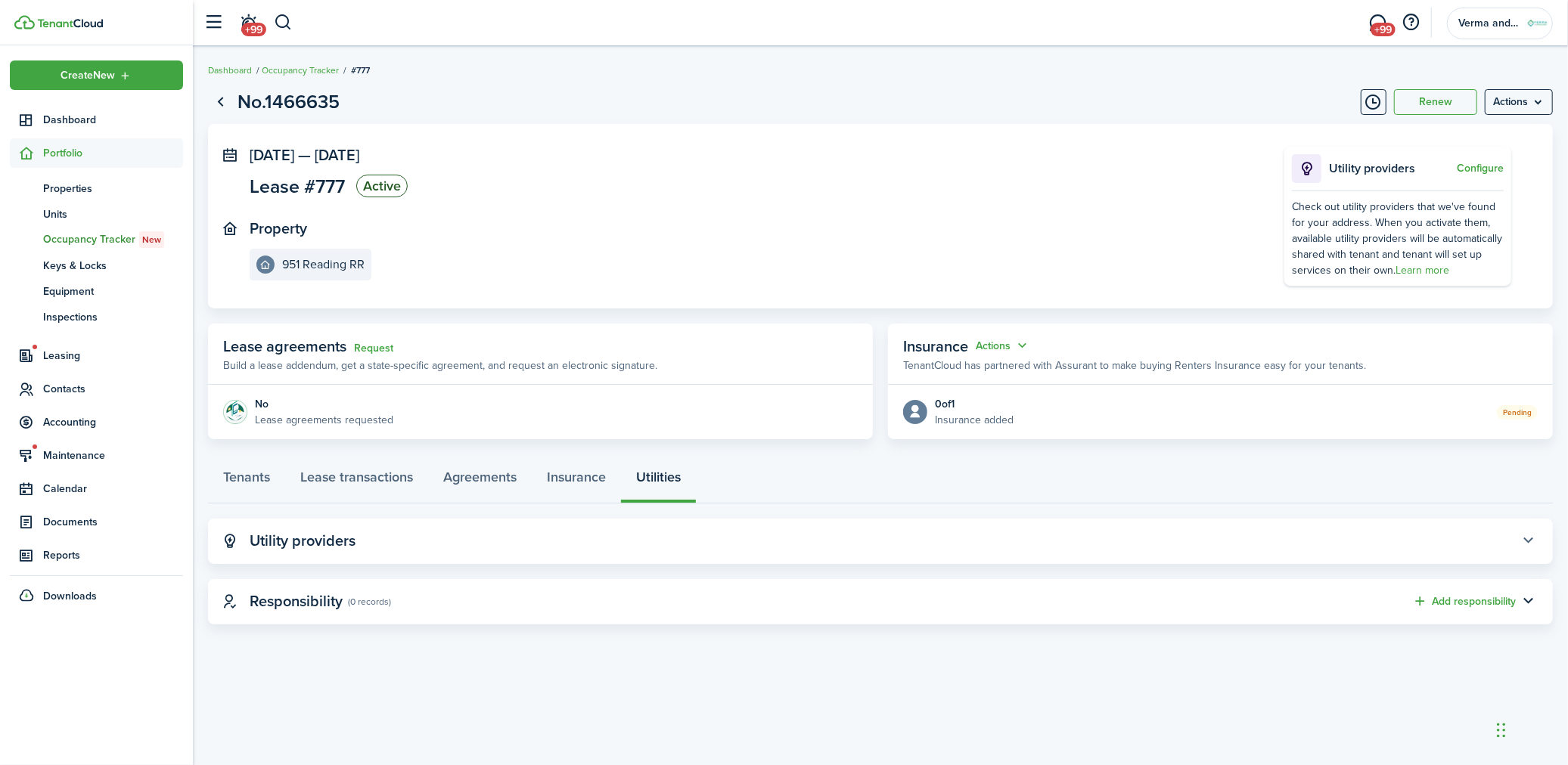
click at [1523, 540] on button "button" at bounding box center [1528, 541] width 26 height 26
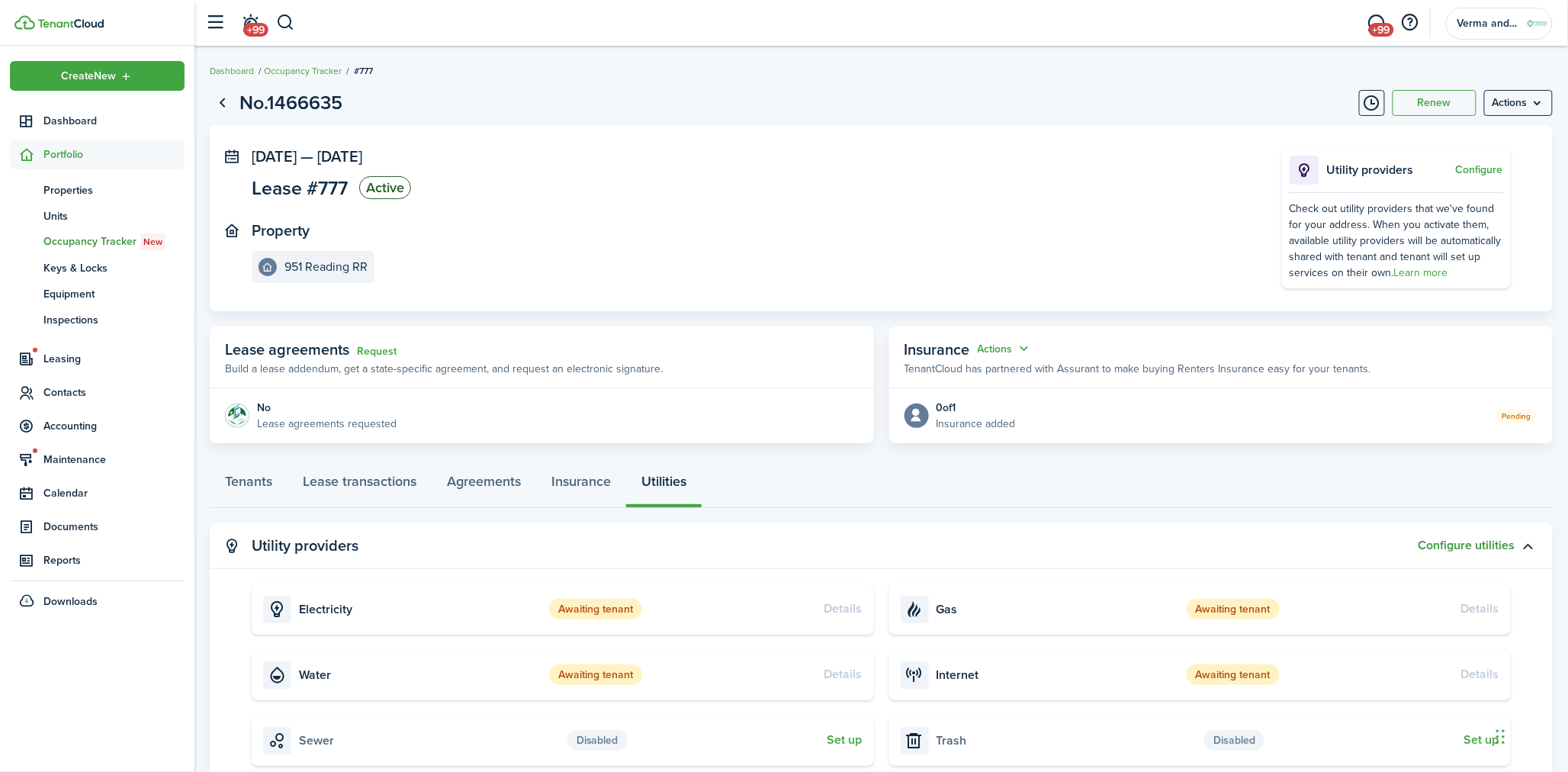
click at [1481, 545] on button "Configure utilities" at bounding box center [1467, 545] width 97 height 13
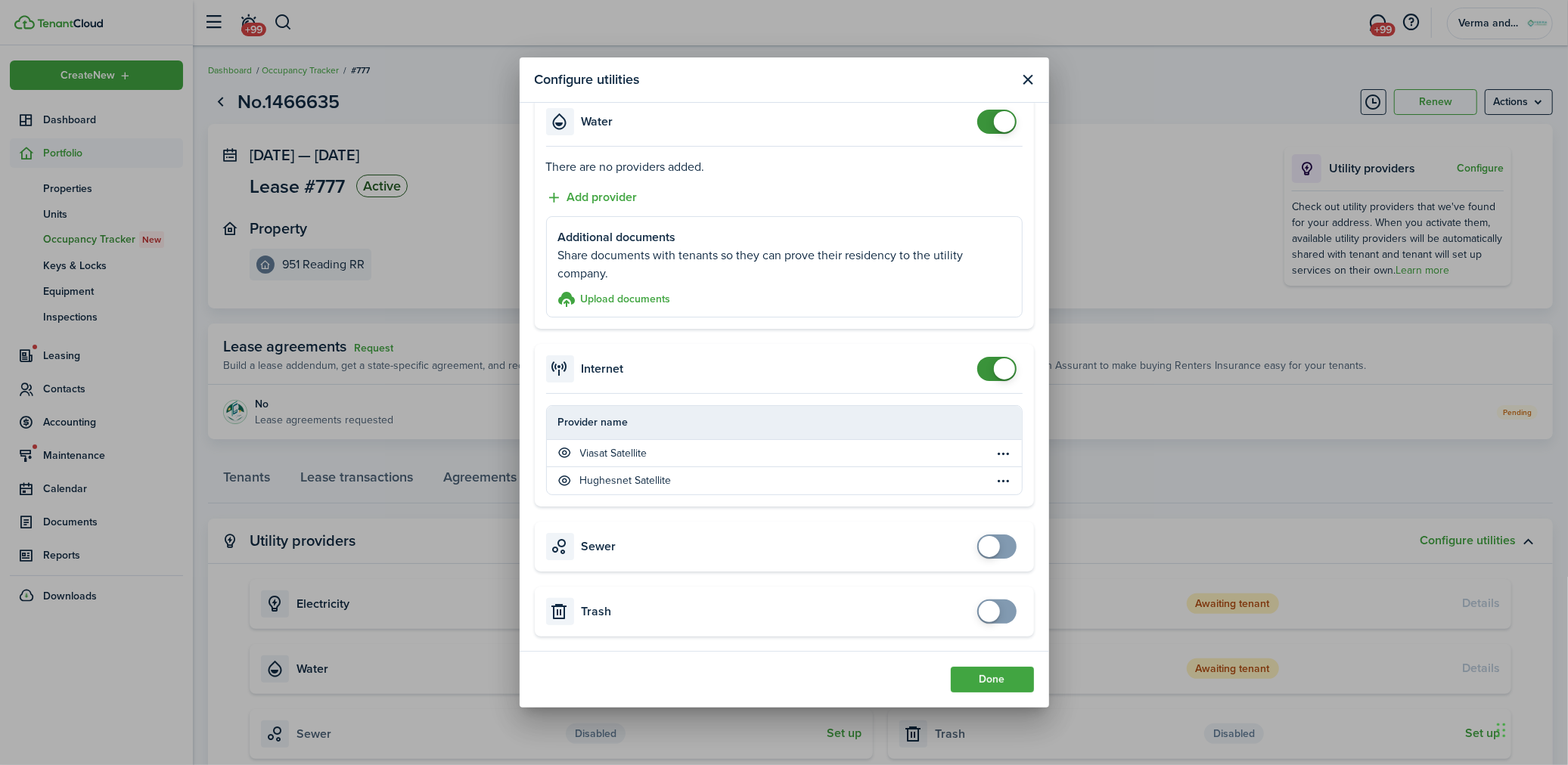
scroll to position [548, 0]
checkbox input "false"
click at [994, 371] on span at bounding box center [1005, 368] width 21 height 21
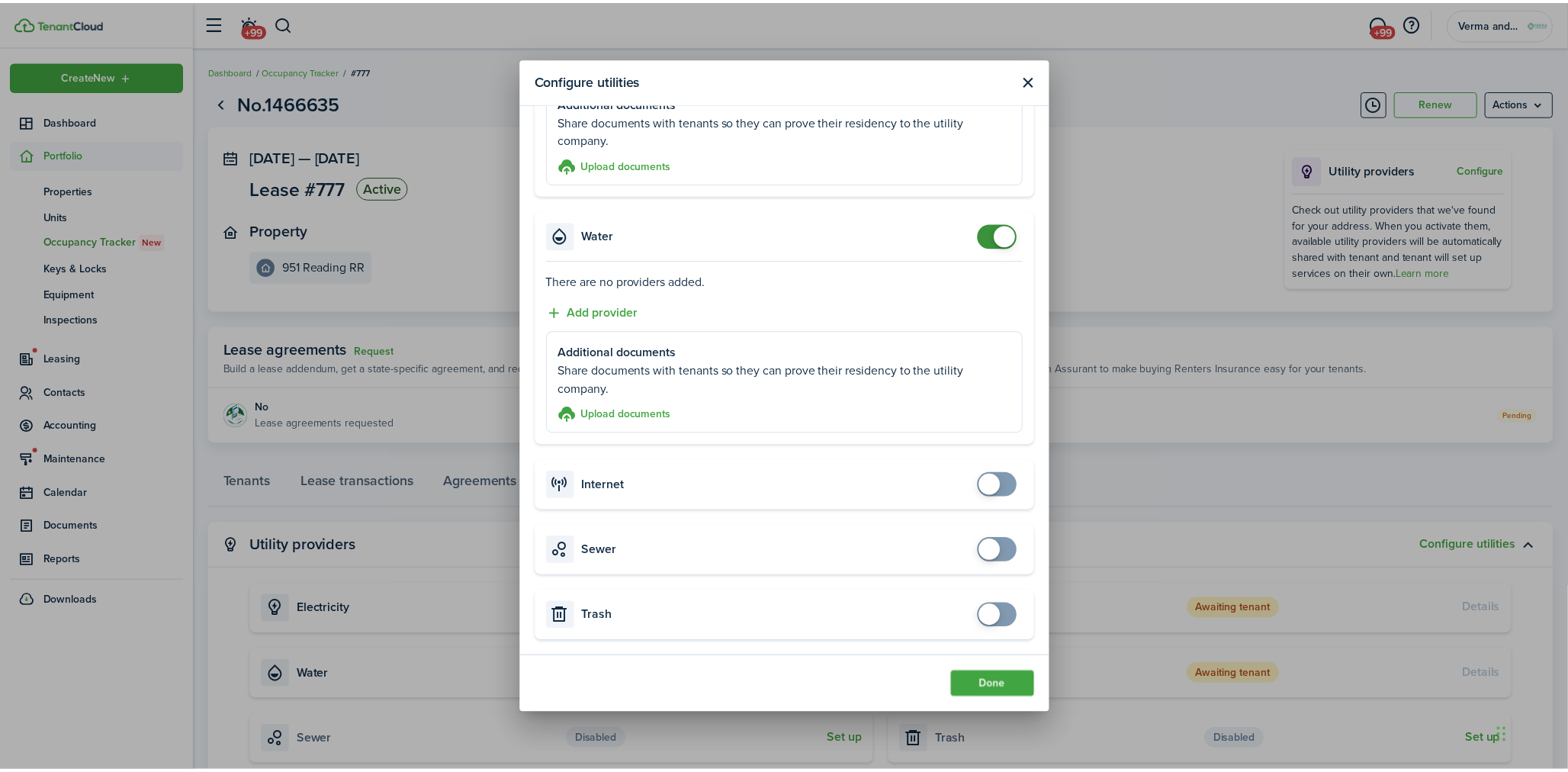
scroll to position [439, 0]
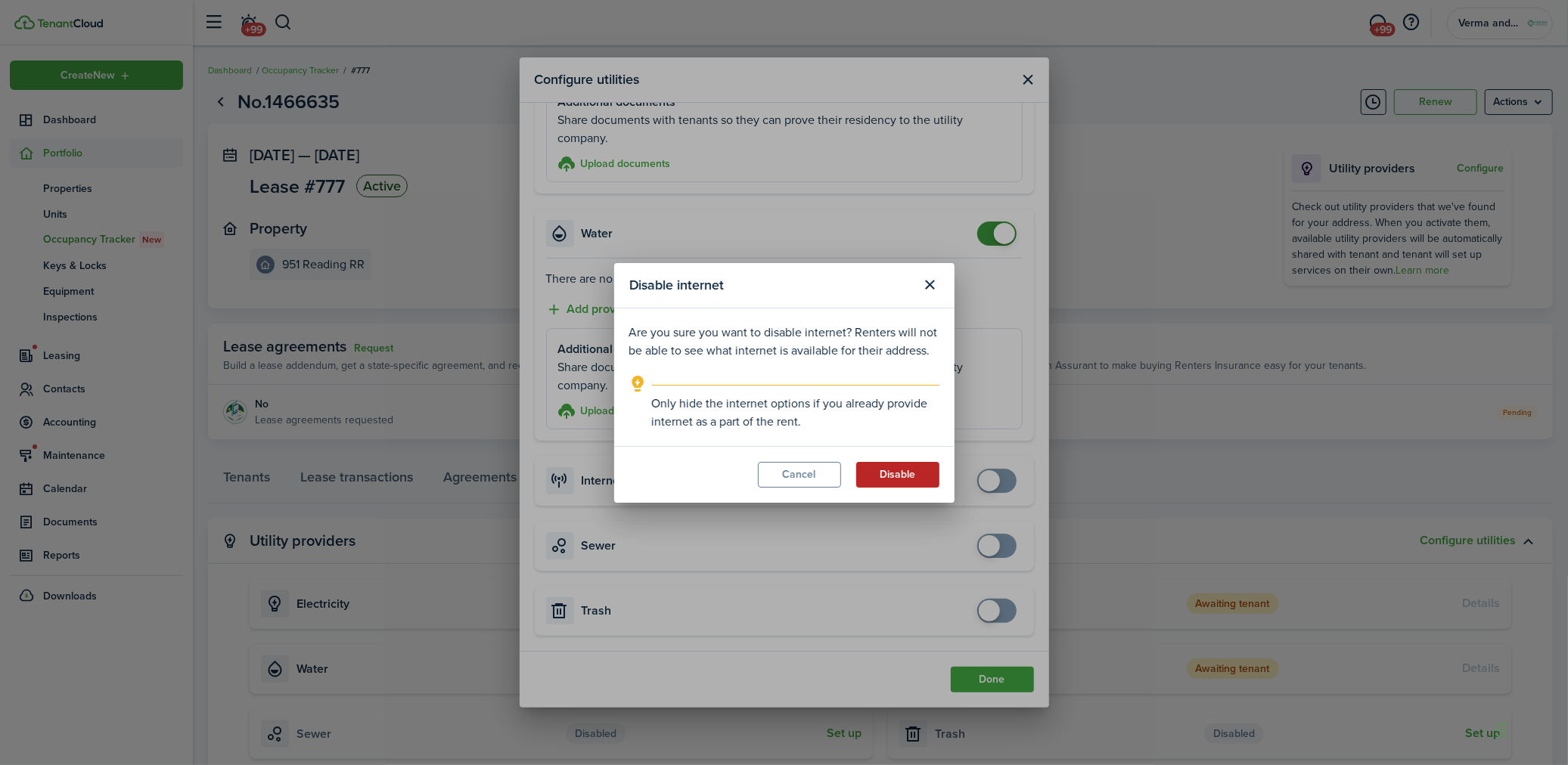
click at [906, 478] on button "Disable" at bounding box center [897, 474] width 83 height 26
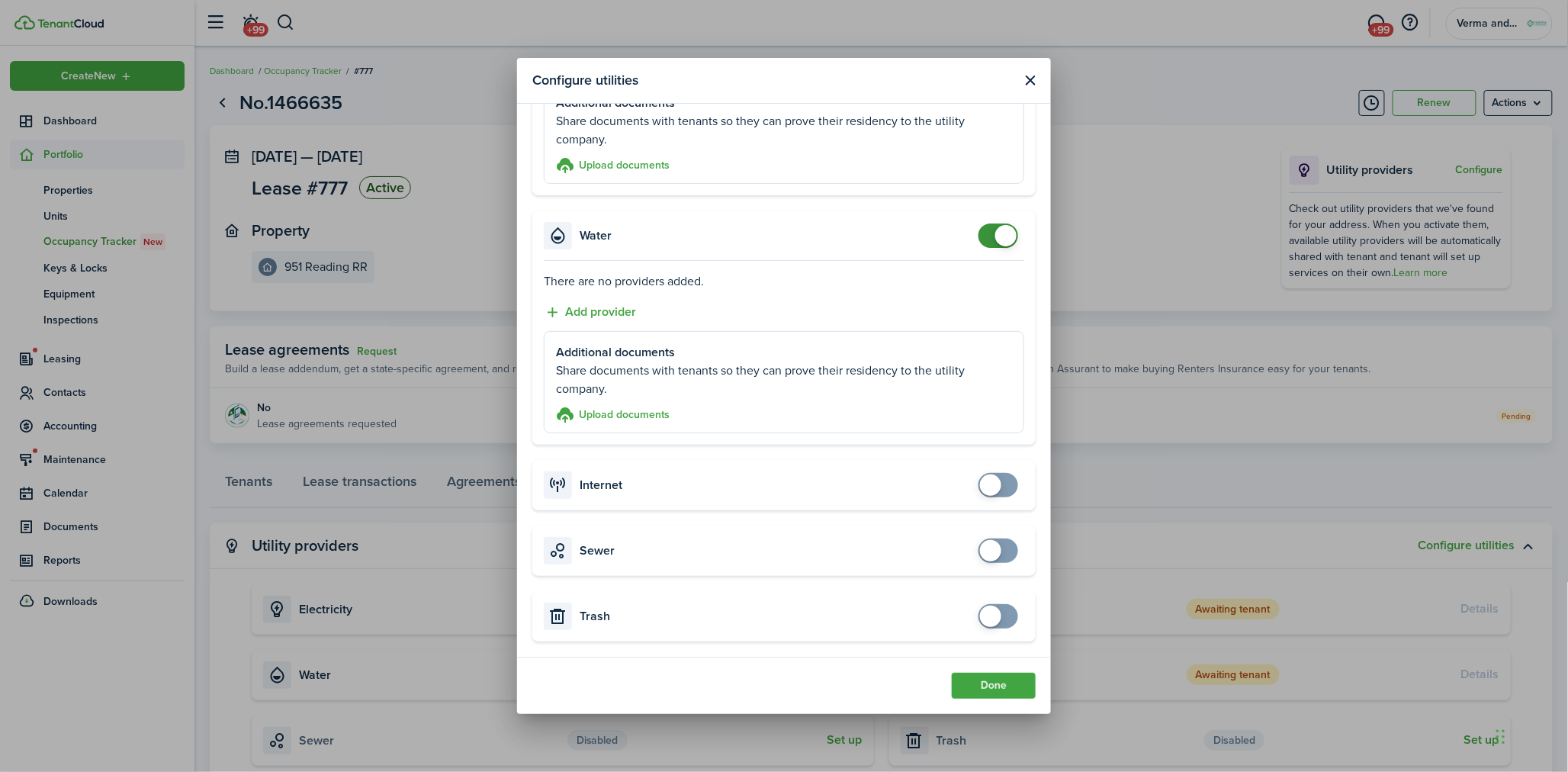
checkbox input "true"
click at [987, 615] on span at bounding box center [991, 617] width 22 height 22
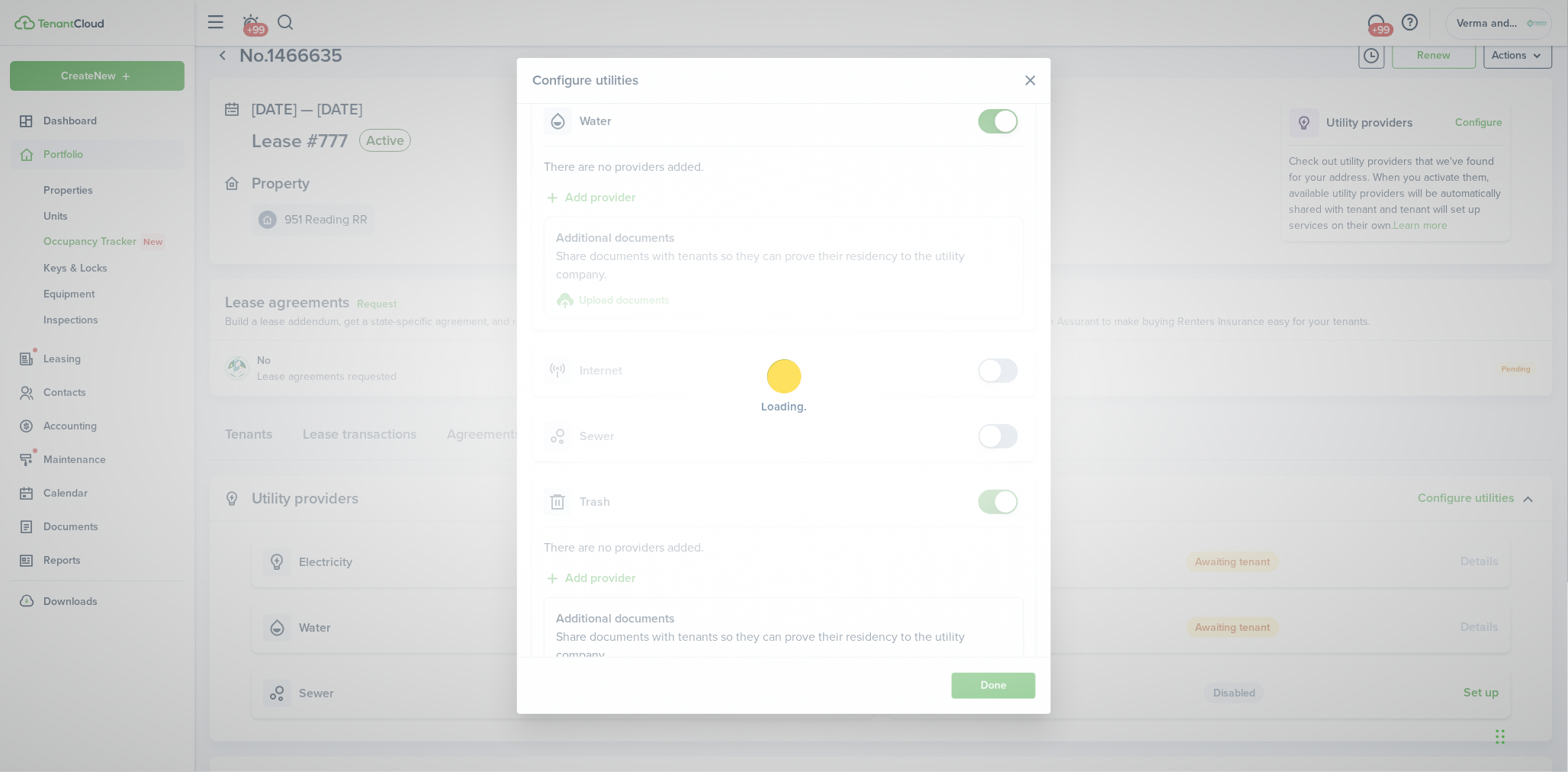
scroll to position [119, 0]
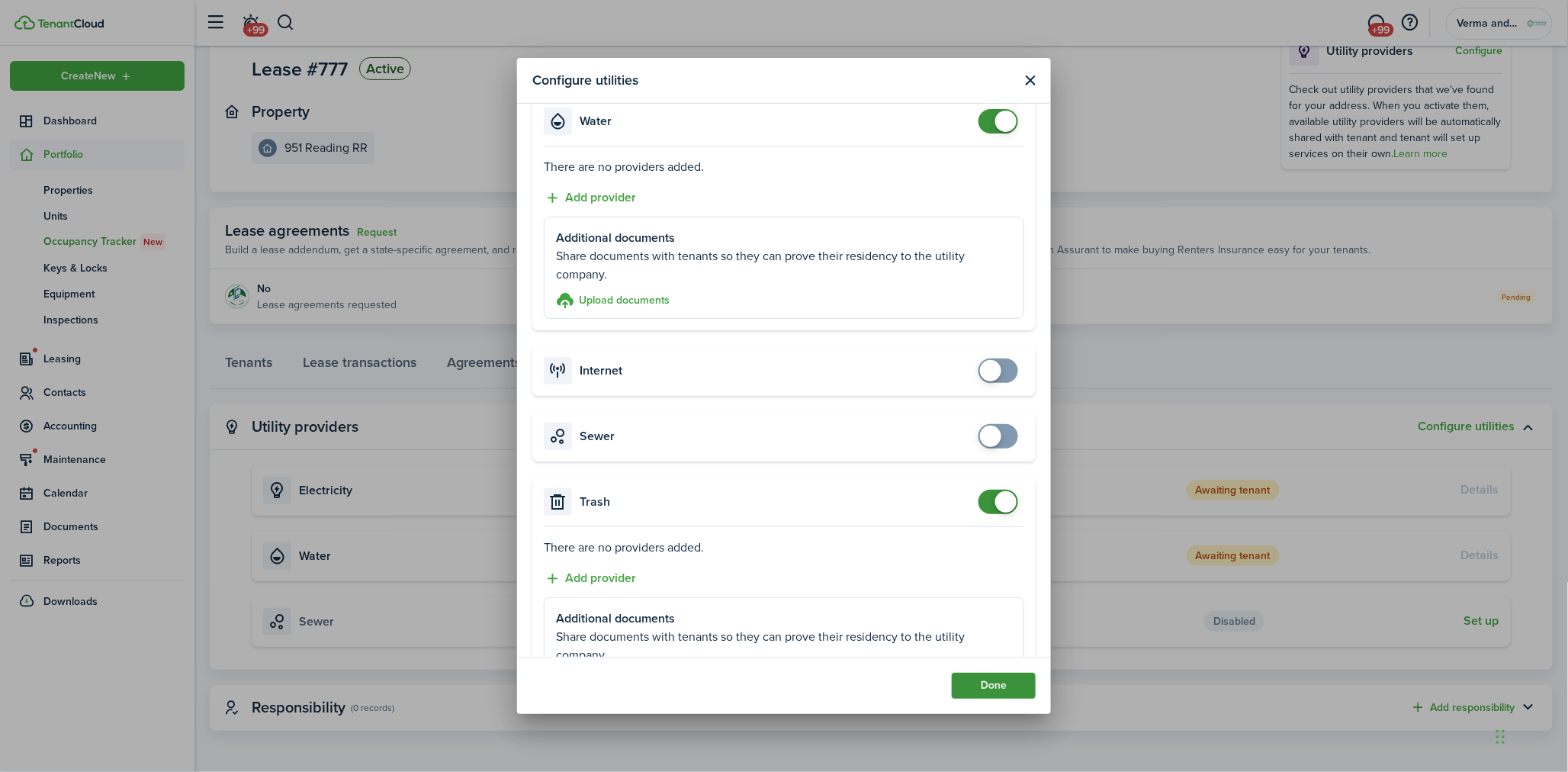
click at [1002, 696] on button "Done" at bounding box center [993, 685] width 84 height 26
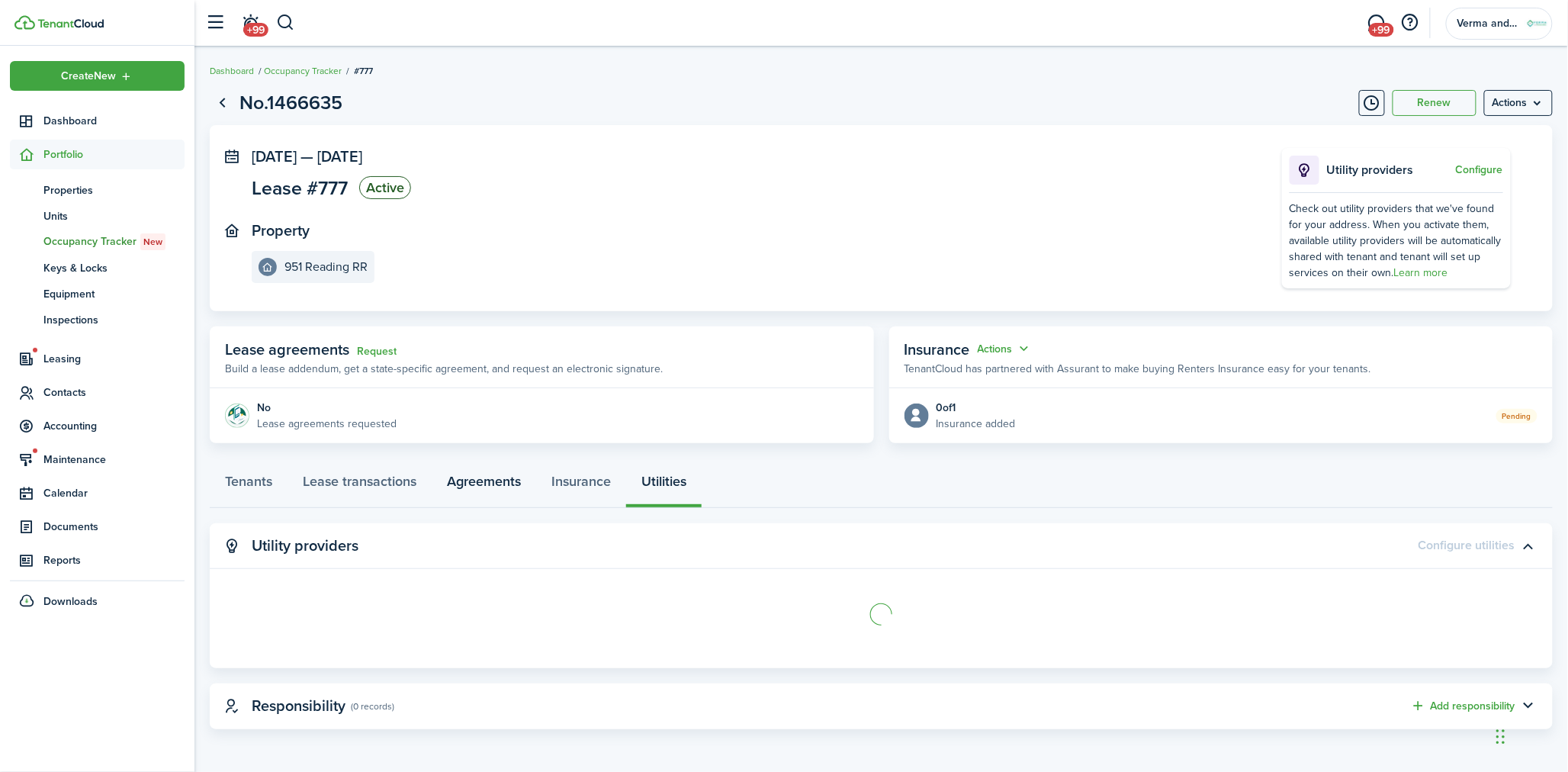
scroll to position [0, 0]
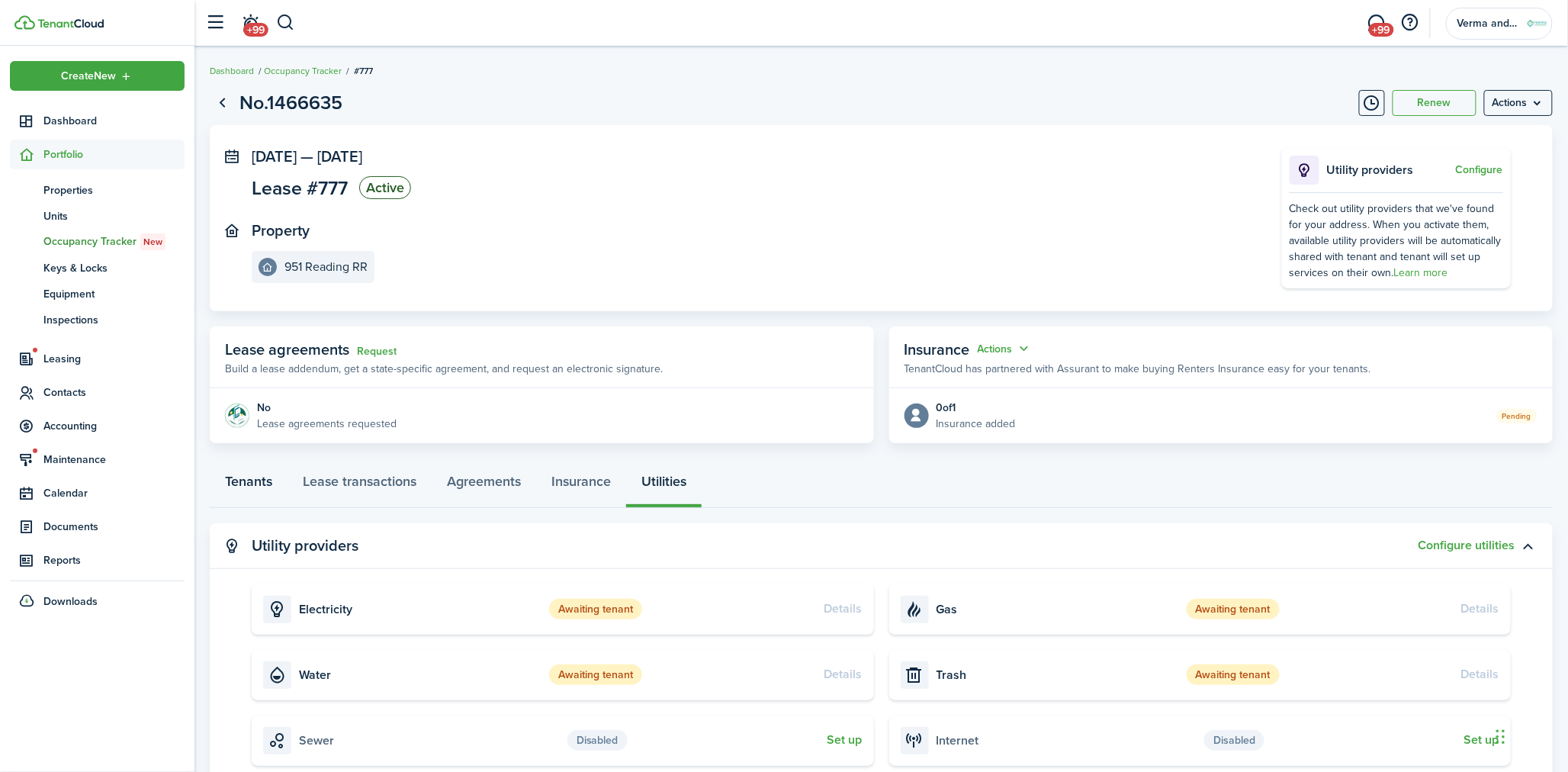
click at [266, 479] on link "Tenants" at bounding box center [248, 485] width 77 height 46
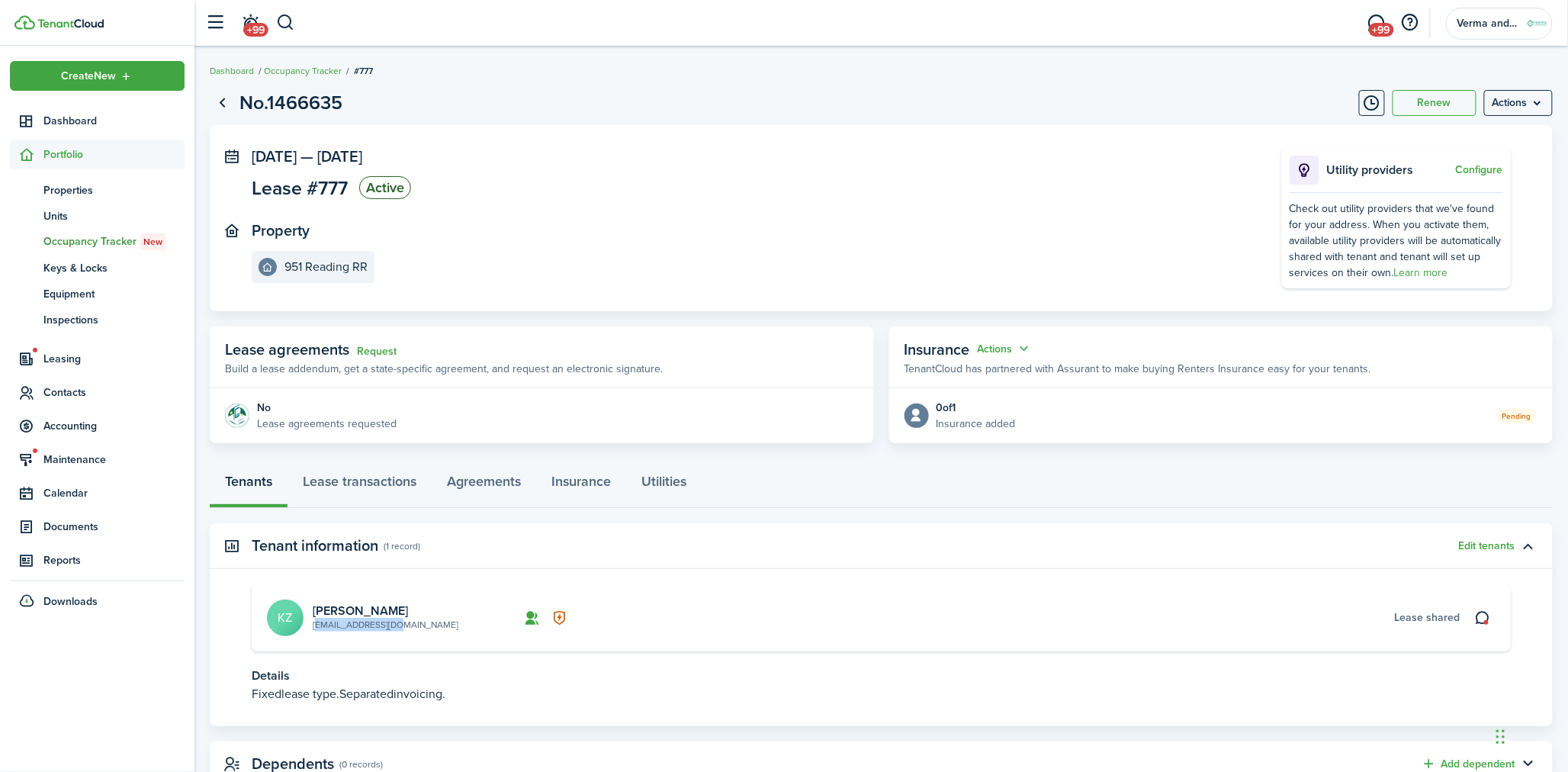
drag, startPoint x: 397, startPoint y: 621, endPoint x: 313, endPoint y: 626, distance: 84.1
click at [313, 626] on card-description "[EMAIL_ADDRESS][DOMAIN_NAME]" at bounding box center [413, 624] width 202 height 13
copy link "[EMAIL_ADDRESS][DOMAIN_NAME]"
click at [332, 611] on link "[PERSON_NAME]" at bounding box center [360, 610] width 95 height 18
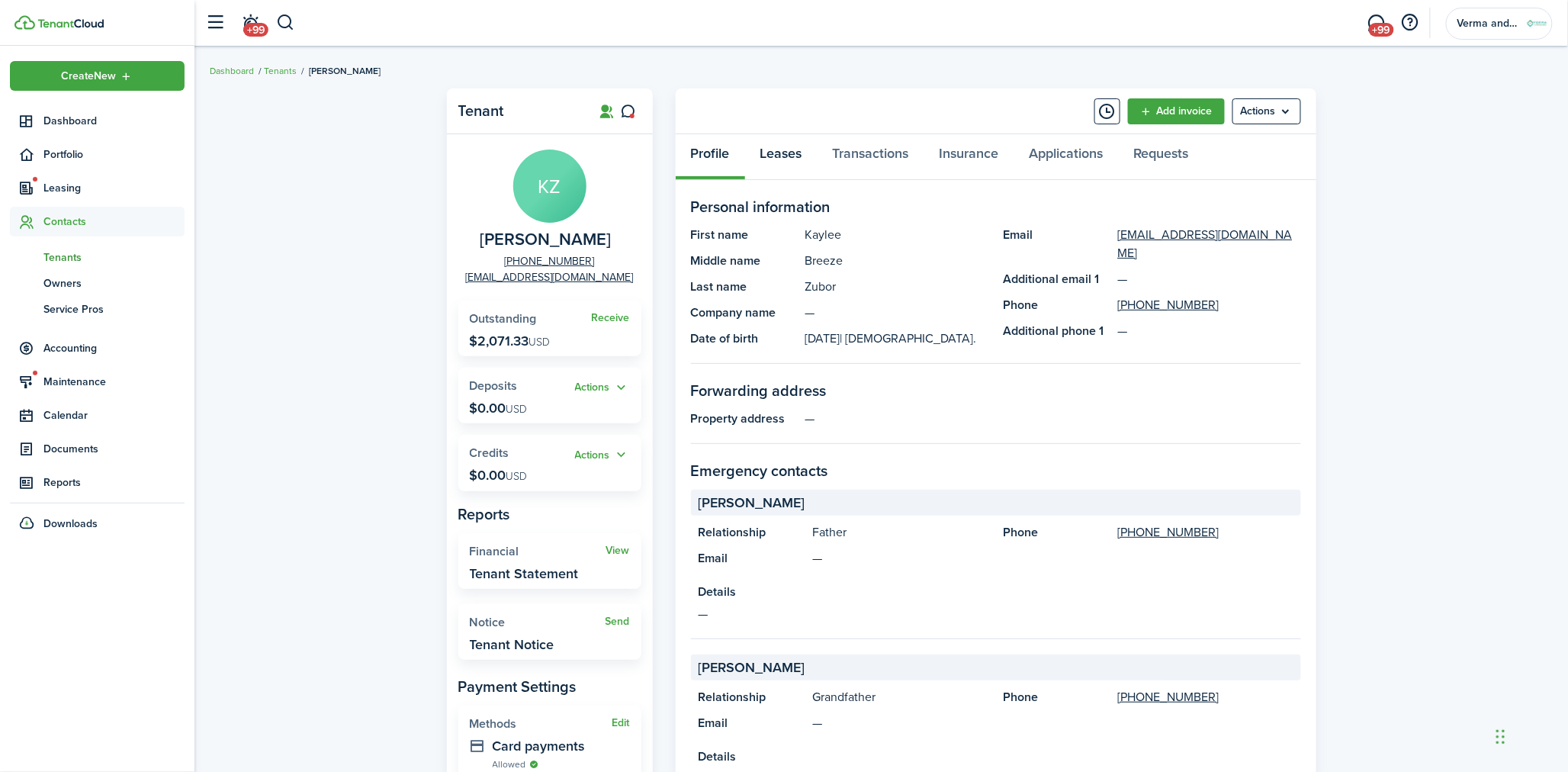
click at [781, 155] on link "Leases" at bounding box center [781, 157] width 72 height 46
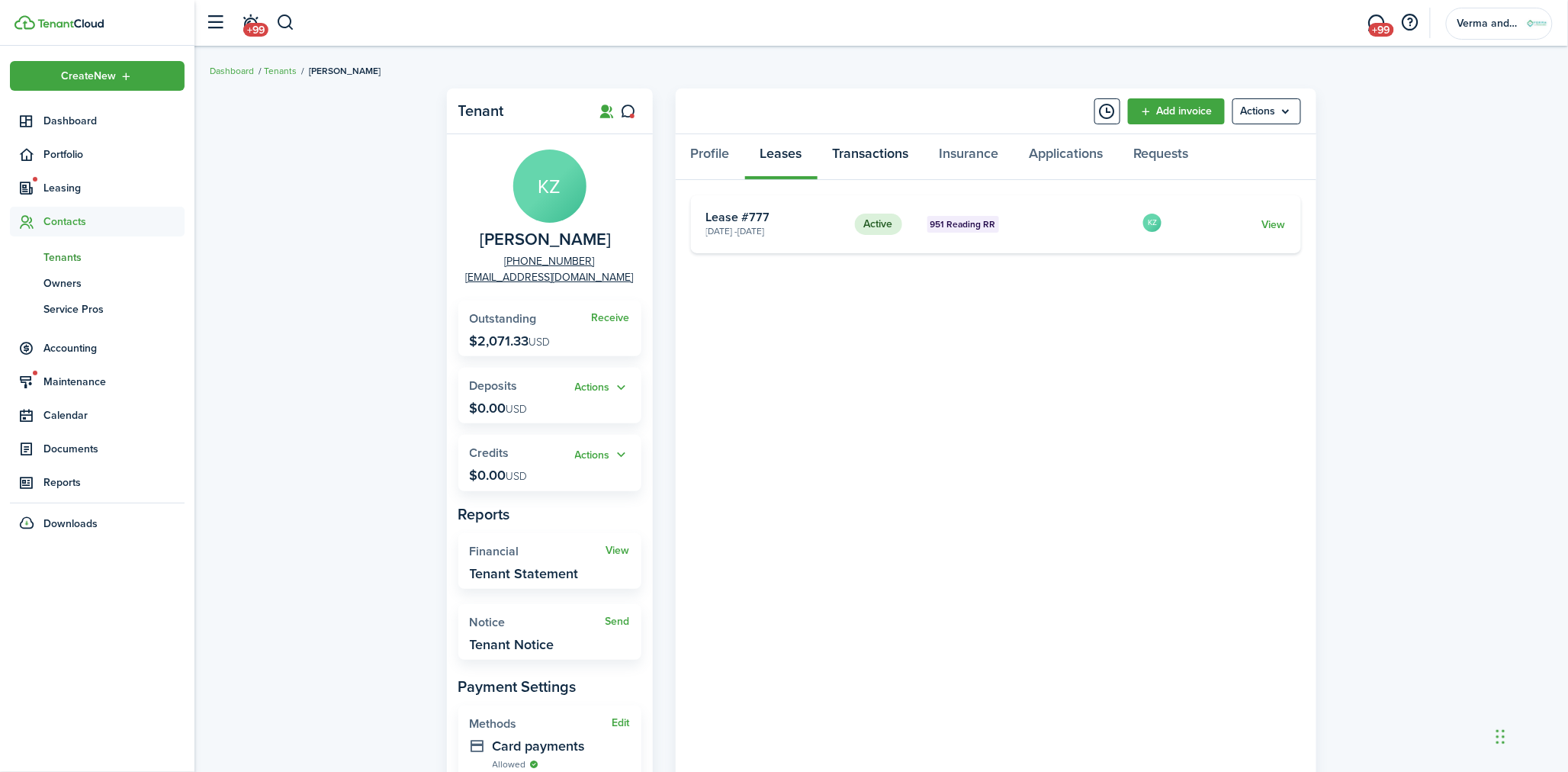
click at [868, 143] on link "Transactions" at bounding box center [871, 157] width 107 height 46
